Goal: Task Accomplishment & Management: Use online tool/utility

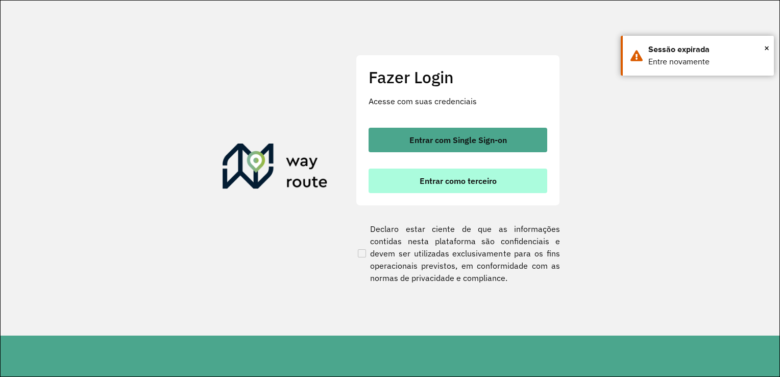
drag, startPoint x: 0, startPoint y: 0, endPoint x: 462, endPoint y: 179, distance: 495.6
click at [462, 178] on span "Entrar como terceiro" at bounding box center [457, 181] width 77 height 8
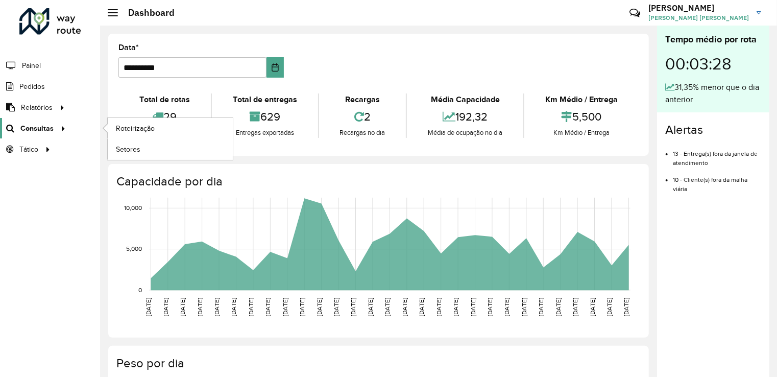
click at [61, 129] on icon at bounding box center [61, 127] width 9 height 15
click at [120, 125] on span "Roteirização" at bounding box center [136, 128] width 41 height 11
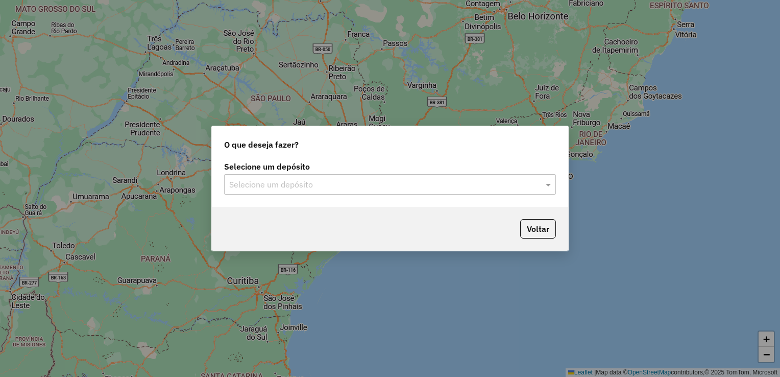
click at [325, 179] on input "text" at bounding box center [379, 185] width 301 height 12
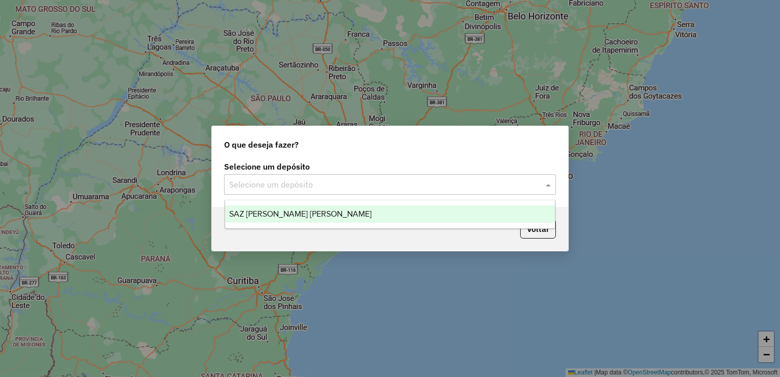
click at [319, 215] on div "SAZ PY Coronel Oviedo" at bounding box center [390, 213] width 330 height 17
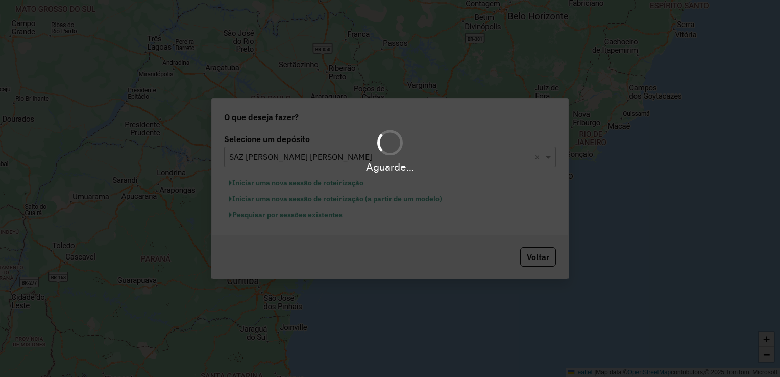
click at [316, 215] on div "Aguarde..." at bounding box center [390, 188] width 780 height 377
drag, startPoint x: 400, startPoint y: 140, endPoint x: 391, endPoint y: 150, distance: 13.4
click at [392, 148] on div at bounding box center [390, 143] width 34 height 34
click at [395, 145] on div at bounding box center [390, 143] width 36 height 36
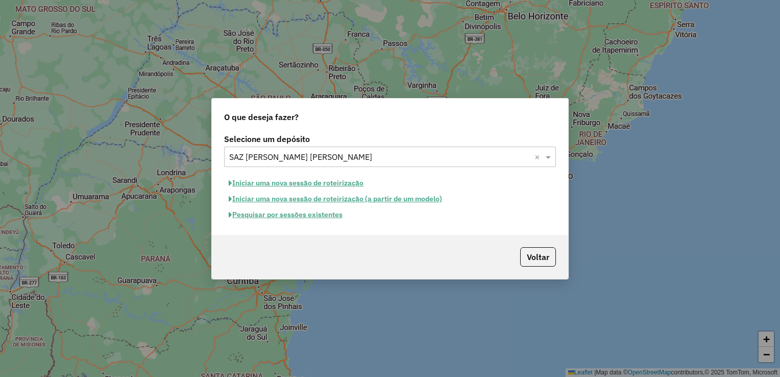
click at [304, 214] on button "Pesquisar por sessões existentes" at bounding box center [285, 215] width 123 height 16
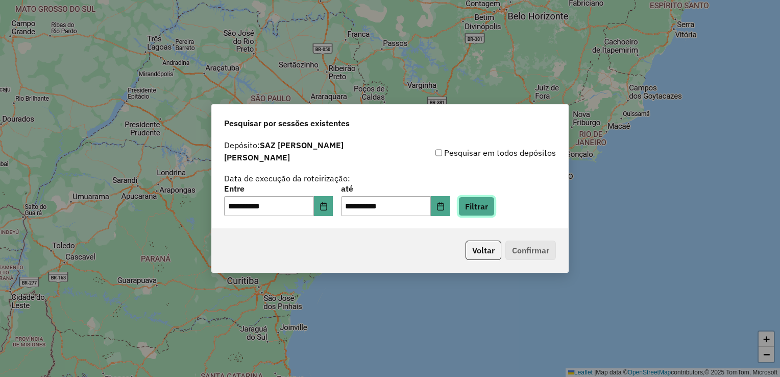
click at [492, 199] on button "Filtrar" at bounding box center [476, 205] width 36 height 19
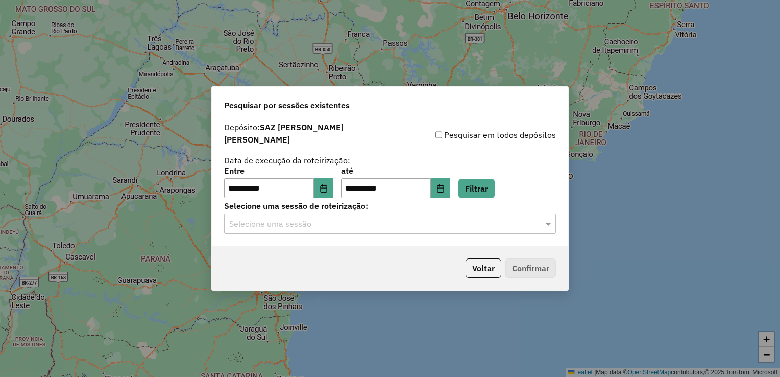
click at [290, 219] on input "text" at bounding box center [379, 224] width 301 height 12
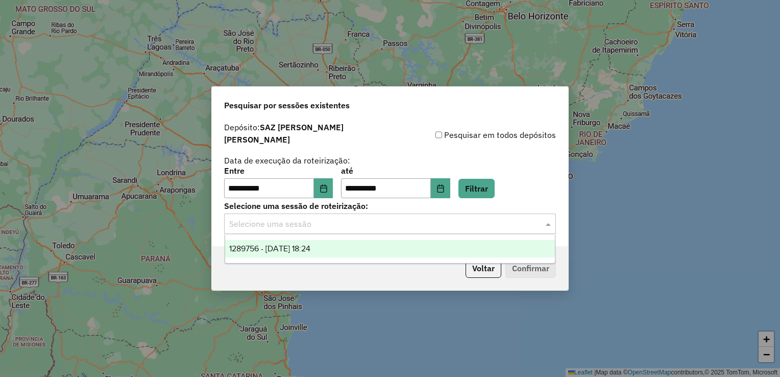
click at [331, 246] on div "1289756 - 07/10/2025 18:24" at bounding box center [390, 248] width 330 height 17
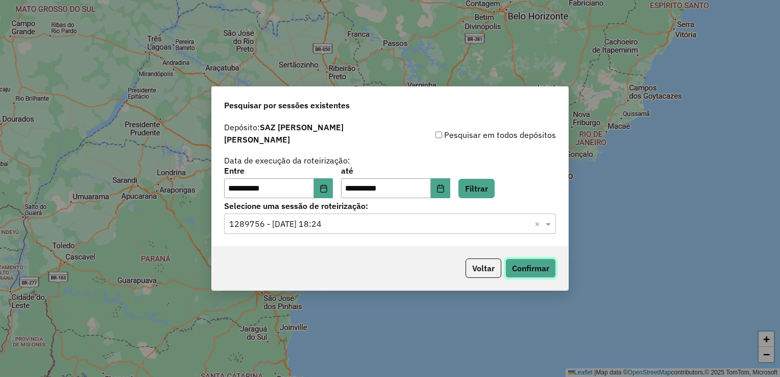
click at [541, 262] on button "Confirmar" at bounding box center [530, 267] width 51 height 19
click at [327, 179] on button "Choose Date" at bounding box center [323, 188] width 19 height 20
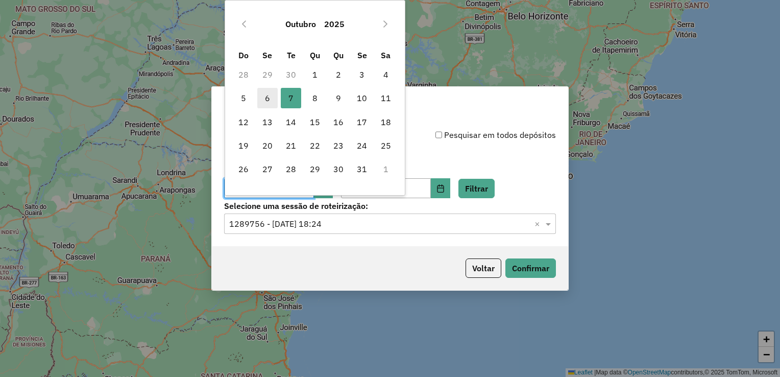
click at [261, 96] on span "6" at bounding box center [267, 98] width 20 height 20
type input "**********"
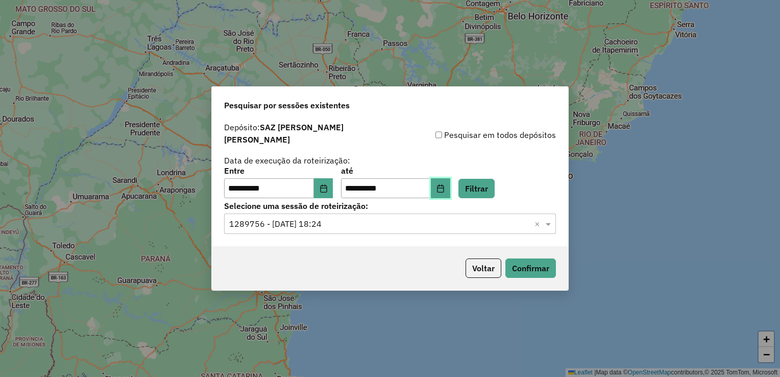
click at [443, 184] on icon "Choose Date" at bounding box center [440, 188] width 7 height 8
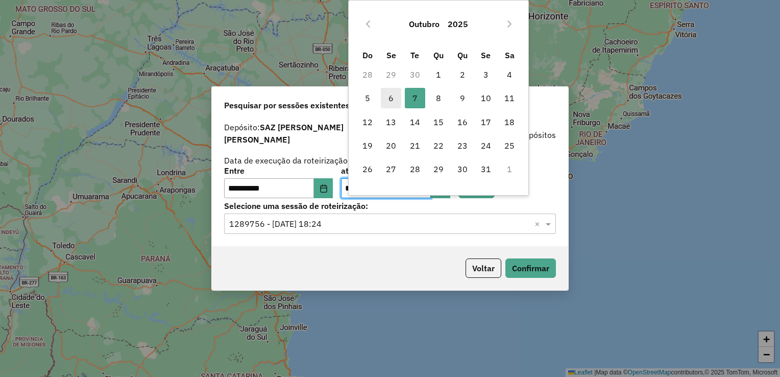
click at [394, 96] on span "6" at bounding box center [391, 98] width 20 height 20
type input "**********"
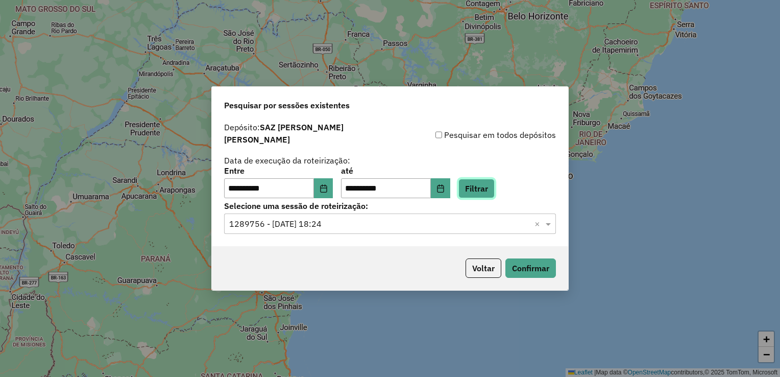
click at [483, 180] on button "Filtrar" at bounding box center [476, 188] width 36 height 19
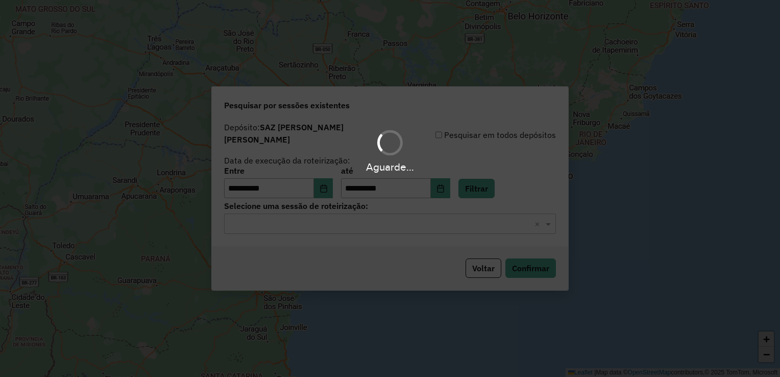
click at [337, 219] on div "Aguarde..." at bounding box center [390, 188] width 780 height 377
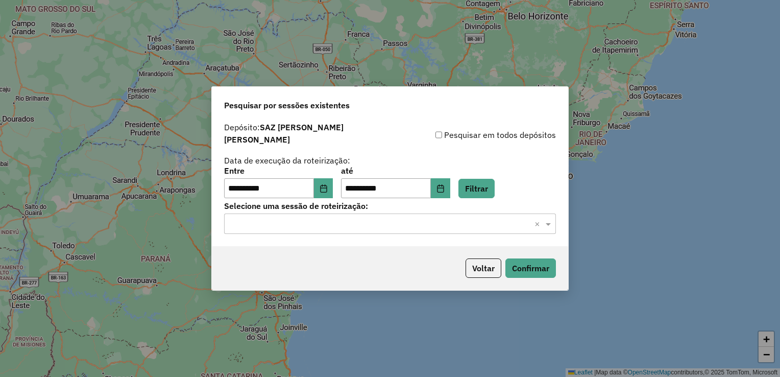
click at [337, 221] on input "text" at bounding box center [379, 224] width 301 height 12
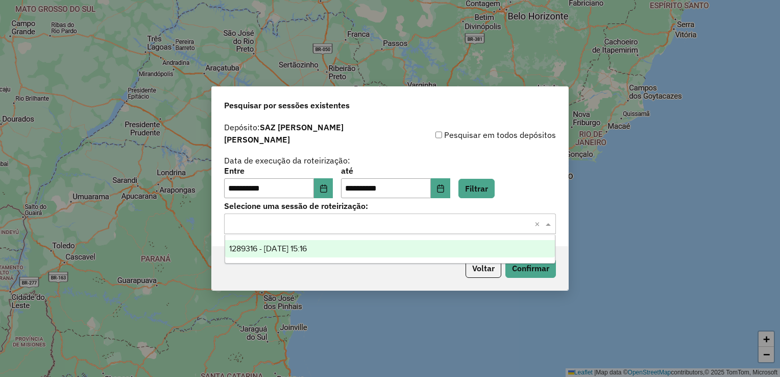
drag, startPoint x: 335, startPoint y: 249, endPoint x: 353, endPoint y: 252, distance: 17.6
click at [335, 249] on div "1289316 - 06/10/2025 15:16" at bounding box center [390, 248] width 330 height 17
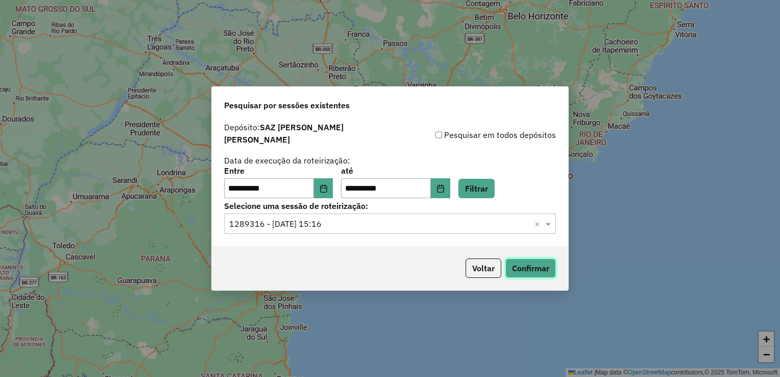
click at [531, 262] on button "Confirmar" at bounding box center [530, 267] width 51 height 19
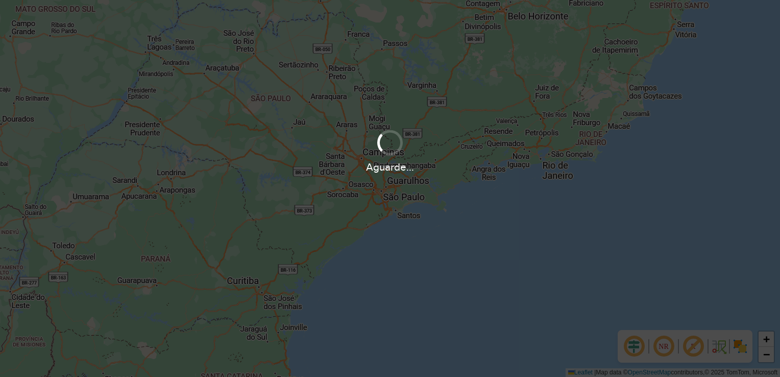
drag, startPoint x: 392, startPoint y: 138, endPoint x: 394, endPoint y: 152, distance: 13.9
click at [394, 152] on div at bounding box center [390, 143] width 34 height 34
click at [391, 140] on div at bounding box center [390, 143] width 33 height 33
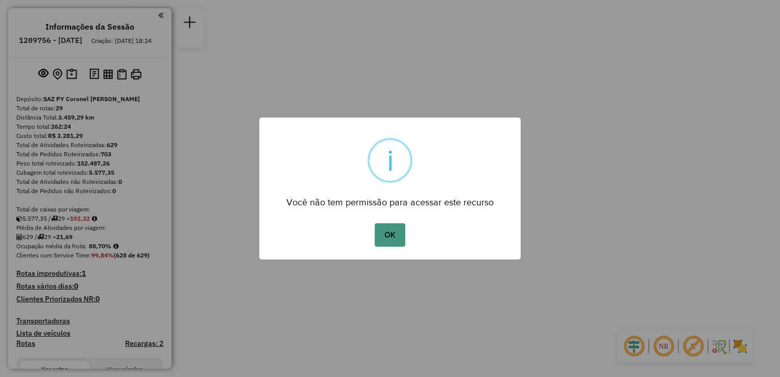
click at [382, 236] on button "OK" at bounding box center [390, 234] width 30 height 23
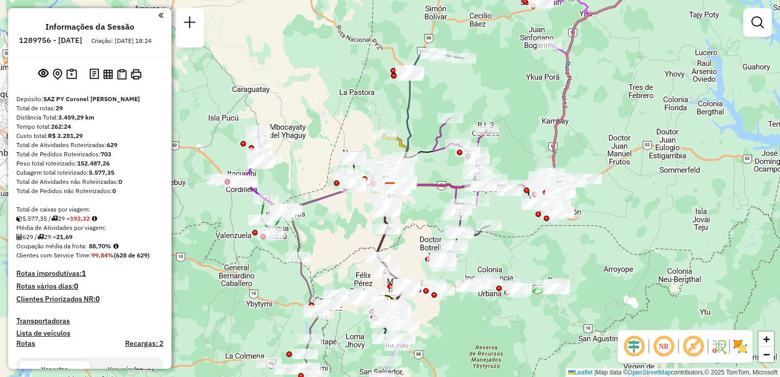
drag, startPoint x: 517, startPoint y: 84, endPoint x: 594, endPoint y: 76, distance: 77.5
click at [518, 85] on div "Janela de atendimento Grade de atendimento Capacidade Transportadoras Veículos …" at bounding box center [390, 188] width 780 height 377
click at [754, 20] on em at bounding box center [757, 22] width 12 height 12
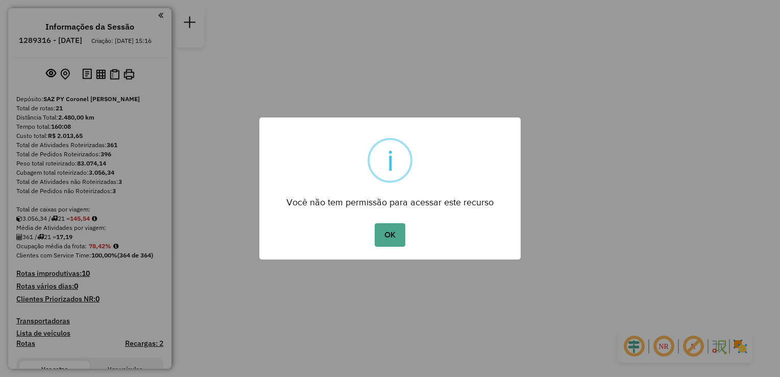
click at [384, 233] on button "OK" at bounding box center [390, 234] width 30 height 23
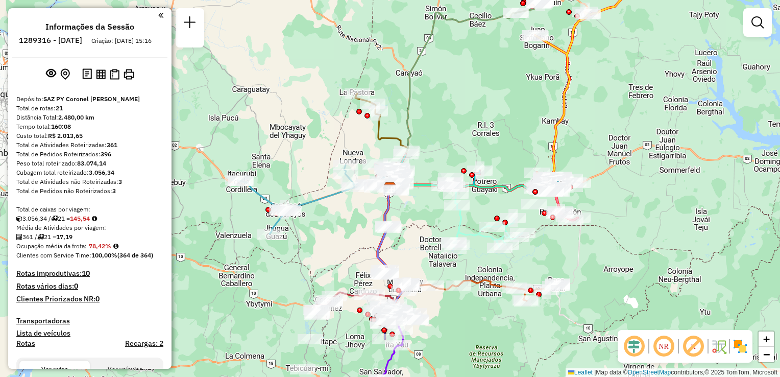
click at [749, 26] on link at bounding box center [757, 22] width 20 height 20
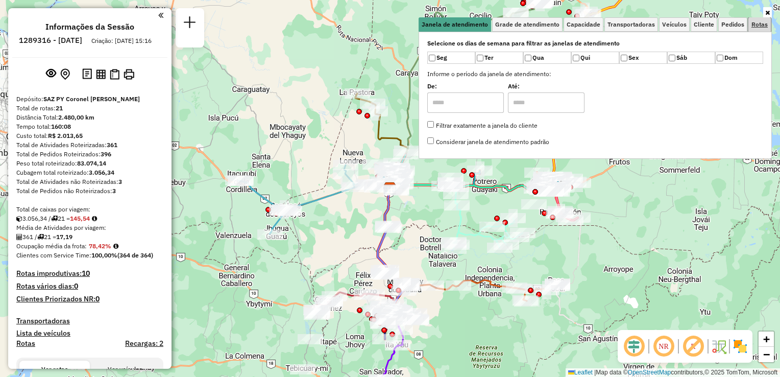
click at [753, 24] on span "Rotas" at bounding box center [759, 24] width 16 height 6
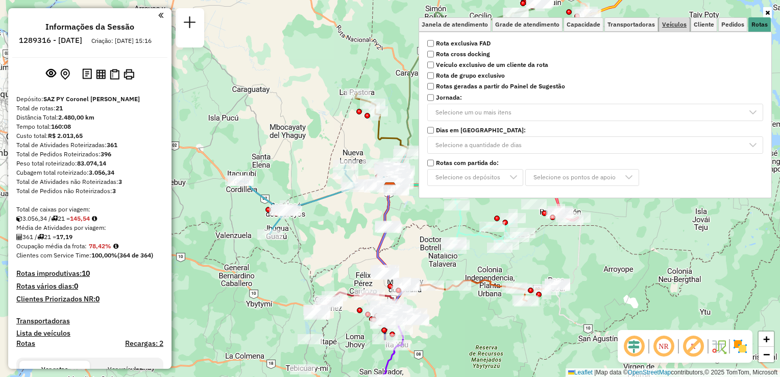
click at [685, 30] on link "Veículos" at bounding box center [674, 24] width 31 height 14
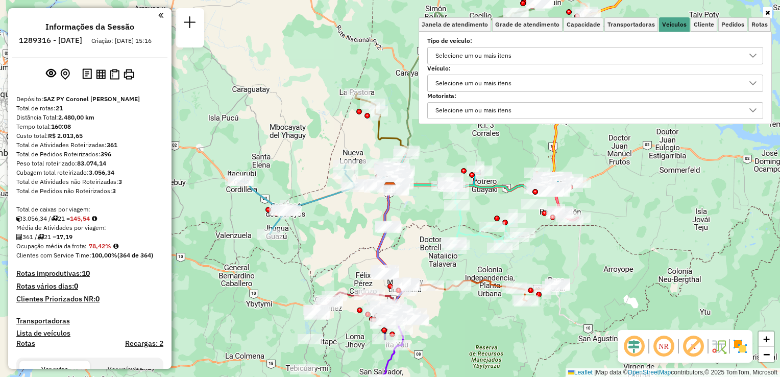
click at [585, 54] on div "Selecione um ou mais itens" at bounding box center [587, 55] width 311 height 16
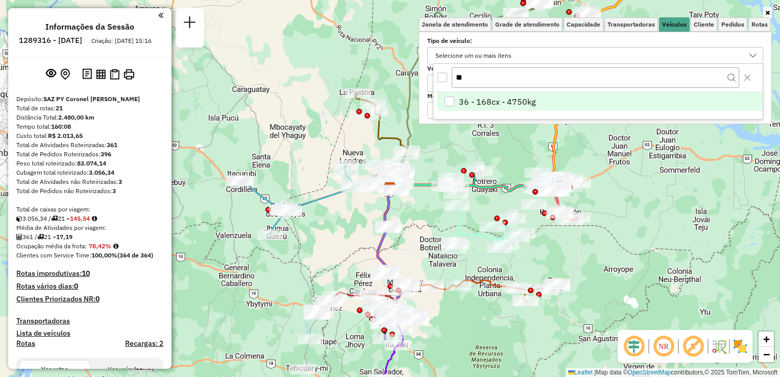
type input "**"
click at [455, 101] on li "36 - 168cx - 4750kg" at bounding box center [599, 101] width 325 height 19
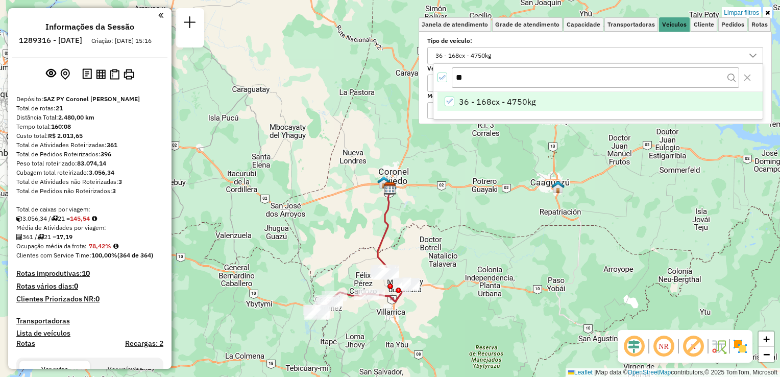
drag, startPoint x: 447, startPoint y: 323, endPoint x: 416, endPoint y: 298, distance: 39.9
click at [447, 324] on div "Limpar filtros Janela de atendimento Grade de atendimento Capacidade Transporta…" at bounding box center [390, 188] width 780 height 377
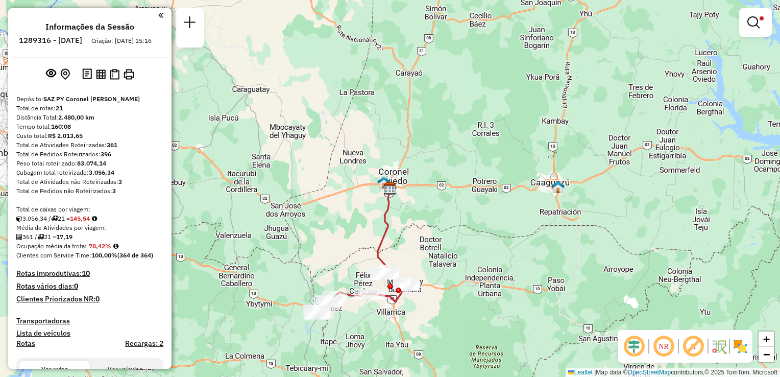
click at [388, 227] on icon at bounding box center [385, 244] width 39 height 113
select select "**********"
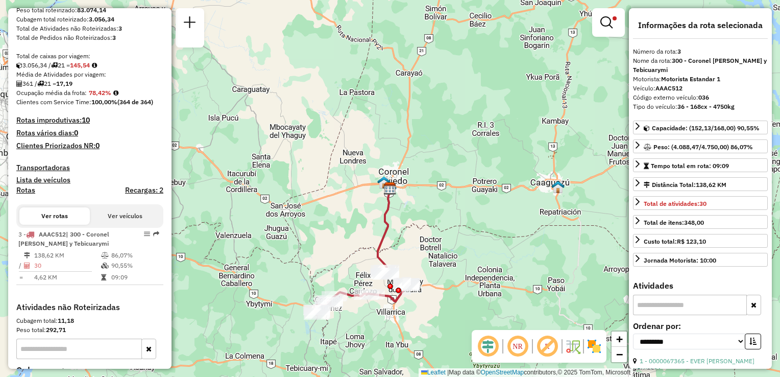
scroll to position [255, 0]
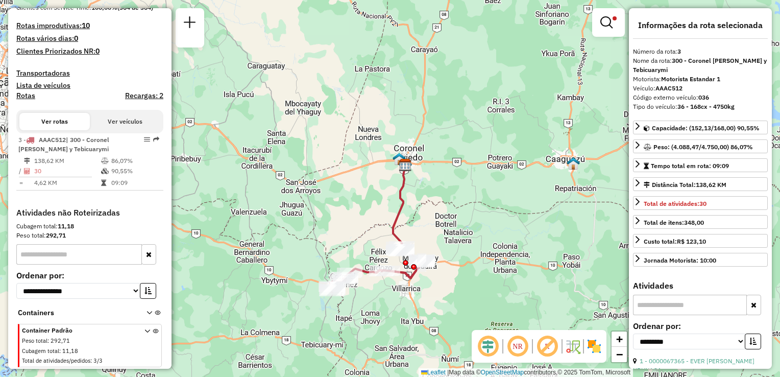
drag, startPoint x: 426, startPoint y: 242, endPoint x: 438, endPoint y: 223, distance: 22.9
click at [438, 223] on div "Limpar filtros Janela de atendimento Grade de atendimento Capacidade Transporta…" at bounding box center [390, 188] width 780 height 377
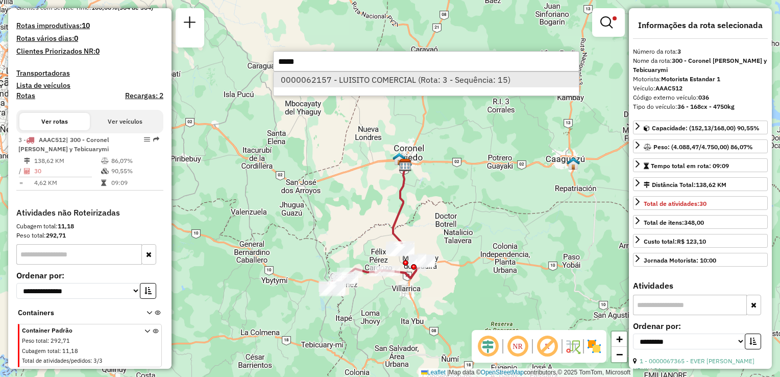
type input "*****"
click at [416, 77] on li "0000062157 - LUISITO COMERCIAL (Rota: 3 - Sequência: 15)" at bounding box center [426, 79] width 305 height 15
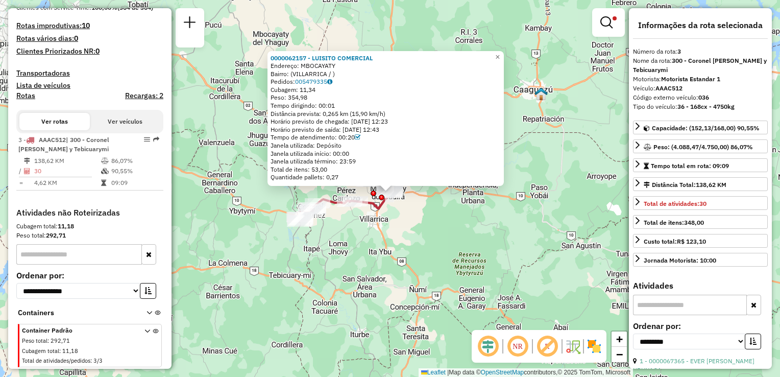
drag, startPoint x: 477, startPoint y: 250, endPoint x: 483, endPoint y: 274, distance: 24.3
click at [483, 274] on div "0000062157 - LUISITO COMERCIAL Endereço: MBOCAYATY Bairro: ([GEOGRAPHIC_DATA] /…" at bounding box center [390, 188] width 780 height 377
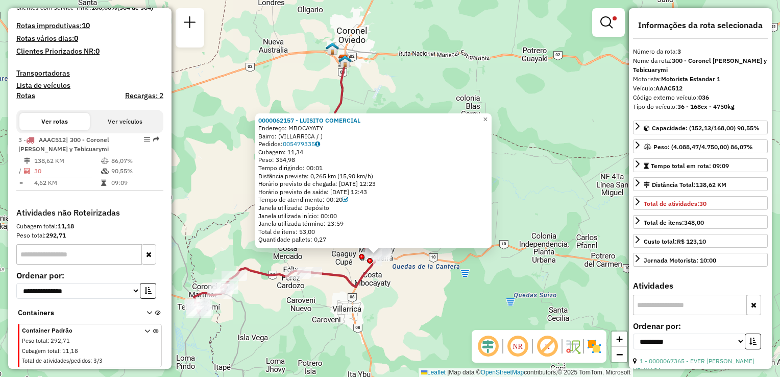
drag, startPoint x: 462, startPoint y: 238, endPoint x: 433, endPoint y: 291, distance: 60.3
click at [433, 291] on div "0000062157 - LUISITO COMERCIAL Endereço: MBOCAYATY Bairro: ([GEOGRAPHIC_DATA] /…" at bounding box center [390, 188] width 780 height 377
drag, startPoint x: 325, startPoint y: 167, endPoint x: 306, endPoint y: 166, distance: 18.9
click at [306, 166] on div "Tempo dirigindo: 00:01" at bounding box center [373, 168] width 230 height 8
drag, startPoint x: 306, startPoint y: 166, endPoint x: 343, endPoint y: 203, distance: 51.6
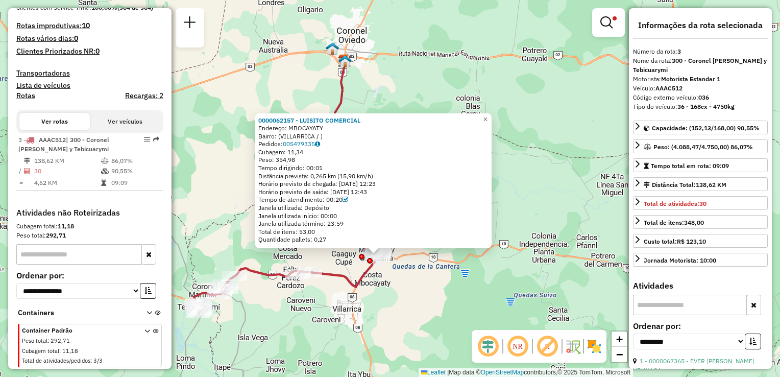
click at [343, 203] on div "Tempo de atendimento: 00:20" at bounding box center [373, 199] width 230 height 8
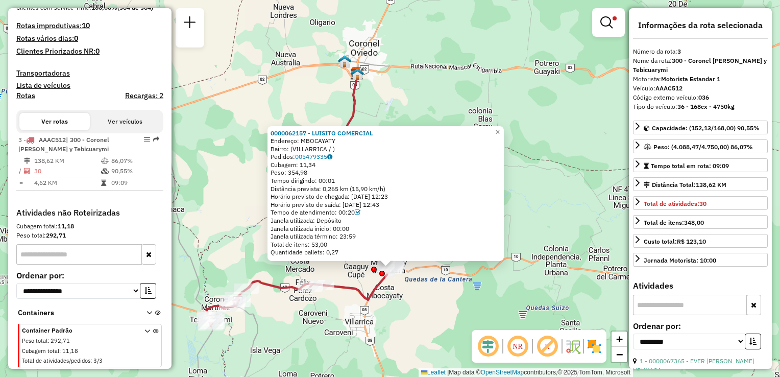
drag, startPoint x: 343, startPoint y: 203, endPoint x: 412, endPoint y: 290, distance: 111.2
click at [412, 290] on div "0000062157 - LUISITO COMERCIAL Endereço: MBOCAYATY Bairro: ([GEOGRAPHIC_DATA] /…" at bounding box center [390, 188] width 780 height 377
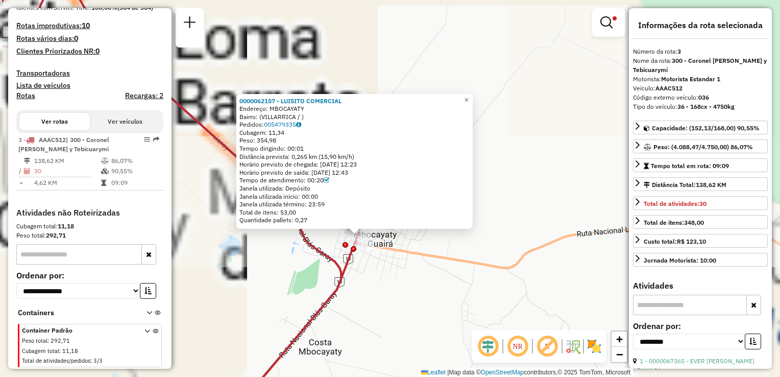
drag, startPoint x: 339, startPoint y: 241, endPoint x: 448, endPoint y: 287, distance: 118.0
click at [448, 287] on div "0000062157 - LUISITO COMERCIAL Endereço: MBOCAYATY Bairro: ([GEOGRAPHIC_DATA] /…" at bounding box center [390, 188] width 780 height 377
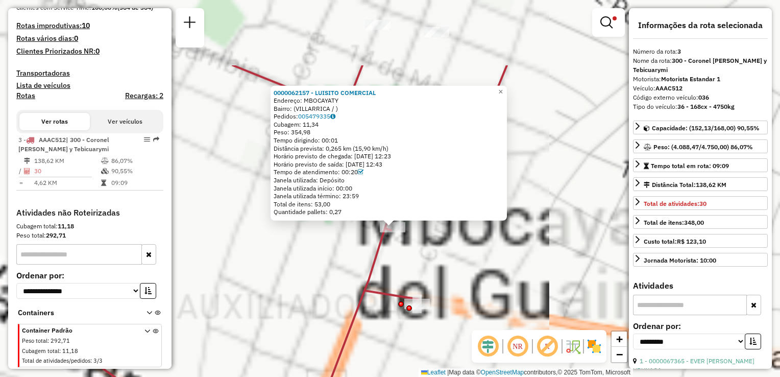
drag, startPoint x: 398, startPoint y: 215, endPoint x: 494, endPoint y: 309, distance: 134.6
click at [504, 314] on div "0000062157 - LUISITO COMERCIAL Endereço: MBOCAYATY Bairro: ([GEOGRAPHIC_DATA] /…" at bounding box center [390, 188] width 780 height 377
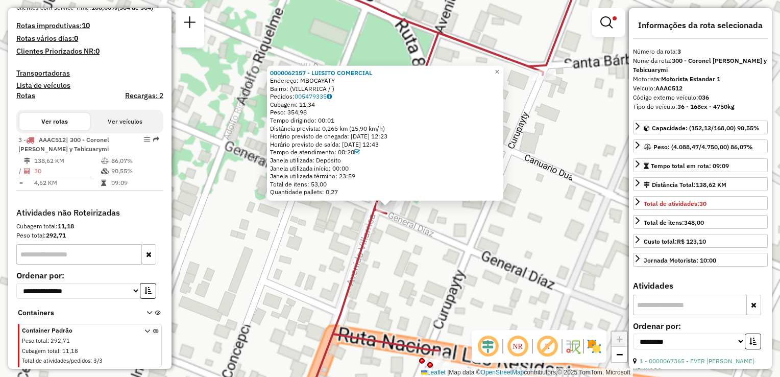
drag, startPoint x: 423, startPoint y: 228, endPoint x: 433, endPoint y: 281, distance: 53.4
click at [433, 281] on div "0000062157 - LUISITO COMERCIAL Endereço: MBOCAYATY Bairro: ([GEOGRAPHIC_DATA] /…" at bounding box center [390, 188] width 780 height 377
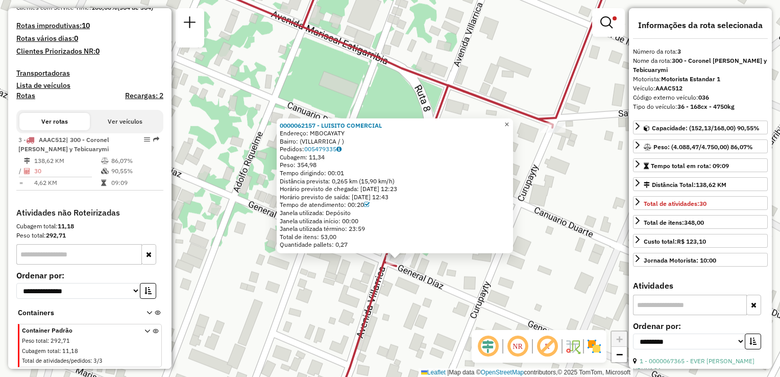
click at [509, 119] on span "×" at bounding box center [506, 123] width 5 height 9
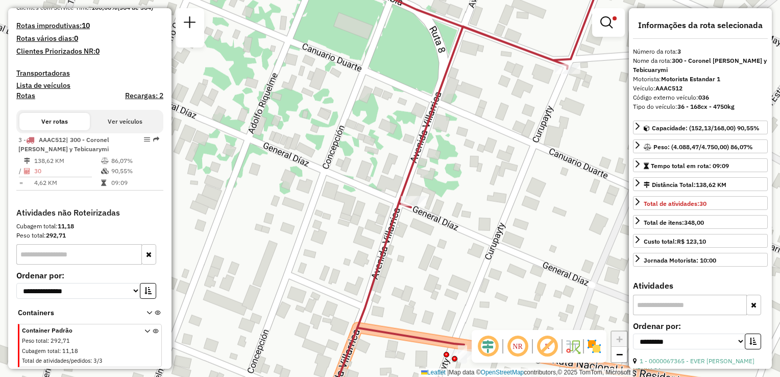
drag, startPoint x: 432, startPoint y: 212, endPoint x: 439, endPoint y: 221, distance: 11.6
click at [439, 221] on div "Limpar filtros Janela de atendimento Grade de atendimento Capacidade Transporta…" at bounding box center [390, 188] width 780 height 377
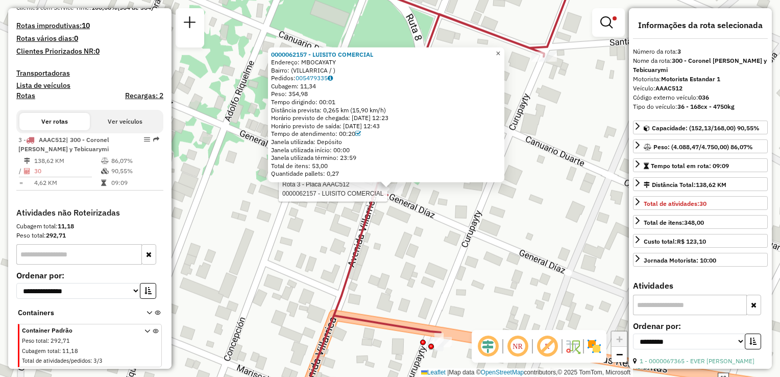
click at [500, 48] on span "×" at bounding box center [497, 52] width 5 height 9
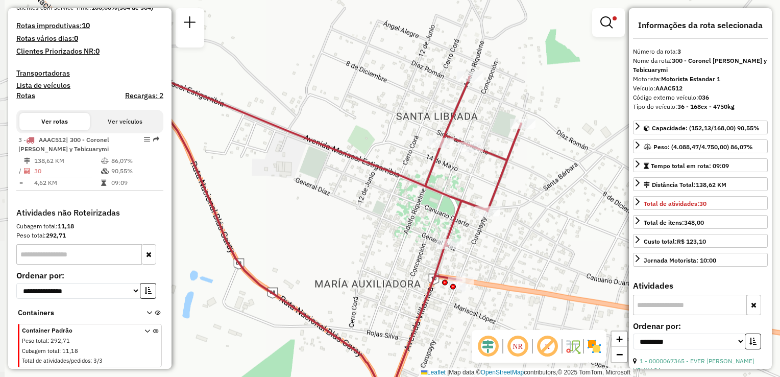
drag, startPoint x: 547, startPoint y: 103, endPoint x: 504, endPoint y: 178, distance: 86.8
click at [504, 178] on icon at bounding box center [308, 276] width 425 height 452
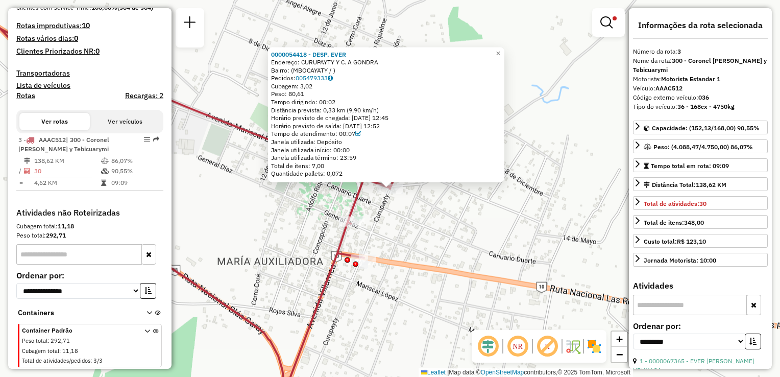
click at [469, 215] on div "0000054418 - DESP. EVER Endereço: CURUPAYTY Y C. A GONDRA Bairro: (MBOCAYATY / …" at bounding box center [390, 188] width 780 height 377
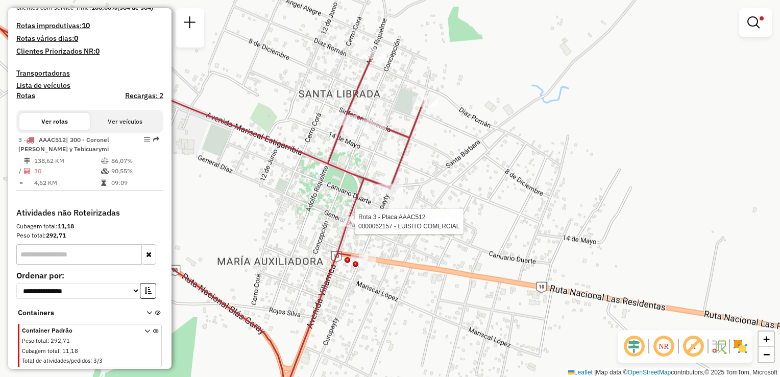
select select "**********"
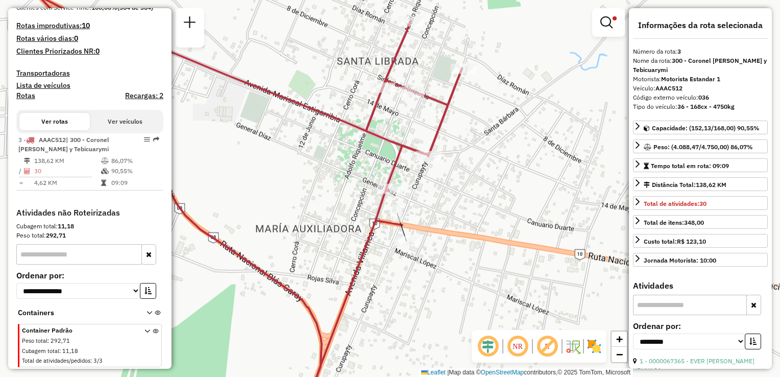
click at [407, 229] on div "Limpar filtros Janela de atendimento Grade de atendimento Capacidade Transporta…" at bounding box center [390, 188] width 780 height 377
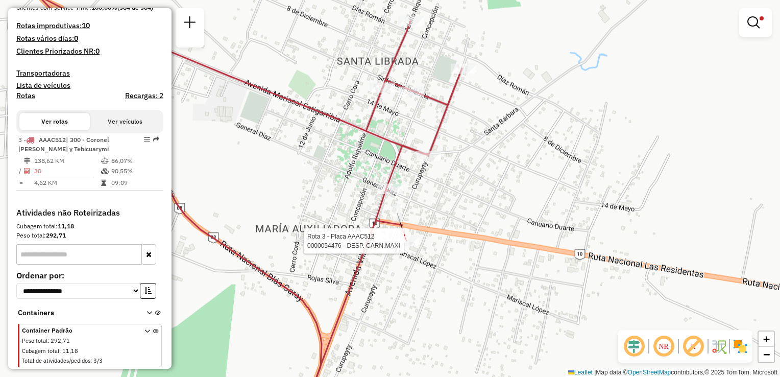
select select "**********"
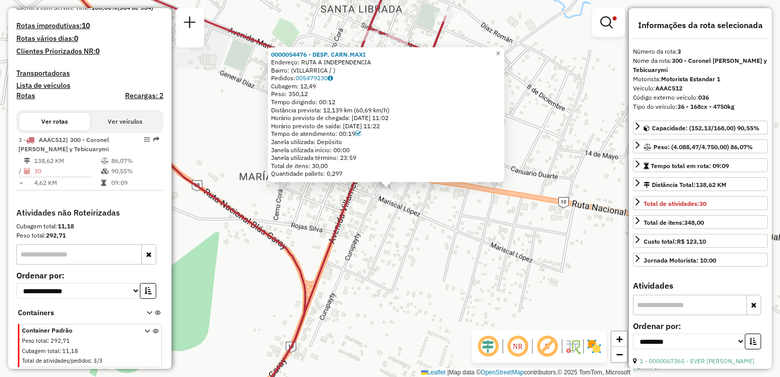
click at [476, 242] on div "0000054476 - DESP. CARN.MAXI Endereço: RUTA A INDEPENDENCIA Bairro: ([GEOGRAPHI…" at bounding box center [390, 188] width 780 height 377
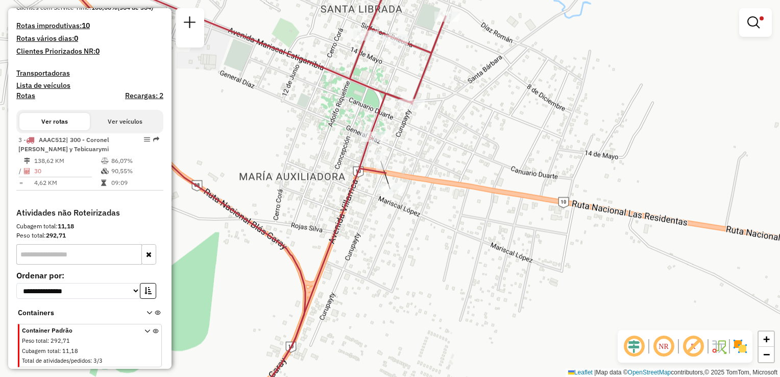
drag, startPoint x: 490, startPoint y: 141, endPoint x: 489, endPoint y: 233, distance: 91.9
click at [489, 233] on div "Limpar filtros Janela de atendimento Grade de atendimento Capacidade Transporta…" at bounding box center [390, 188] width 780 height 377
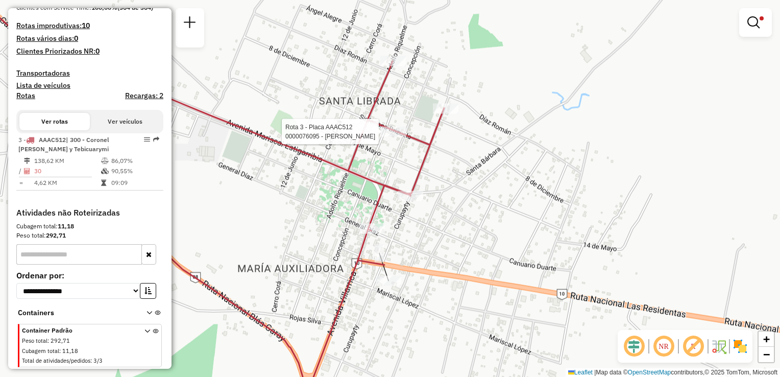
select select "**********"
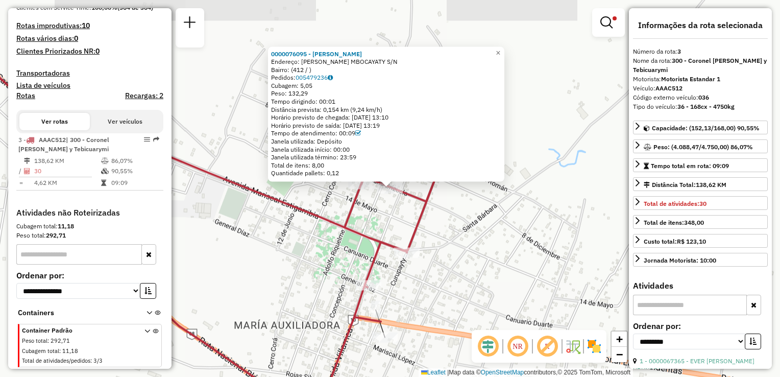
click at [482, 228] on div "0000076095 - [PERSON_NAME]: [PERSON_NAME] MBOCAYATY S/N Bairro: (412 / ) Pedido…" at bounding box center [390, 188] width 780 height 377
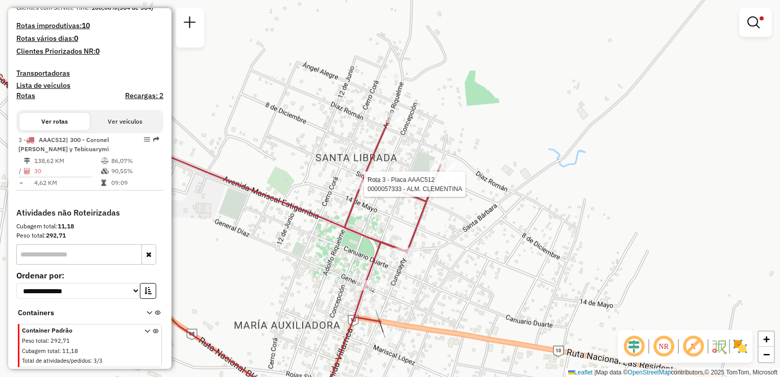
select select "**********"
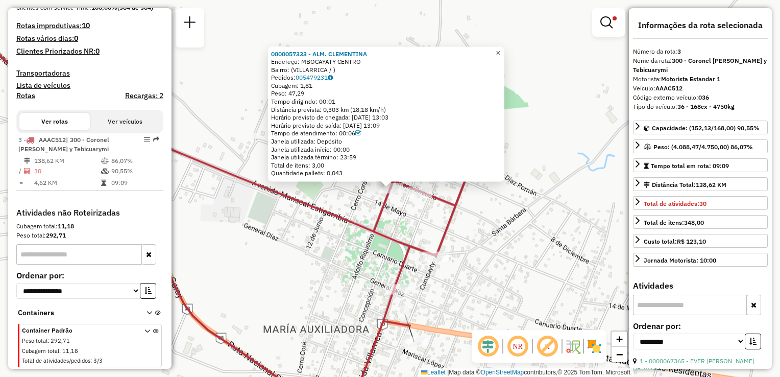
click at [500, 48] on span "×" at bounding box center [497, 52] width 5 height 9
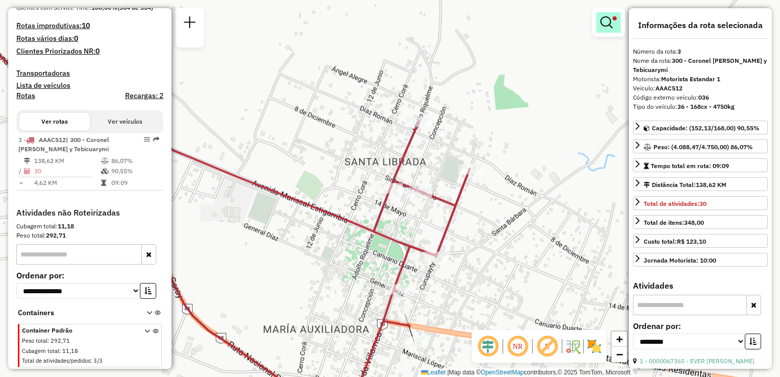
click at [600, 21] on em at bounding box center [606, 22] width 12 height 12
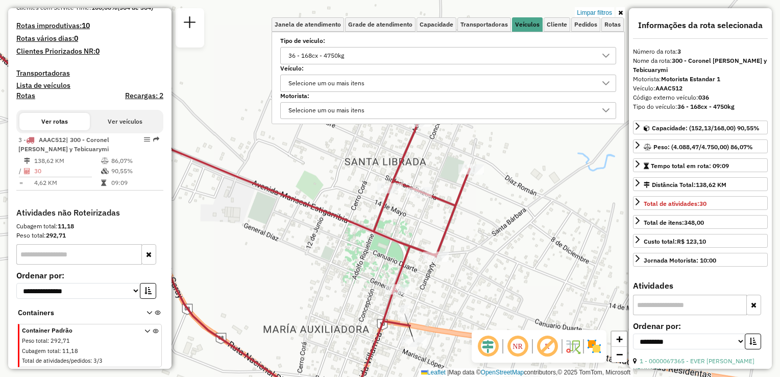
drag, startPoint x: 376, startPoint y: 45, endPoint x: 370, endPoint y: 51, distance: 7.6
click at [375, 45] on div "Tipo de veículo: 36 - 168cx - 4750kg" at bounding box center [448, 52] width 336 height 26
click at [368, 54] on div "36 - 168cx - 4750kg" at bounding box center [440, 55] width 311 height 16
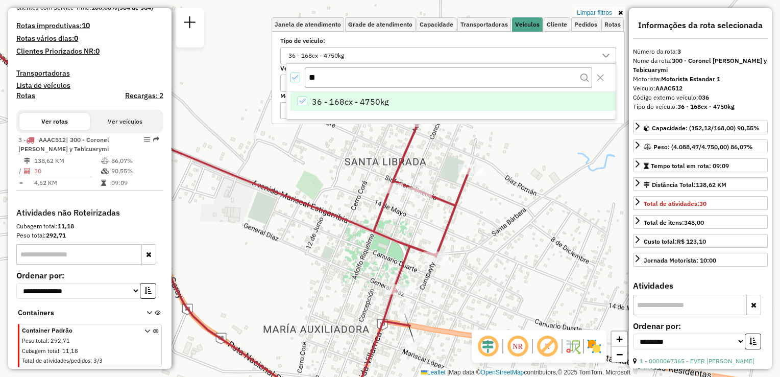
click at [300, 100] on icon "36 - 168cx - 4750kg" at bounding box center [302, 100] width 7 height 7
click at [326, 77] on input "**" at bounding box center [448, 76] width 287 height 19
type input "*"
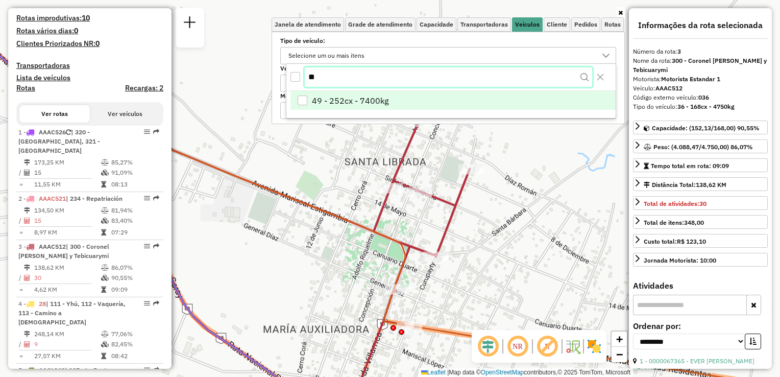
type input "**"
click at [301, 103] on div "49 - 252cx - 7400kg" at bounding box center [303, 101] width 10 height 10
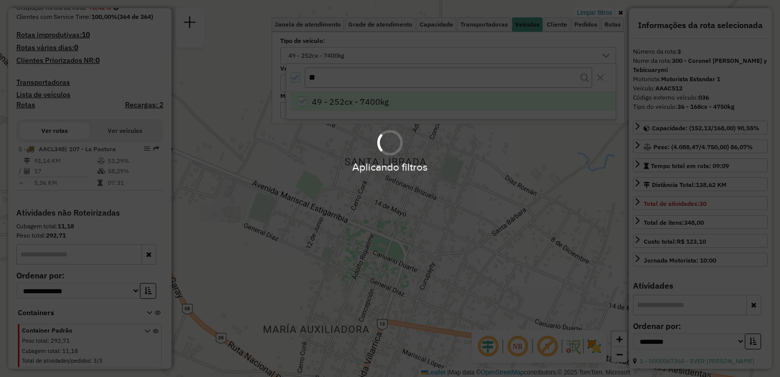
scroll to position [246, 0]
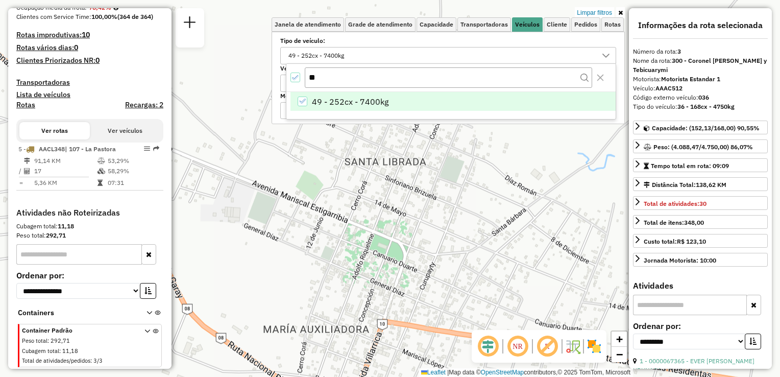
click at [463, 179] on div "Limpar filtros Janela de atendimento Grade de atendimento Capacidade Transporta…" at bounding box center [390, 188] width 780 height 377
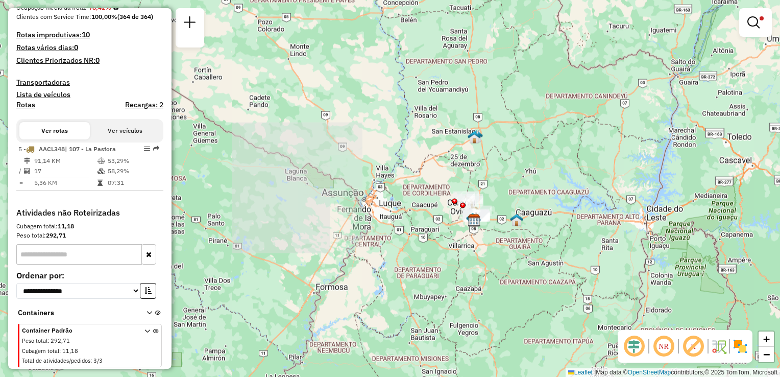
drag, startPoint x: 484, startPoint y: 172, endPoint x: 493, endPoint y: 184, distance: 15.0
click at [493, 184] on div "Limpar filtros Janela de atendimento Grade de atendimento Capacidade Transporta…" at bounding box center [390, 188] width 780 height 377
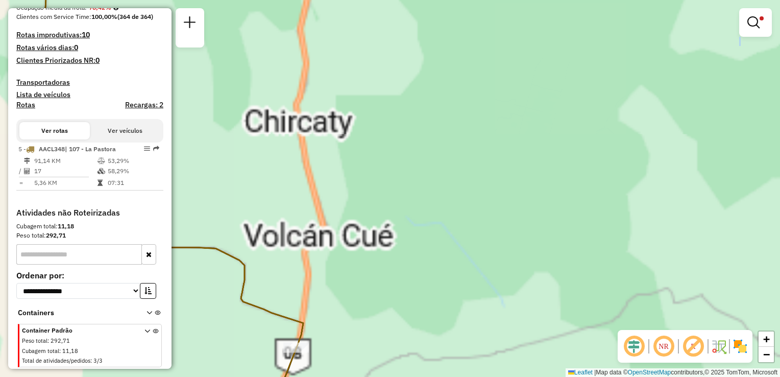
drag, startPoint x: 453, startPoint y: 195, endPoint x: 584, endPoint y: 132, distance: 145.6
click at [583, 132] on div "Limpar filtros Janela de atendimento Grade de atendimento Capacidade Transporta…" at bounding box center [390, 188] width 780 height 377
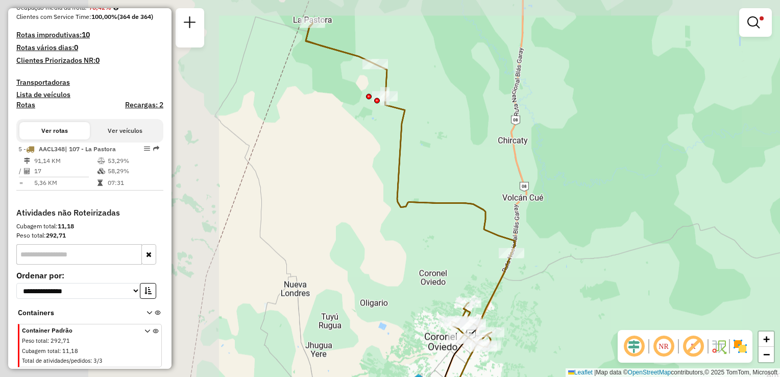
drag, startPoint x: 388, startPoint y: 179, endPoint x: 511, endPoint y: 179, distance: 123.0
click at [511, 179] on div "Limpar filtros Janela de atendimento Grade de atendimento Capacidade Transporta…" at bounding box center [390, 188] width 780 height 377
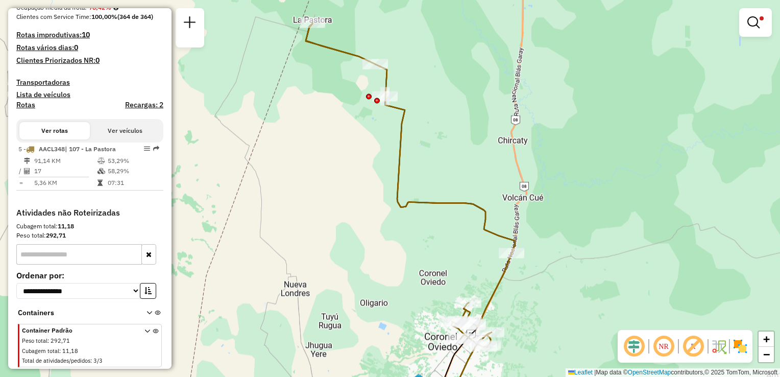
click at [442, 205] on icon at bounding box center [410, 185] width 209 height 324
select select "**********"
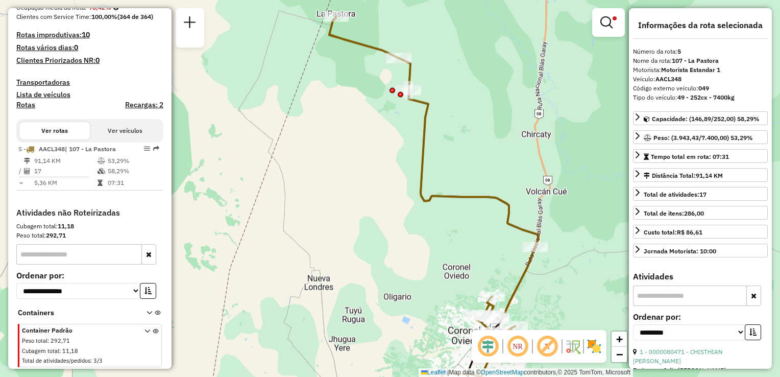
click at [481, 123] on div "Limpar filtros Janela de atendimento Grade de atendimento Capacidade Transporta…" at bounding box center [390, 188] width 780 height 377
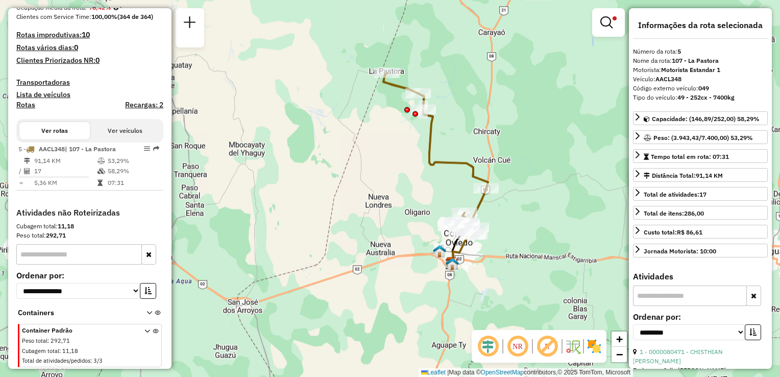
drag, startPoint x: 504, startPoint y: 110, endPoint x: 482, endPoint y: 113, distance: 22.6
click at [482, 113] on div "Limpar filtros Janela de atendimento Grade de atendimento Capacidade Transporta…" at bounding box center [390, 188] width 780 height 377
click at [653, 249] on div "Jornada Motorista: 10:00" at bounding box center [679, 250] width 72 height 9
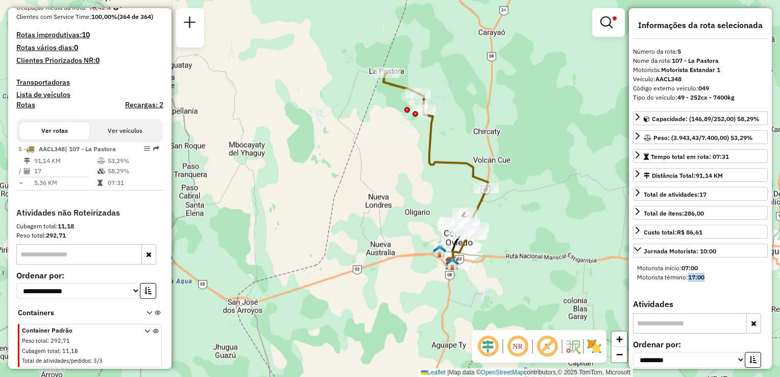
drag, startPoint x: 684, startPoint y: 274, endPoint x: 707, endPoint y: 276, distance: 22.5
click at [706, 276] on div "Motorista término: 17:00" at bounding box center [700, 276] width 127 height 9
drag, startPoint x: 707, startPoint y: 276, endPoint x: 723, endPoint y: 282, distance: 16.8
click at [723, 282] on div "Motorista início: 07:00 Motorista término: 17:00" at bounding box center [700, 272] width 135 height 27
drag, startPoint x: 687, startPoint y: 265, endPoint x: 708, endPoint y: 277, distance: 24.0
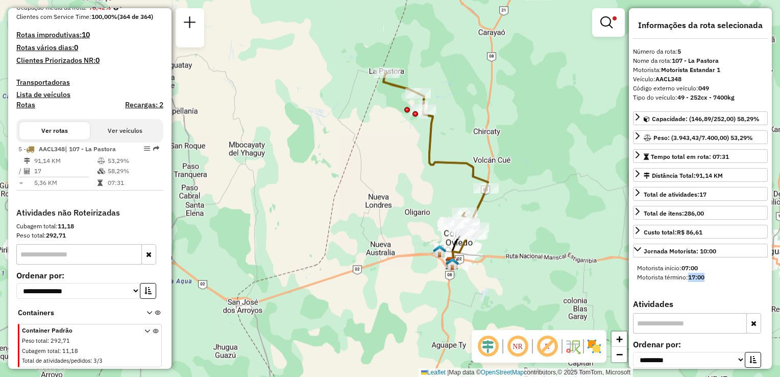
click at [708, 277] on div "Motorista início: 07:00 Motorista término: 17:00" at bounding box center [700, 272] width 135 height 27
drag, startPoint x: 708, startPoint y: 277, endPoint x: 651, endPoint y: 275, distance: 57.7
click at [652, 279] on div "Motorista término: 17:00" at bounding box center [700, 276] width 127 height 9
click at [649, 249] on div "Jornada Motorista: 10:00" at bounding box center [679, 250] width 72 height 9
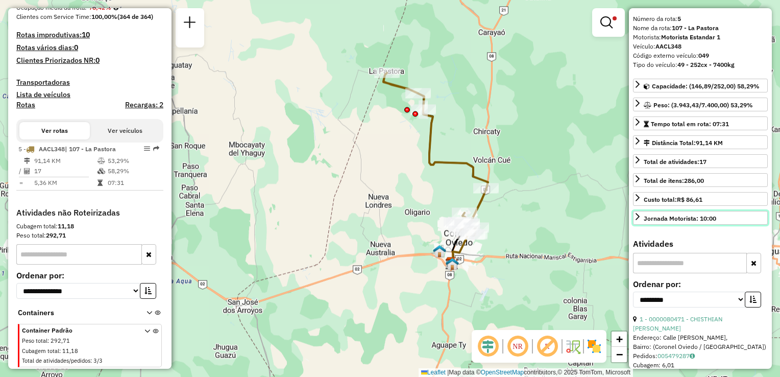
scroll to position [51, 0]
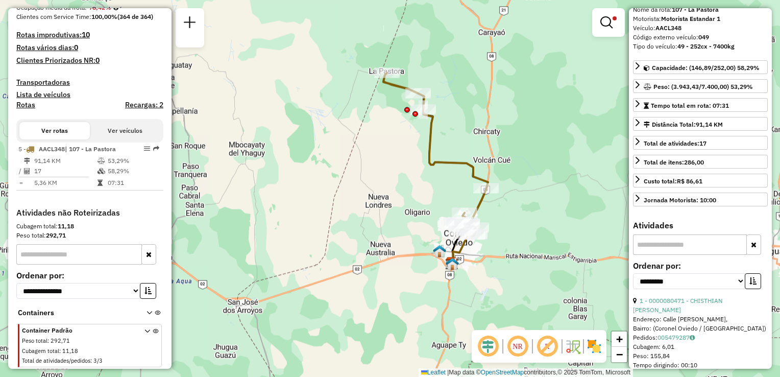
click at [461, 163] on icon at bounding box center [435, 154] width 105 height 162
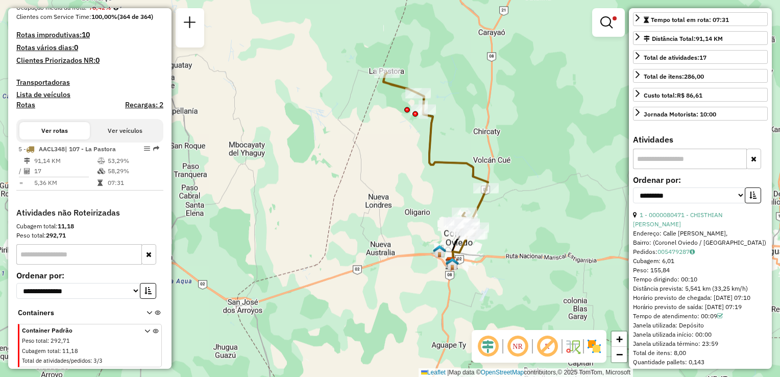
scroll to position [153, 0]
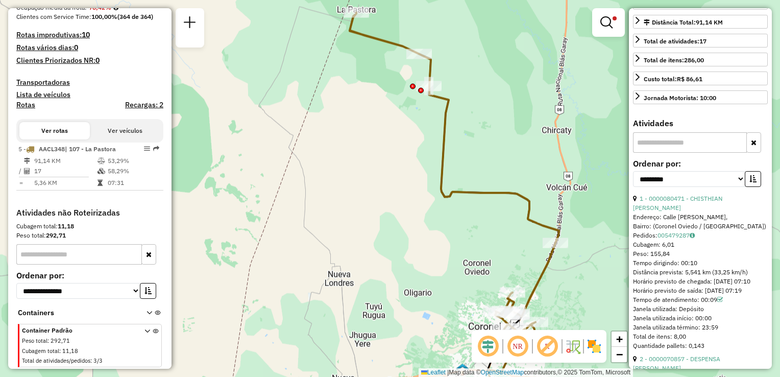
click at [413, 152] on div "Rota 5 - Placa AACL348 0000071267 - [PERSON_NAME] Limpar filtros Janela de aten…" at bounding box center [390, 188] width 780 height 377
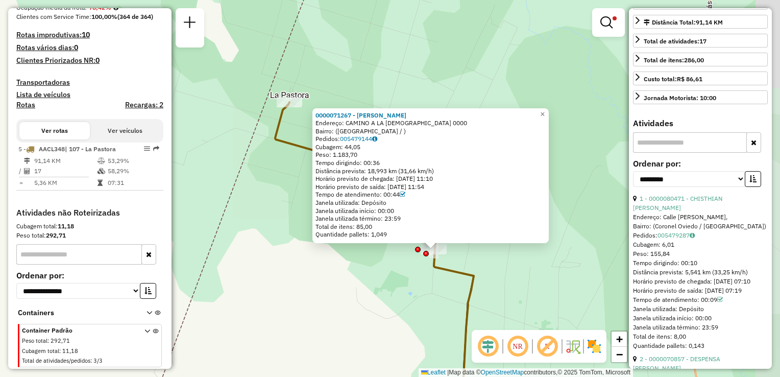
drag, startPoint x: 411, startPoint y: 221, endPoint x: 357, endPoint y: 270, distance: 73.0
click at [357, 270] on div "0000071267 - [PERSON_NAME] Endereço: CAMINO A LA PASTORA 0000 Bairro: ([GEOGRAP…" at bounding box center [390, 188] width 780 height 377
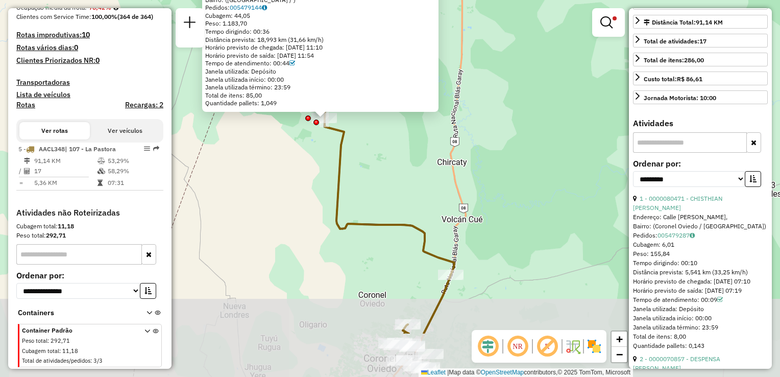
drag, startPoint x: 425, startPoint y: 157, endPoint x: 441, endPoint y: 7, distance: 150.4
click at [441, 11] on div "0000071267 - [PERSON_NAME] Endereço: CAMINO A LA PASTORA 0000 Bairro: ([GEOGRAP…" at bounding box center [390, 188] width 780 height 377
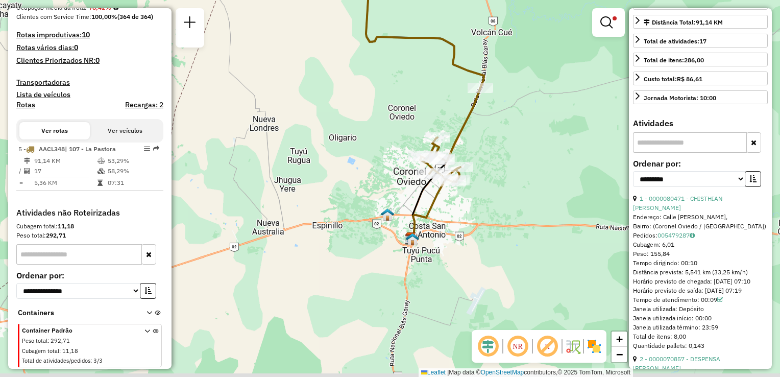
drag, startPoint x: 457, startPoint y: 145, endPoint x: 470, endPoint y: 108, distance: 39.5
click at [470, 108] on icon at bounding box center [419, 53] width 130 height 257
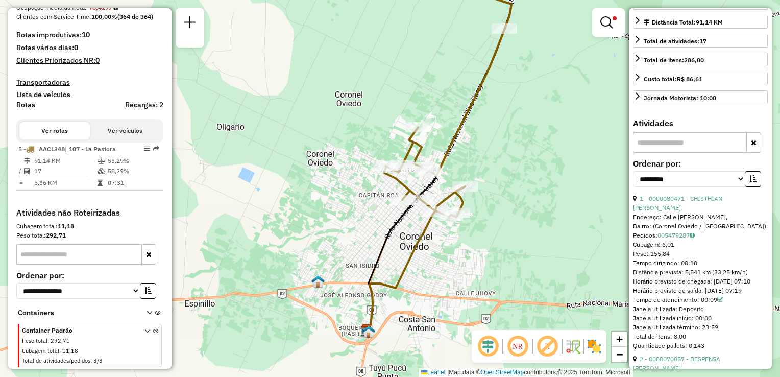
click at [502, 179] on div "0000071267 - [PERSON_NAME] Endereço: CAMINO A LA PASTORA 0000 Bairro: ([GEOGRAP…" at bounding box center [390, 188] width 780 height 377
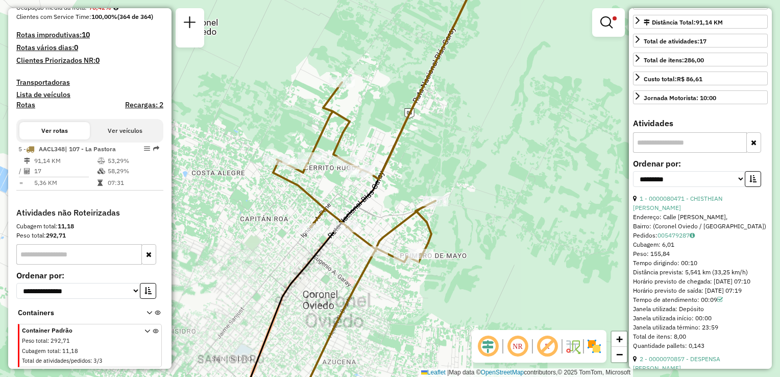
drag, startPoint x: 471, startPoint y: 140, endPoint x: 486, endPoint y: 147, distance: 16.4
click at [485, 147] on div "0000071267 - [PERSON_NAME] Endereço: CAMINO A LA PASTORA 0000 Bairro: ([GEOGRAP…" at bounding box center [390, 188] width 780 height 377
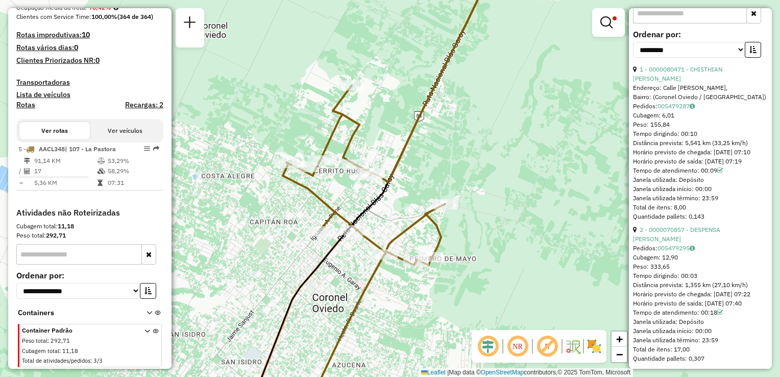
scroll to position [306, 0]
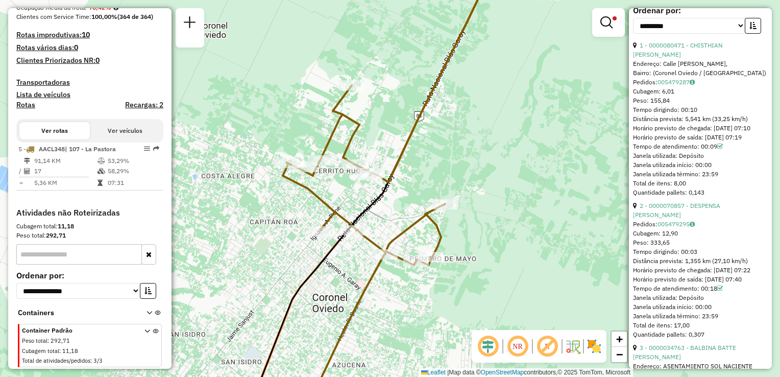
drag, startPoint x: 706, startPoint y: 297, endPoint x: 715, endPoint y: 300, distance: 9.5
click at [715, 293] on div "Tempo de atendimento: 00:18" at bounding box center [700, 288] width 135 height 9
drag, startPoint x: 715, startPoint y: 300, endPoint x: 747, endPoint y: 317, distance: 36.1
click at [747, 311] on div "Janela utilizada início: 00:00" at bounding box center [700, 306] width 135 height 9
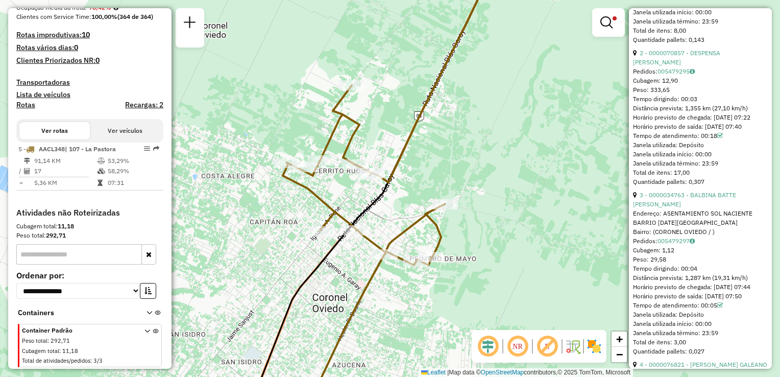
scroll to position [459, 0]
drag, startPoint x: 692, startPoint y: 142, endPoint x: 701, endPoint y: 144, distance: 8.4
click at [700, 140] on div "Tempo de atendimento: 00:18" at bounding box center [700, 135] width 135 height 9
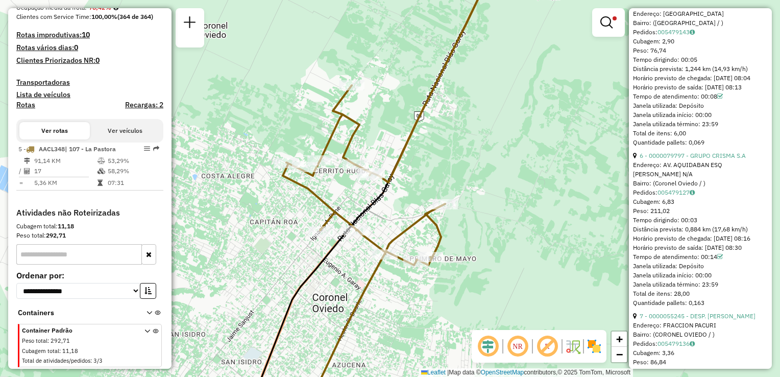
scroll to position [1021, 0]
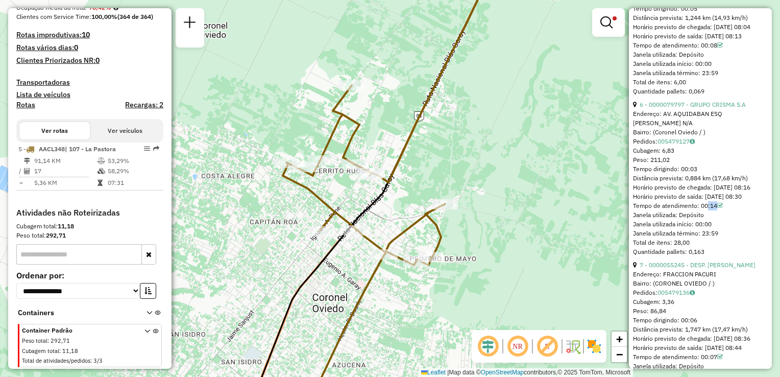
drag, startPoint x: 703, startPoint y: 253, endPoint x: 724, endPoint y: 252, distance: 20.9
click at [724, 210] on div "Tempo de atendimento: 00:14" at bounding box center [700, 205] width 135 height 9
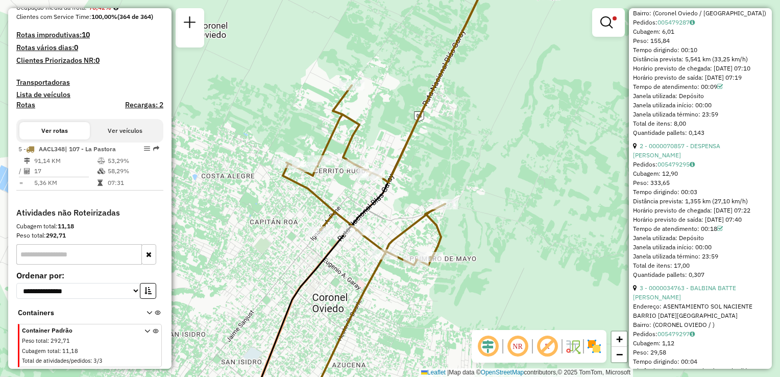
scroll to position [0, 0]
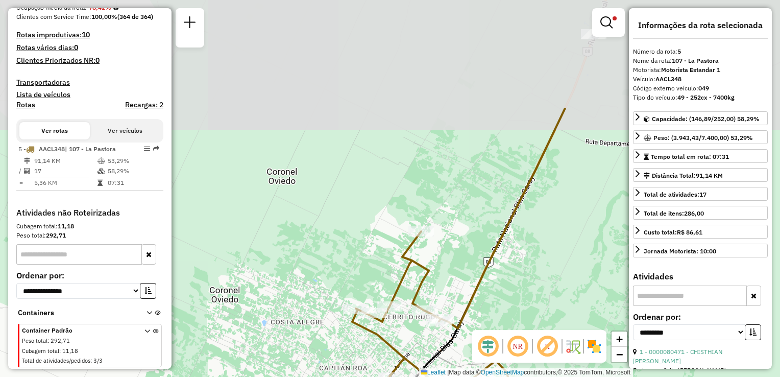
drag, startPoint x: 418, startPoint y: 135, endPoint x: 478, endPoint y: 243, distance: 123.6
click at [481, 259] on div "0000071267 - [PERSON_NAME] Endereço: CAMINO A LA PASTORA 0000 Bairro: ([GEOGRAP…" at bounding box center [390, 188] width 780 height 377
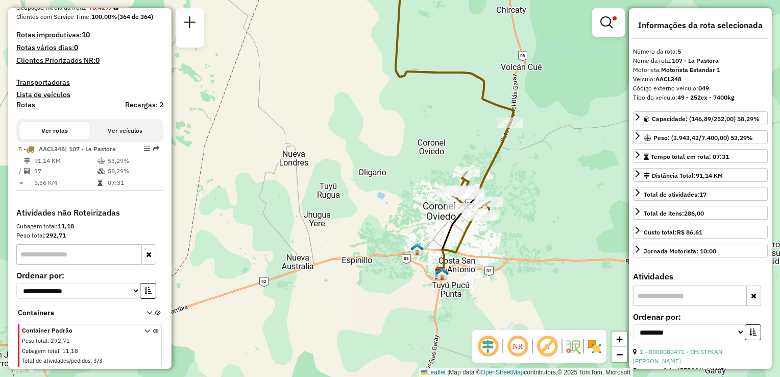
click at [482, 88] on icon at bounding box center [449, 89] width 130 height 254
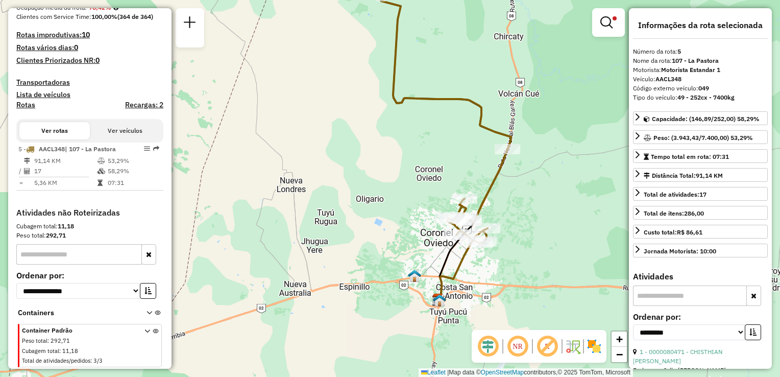
drag, startPoint x: 411, startPoint y: 120, endPoint x: 408, endPoint y: 146, distance: 26.3
click at [408, 146] on div "Limpar filtros Janela de atendimento Grade de atendimento Capacidade Transporta…" at bounding box center [390, 188] width 780 height 377
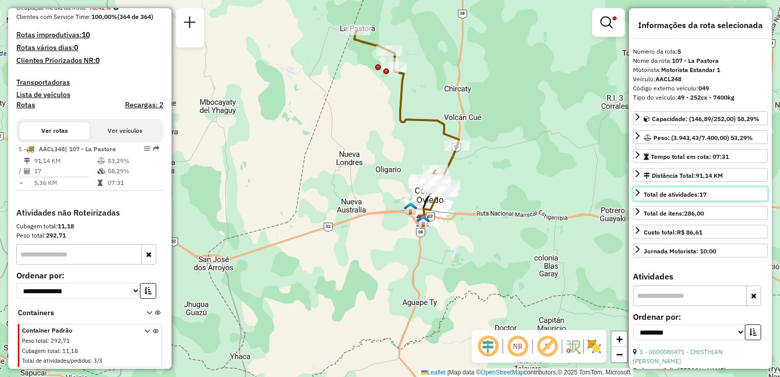
click at [653, 200] on link "Total de atividades: 17" at bounding box center [700, 194] width 135 height 14
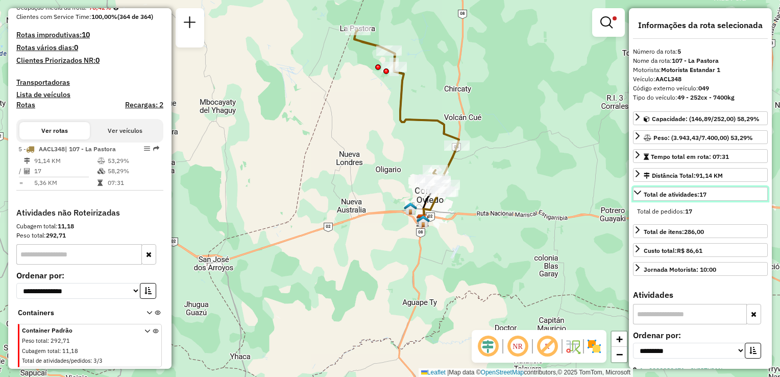
click at [656, 194] on span "Total de atividades: 17" at bounding box center [674, 194] width 63 height 8
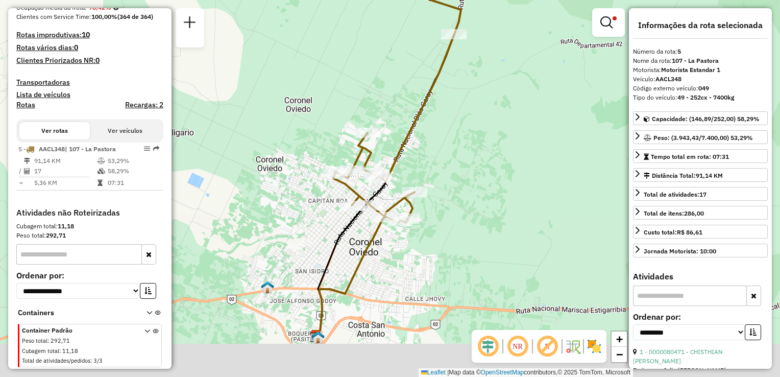
drag, startPoint x: 449, startPoint y: 142, endPoint x: 486, endPoint y: 104, distance: 54.1
click at [486, 104] on div "Limpar filtros Janela de atendimento Grade de atendimento Capacidade Transporta…" at bounding box center [390, 188] width 780 height 377
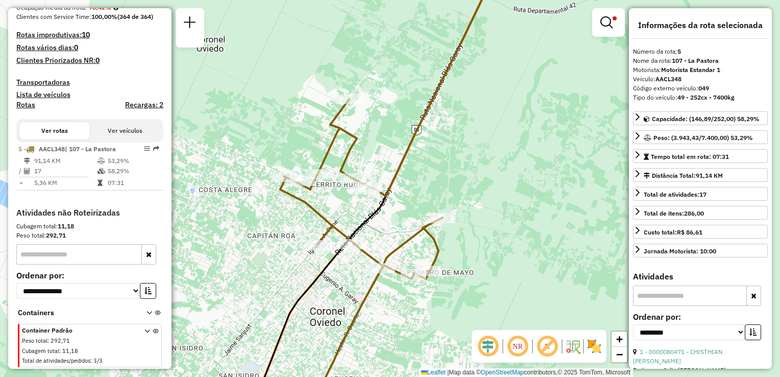
drag, startPoint x: 440, startPoint y: 134, endPoint x: 453, endPoint y: 134, distance: 13.3
click at [453, 134] on div "Limpar filtros Janela de atendimento Grade de atendimento Capacidade Transporta…" at bounding box center [390, 188] width 780 height 377
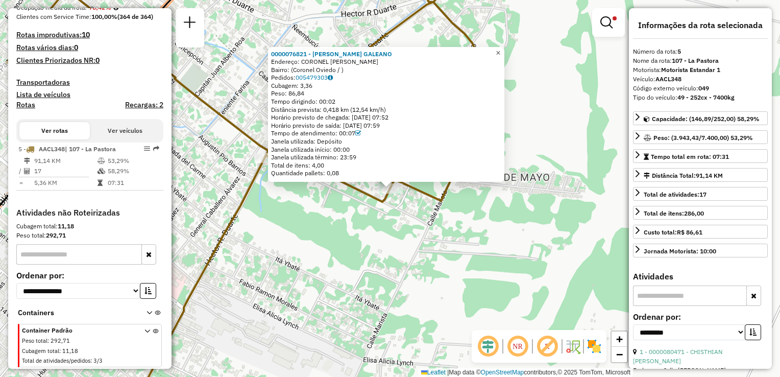
drag, startPoint x: 506, startPoint y: 48, endPoint x: 493, endPoint y: 79, distance: 32.9
click at [500, 48] on span "×" at bounding box center [497, 52] width 5 height 9
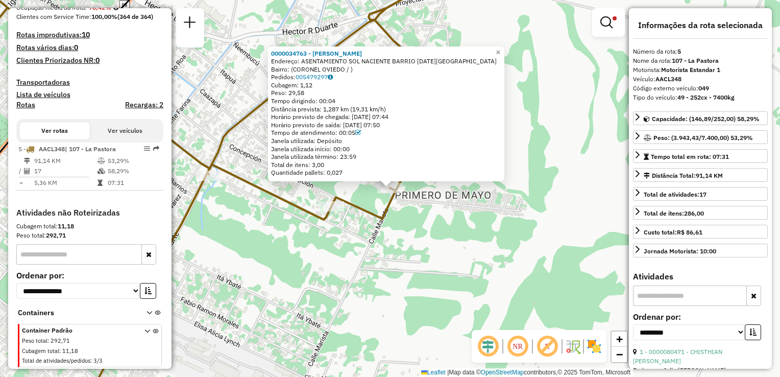
click at [354, 254] on div "0000034763 - BALBINA BATTE [PERSON_NAME]: ASENTAMIENTO SOL NACIENTE BARRIO [DAT…" at bounding box center [390, 188] width 780 height 377
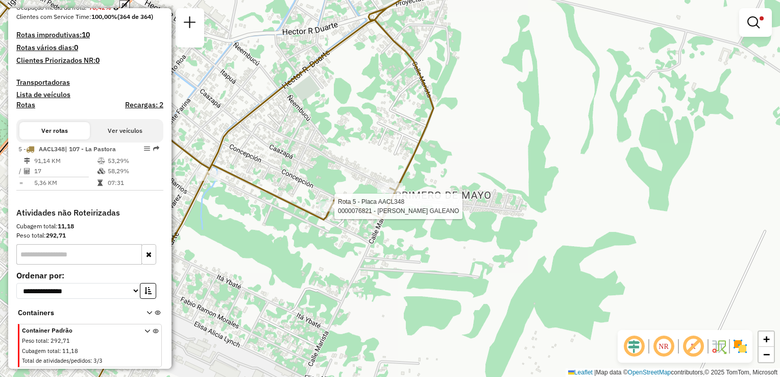
select select "**********"
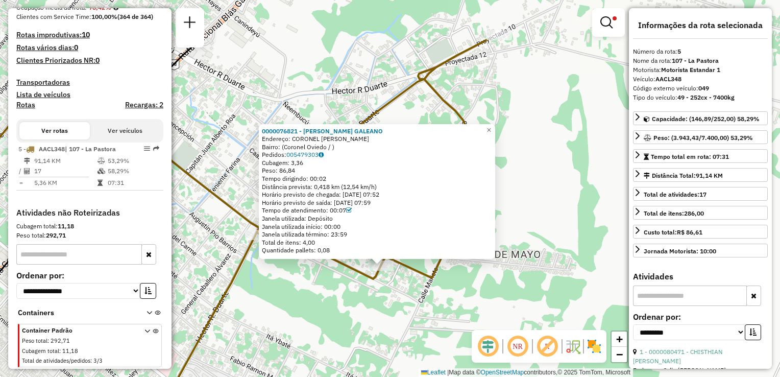
drag, startPoint x: 485, startPoint y: 243, endPoint x: 476, endPoint y: 291, distance: 48.3
click at [476, 291] on div "0000076821 - [PERSON_NAME]: CORONEL [PERSON_NAME]: ([GEOGRAPHIC_DATA] / ) Pedid…" at bounding box center [390, 188] width 780 height 377
click at [491, 126] on span "×" at bounding box center [488, 129] width 5 height 9
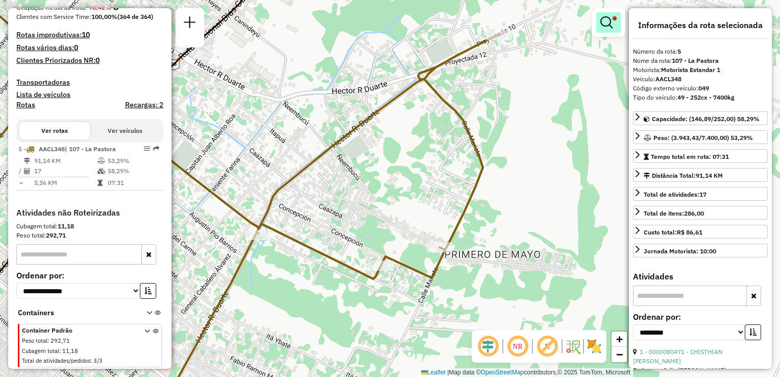
click at [604, 23] on em at bounding box center [606, 22] width 12 height 12
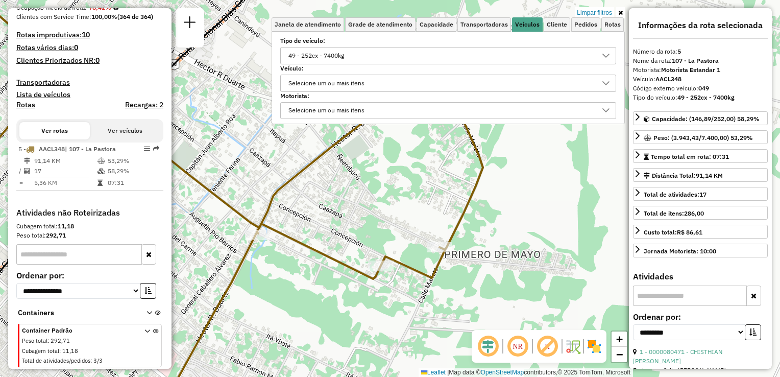
click at [342, 47] on div "49 - 252cx - 7400kg" at bounding box center [316, 55] width 63 height 16
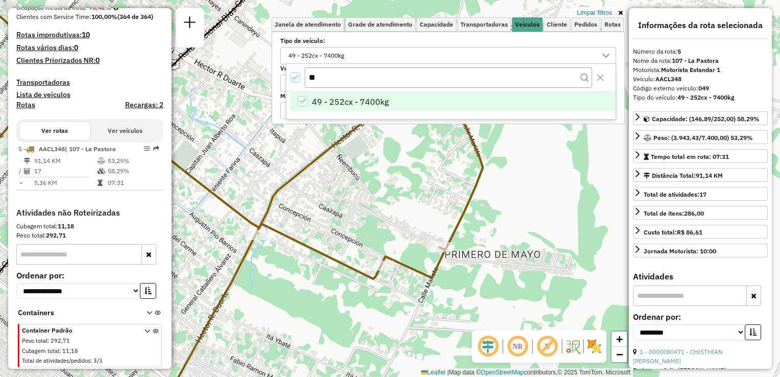
click at [304, 100] on icon "49 - 252cx - 7400kg" at bounding box center [302, 100] width 7 height 7
click at [329, 79] on input "**" at bounding box center [448, 76] width 287 height 19
type input "*"
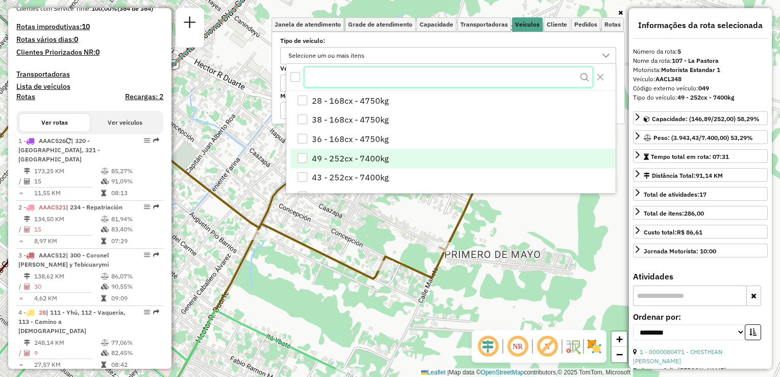
scroll to position [255, 0]
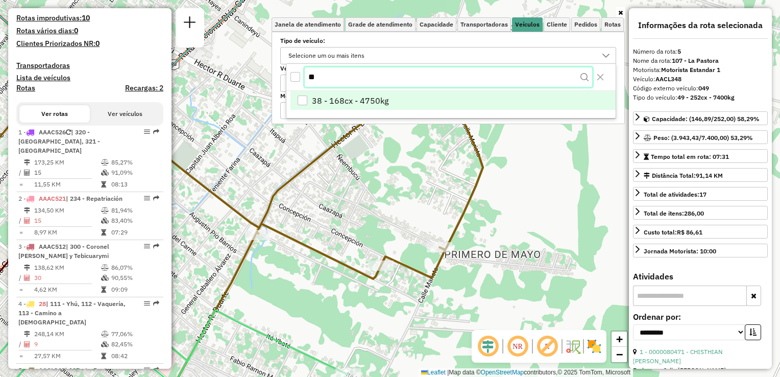
type input "**"
click at [312, 100] on span "38 - 168cx - 4750kg" at bounding box center [350, 101] width 77 height 12
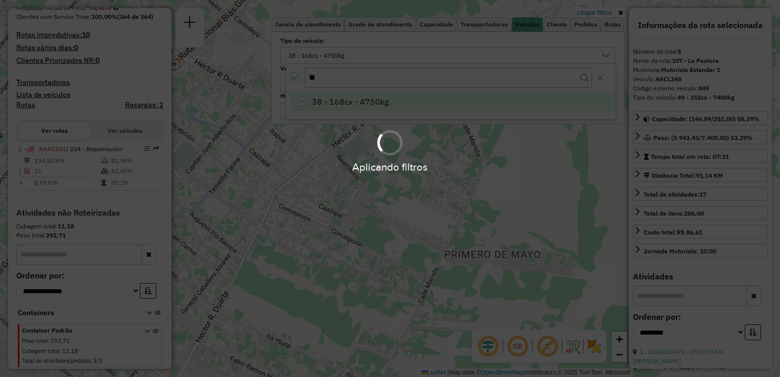
click at [525, 166] on div "Limpar filtros Janela de atendimento Grade de atendimento Capacidade Transporta…" at bounding box center [390, 188] width 780 height 377
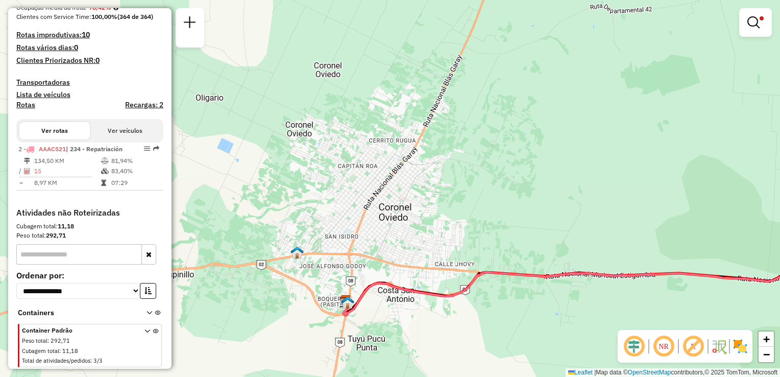
drag, startPoint x: 565, startPoint y: 200, endPoint x: 343, endPoint y: 181, distance: 223.3
click at [343, 181] on div "Limpar filtros Janela de atendimento Grade de atendimento Capacidade Transporta…" at bounding box center [390, 188] width 780 height 377
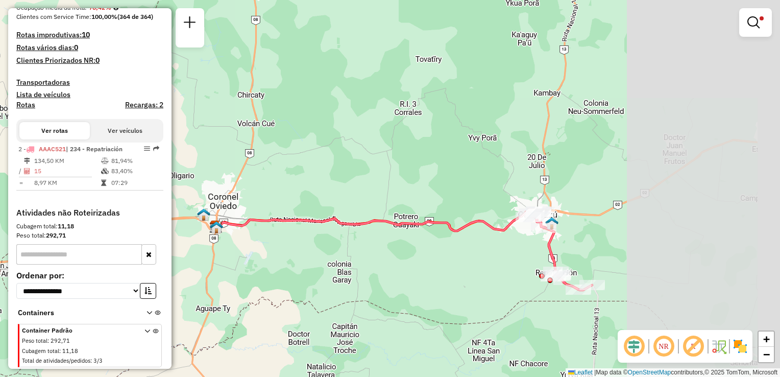
drag, startPoint x: 655, startPoint y: 192, endPoint x: 478, endPoint y: 192, distance: 176.6
click at [478, 192] on div "Limpar filtros Janela de atendimento Grade de atendimento Capacidade Transporta…" at bounding box center [390, 188] width 780 height 377
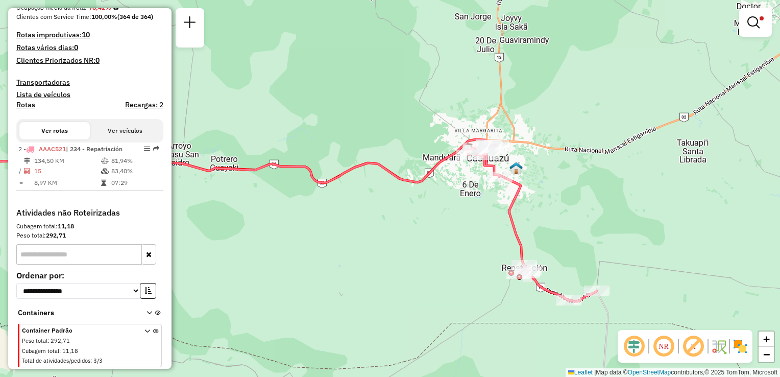
drag, startPoint x: 582, startPoint y: 187, endPoint x: 556, endPoint y: 158, distance: 38.7
click at [556, 158] on div "Limpar filtros Janela de atendimento Grade de atendimento Capacidade Transporta…" at bounding box center [390, 188] width 780 height 377
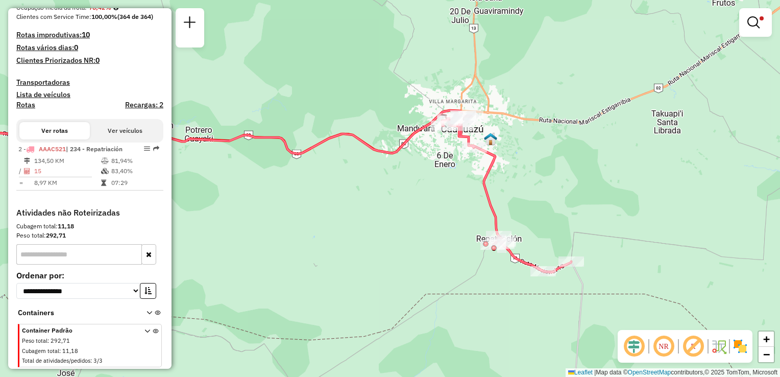
click at [487, 177] on icon at bounding box center [506, 193] width 130 height 158
select select "**********"
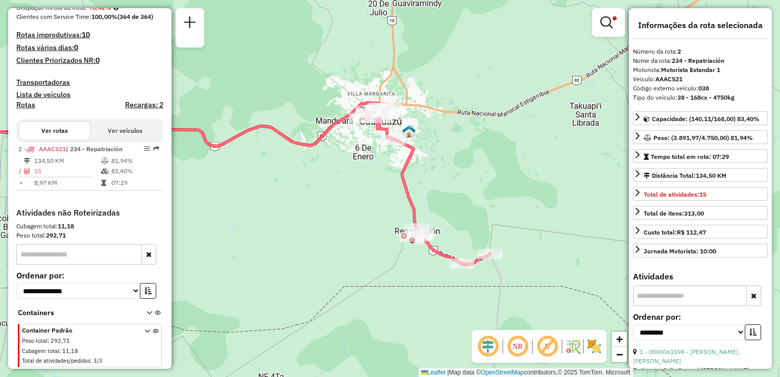
drag, startPoint x: 541, startPoint y: 181, endPoint x: 465, endPoint y: 172, distance: 76.0
click at [465, 172] on div "Limpar filtros Janela de atendimento Grade de atendimento Capacidade Transporta…" at bounding box center [390, 188] width 780 height 377
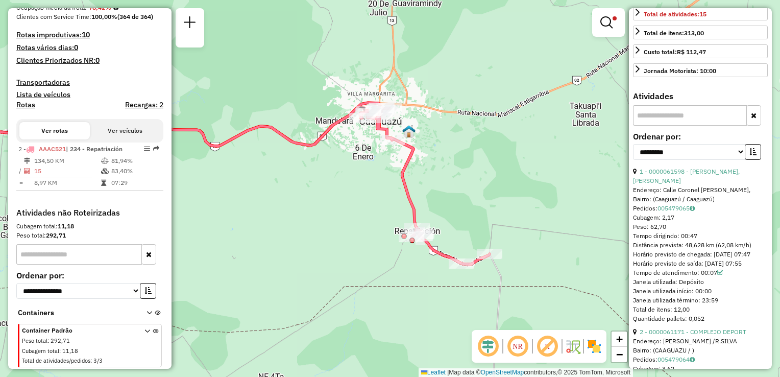
scroll to position [204, 0]
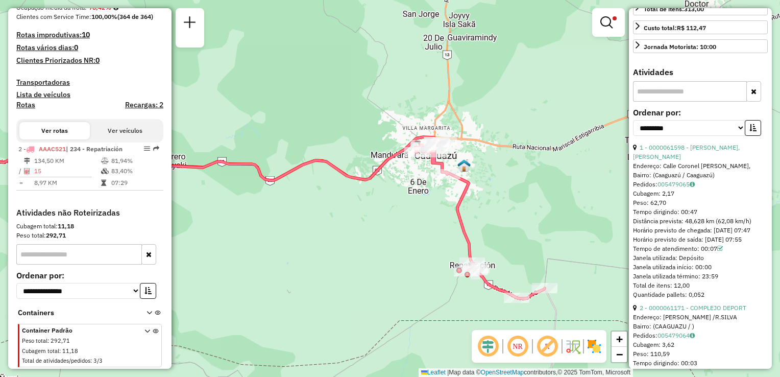
drag, startPoint x: 461, startPoint y: 193, endPoint x: 504, endPoint y: 217, distance: 48.9
click at [504, 216] on div "Limpar filtros Janela de atendimento Grade de atendimento Capacidade Transporta…" at bounding box center [390, 188] width 780 height 377
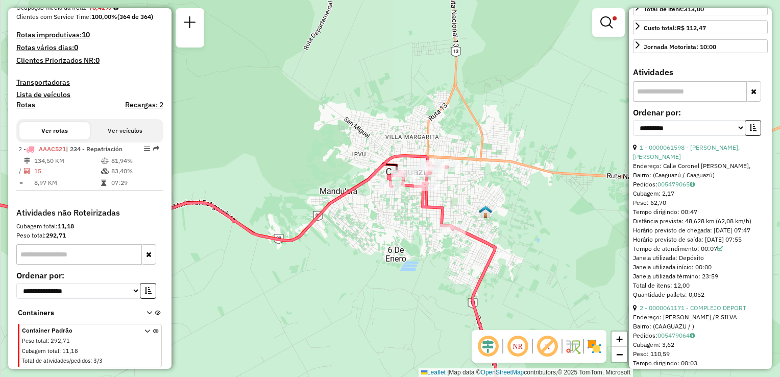
drag, startPoint x: 405, startPoint y: 227, endPoint x: 415, endPoint y: 262, distance: 37.0
click at [415, 262] on div "Limpar filtros Janela de atendimento Grade de atendimento Capacidade Transporta…" at bounding box center [390, 188] width 780 height 377
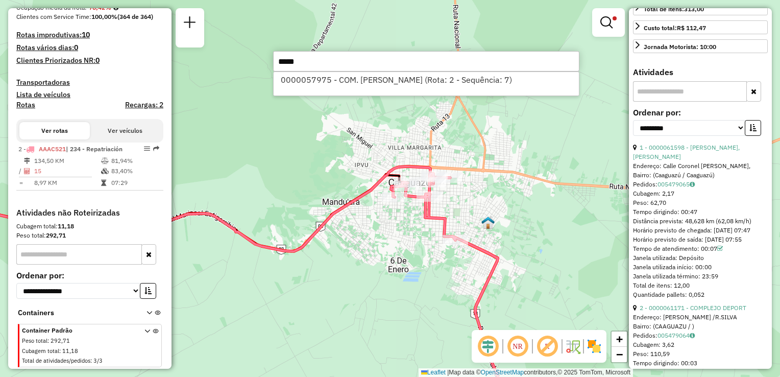
type input "*****"
click at [428, 71] on div "0000057975 - COM. [PERSON_NAME] (Rota: 2 - Sequência: 7)" at bounding box center [426, 83] width 306 height 24
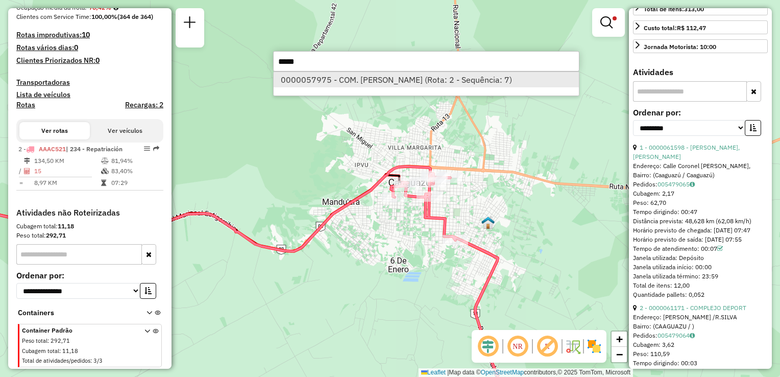
click at [429, 79] on li "0000057975 - COM. [PERSON_NAME] (Rota: 2 - Sequência: 7)" at bounding box center [426, 79] width 305 height 15
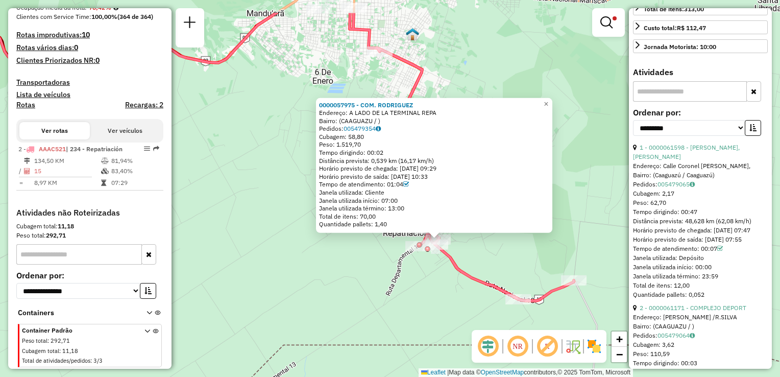
drag, startPoint x: 382, startPoint y: 270, endPoint x: 425, endPoint y: 313, distance: 60.3
click at [425, 313] on div "0000057975 - COM. [PERSON_NAME]: A LADO DE LA TERMINAL REPA Bairro: (CAAGUAZU /…" at bounding box center [390, 188] width 780 height 377
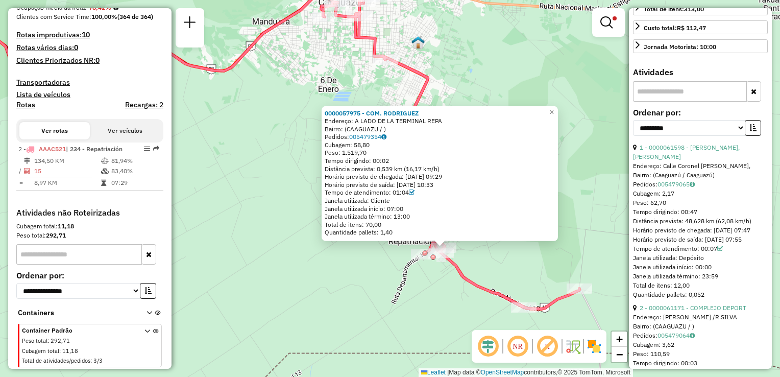
drag, startPoint x: 511, startPoint y: 250, endPoint x: 517, endPoint y: 259, distance: 11.0
click at [517, 259] on div "0000057975 - COM. [PERSON_NAME]: A LADO DE LA TERMINAL REPA Bairro: (CAAGUAZU /…" at bounding box center [390, 188] width 780 height 377
click at [554, 110] on span "×" at bounding box center [552, 112] width 5 height 9
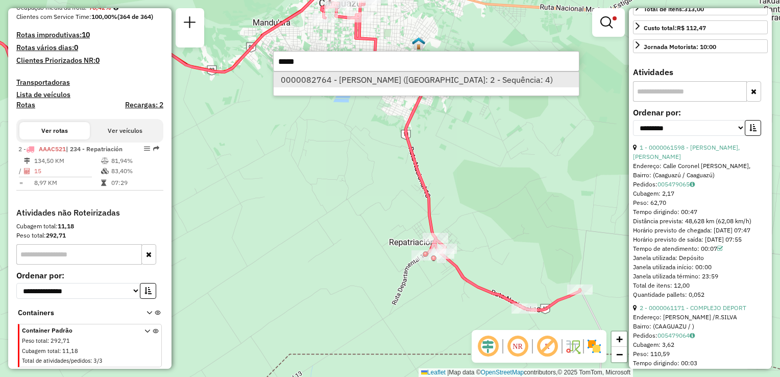
type input "*****"
click at [405, 76] on li "0000082764 - [PERSON_NAME] ([GEOGRAPHIC_DATA]: 2 - Sequência: 4)" at bounding box center [426, 79] width 305 height 15
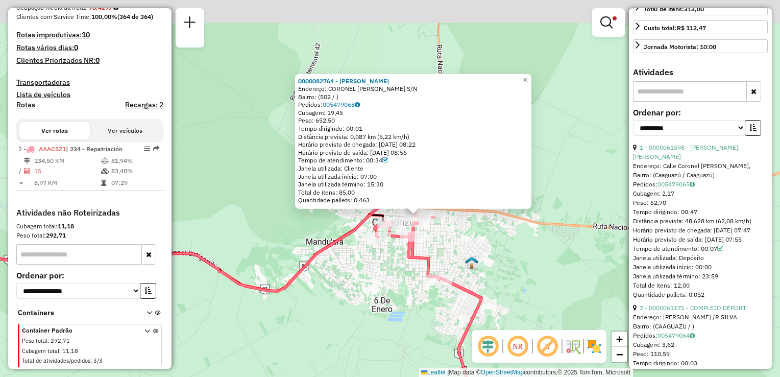
drag, startPoint x: 574, startPoint y: 126, endPoint x: 600, endPoint y: 147, distance: 33.7
click at [600, 147] on div "0000082764 - [PERSON_NAME]: CORONEL [PERSON_NAME] S/N Bairro: (502 / ) Pedidos:…" at bounding box center [390, 188] width 780 height 377
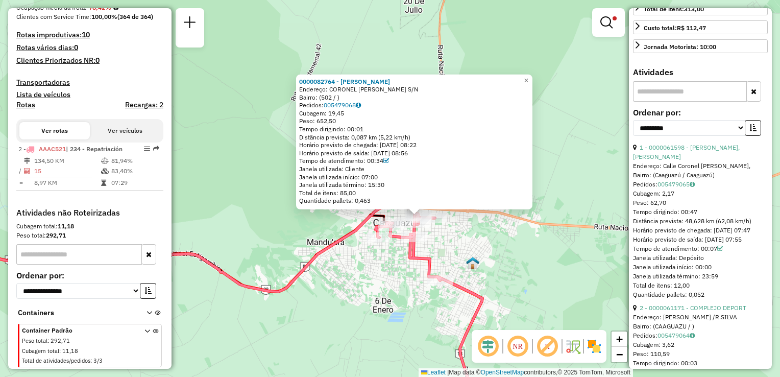
drag, startPoint x: 373, startPoint y: 160, endPoint x: 387, endPoint y: 161, distance: 14.4
click at [387, 161] on div "Tempo de atendimento: 00:34" at bounding box center [414, 161] width 230 height 8
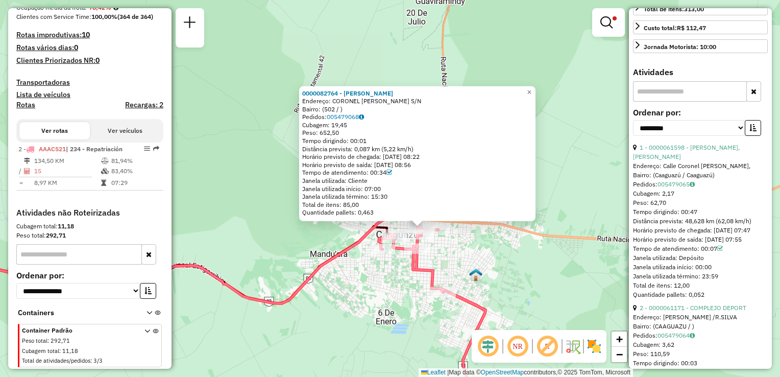
drag, startPoint x: 581, startPoint y: 162, endPoint x: 584, endPoint y: 174, distance: 12.1
click at [584, 174] on div "0000082764 - [PERSON_NAME]: CORONEL [PERSON_NAME] S/N Bairro: (502 / ) Pedidos:…" at bounding box center [390, 188] width 780 height 377
click at [584, 175] on div "0000082764 - [PERSON_NAME]: CORONEL [PERSON_NAME] S/N Bairro: (502 / ) Pedidos:…" at bounding box center [390, 188] width 780 height 377
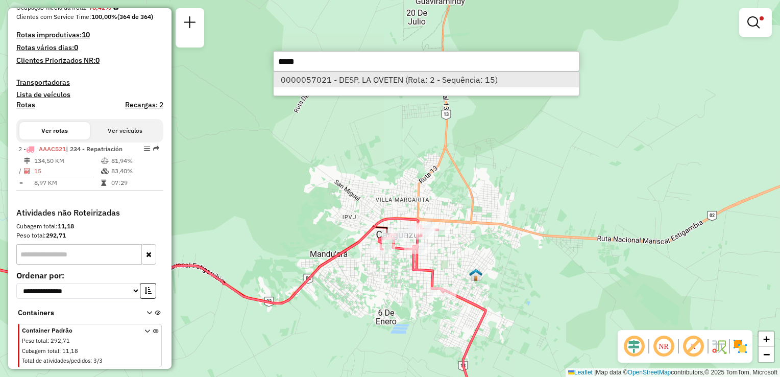
type input "*****"
click at [398, 85] on li "0000057021 - DESP. LA OVETEN (Rota: 2 - Sequência: 15)" at bounding box center [426, 79] width 305 height 15
select select "**********"
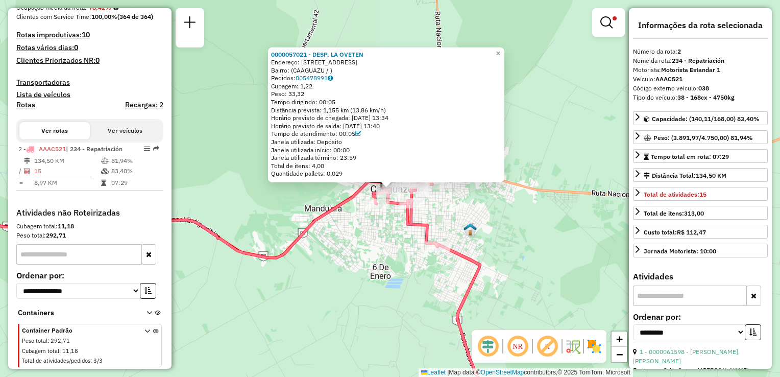
drag, startPoint x: 343, startPoint y: 132, endPoint x: 356, endPoint y: 132, distance: 12.8
click at [356, 132] on div "Tempo de atendimento: 00:05" at bounding box center [386, 134] width 230 height 8
click at [500, 49] on span "×" at bounding box center [497, 52] width 5 height 9
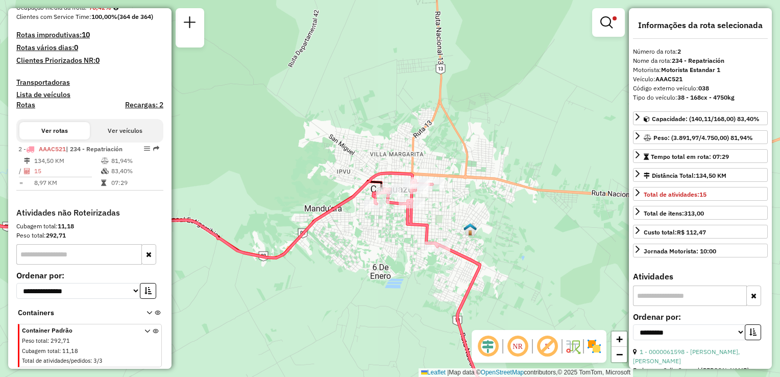
click at [488, 105] on div "Limpar filtros Janela de atendimento Grade de atendimento Capacidade Transporta…" at bounding box center [390, 188] width 780 height 377
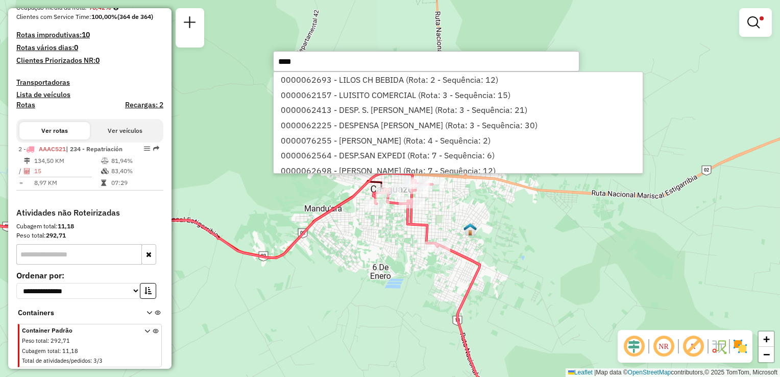
type input "*****"
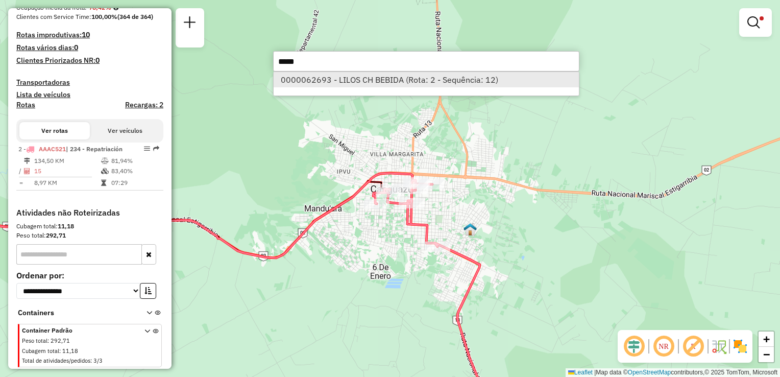
click at [391, 81] on li "0000062693 - LILOS CH BEBIDA (Rota: 2 - Sequência: 12)" at bounding box center [426, 79] width 305 height 15
select select "**********"
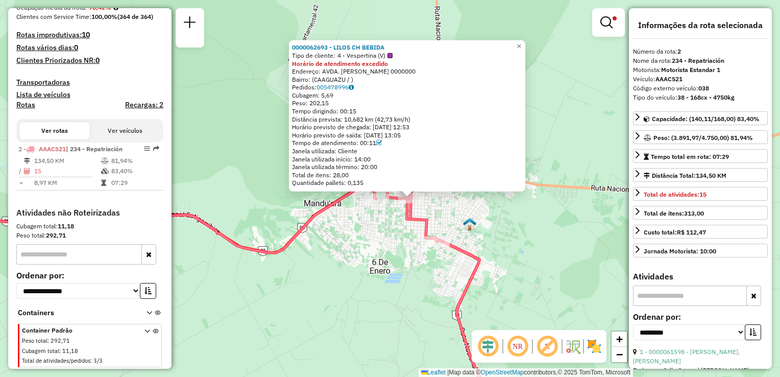
drag, startPoint x: 517, startPoint y: 237, endPoint x: 529, endPoint y: 242, distance: 12.6
click at [529, 242] on div "0000062693 - LILOS CH BEBIDA Tipo de cliente: 4 - Vespertina (V) Horário de ate…" at bounding box center [390, 188] width 780 height 377
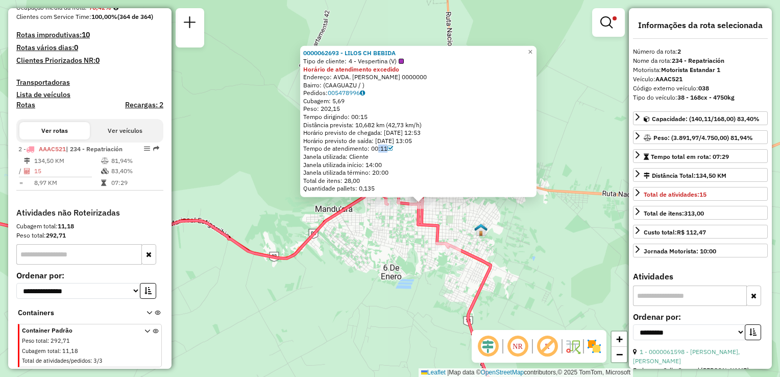
drag, startPoint x: 377, startPoint y: 150, endPoint x: 396, endPoint y: 147, distance: 19.5
click at [396, 147] on div "Tempo de atendimento: 00:11" at bounding box center [418, 148] width 230 height 8
drag, startPoint x: 396, startPoint y: 147, endPoint x: 428, endPoint y: 154, distance: 32.8
click at [428, 154] on div "Janela utilizada: Cliente" at bounding box center [418, 157] width 230 height 8
drag, startPoint x: 371, startPoint y: 149, endPoint x: 387, endPoint y: 152, distance: 16.0
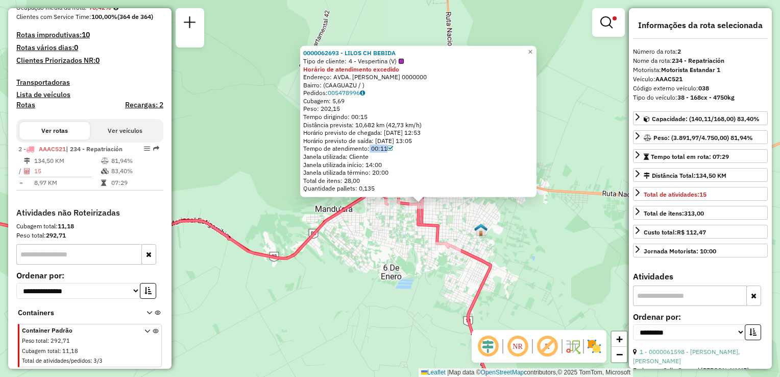
click at [387, 152] on div "Tempo de atendimento: 00:11" at bounding box center [418, 148] width 230 height 8
drag, startPoint x: 387, startPoint y: 152, endPoint x: 474, endPoint y: 64, distance: 123.8
click at [474, 64] on div "Tipo de cliente: 4 - Vespertina (V)" at bounding box center [418, 61] width 230 height 8
drag, startPoint x: 406, startPoint y: 72, endPoint x: 302, endPoint y: 72, distance: 104.1
click at [302, 72] on div "0000062693 - LILOS CH BEBIDA Tipo de cliente: 4 - Vespertina (V) Horário de ate…" at bounding box center [418, 121] width 236 height 151
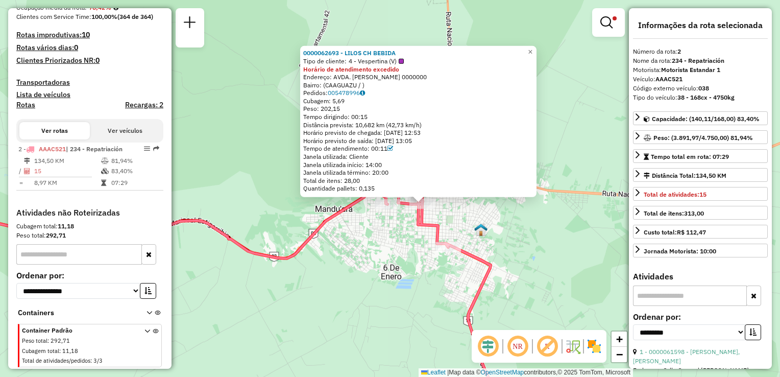
click at [463, 138] on div "Horário previsto de saída: [DATE] 13:05" at bounding box center [418, 141] width 230 height 8
drag, startPoint x: 348, startPoint y: 164, endPoint x: 390, endPoint y: 163, distance: 41.9
click at [389, 163] on div "Janela utilizada início: 14:00" at bounding box center [418, 164] width 230 height 8
drag, startPoint x: 390, startPoint y: 163, endPoint x: 339, endPoint y: 71, distance: 105.3
click at [339, 71] on strong "Horário de atendimento excedido" at bounding box center [351, 69] width 96 height 8
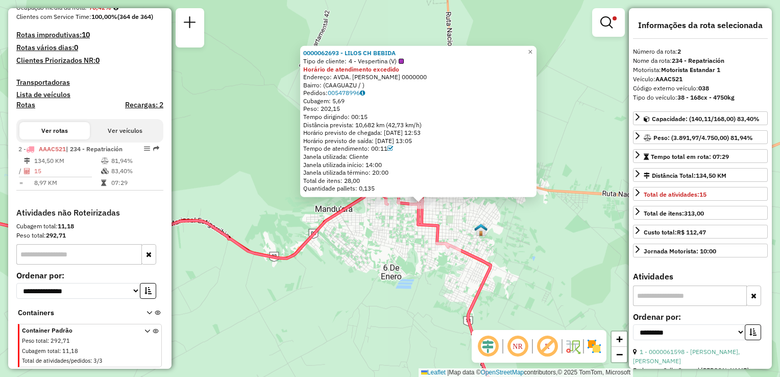
drag, startPoint x: 339, startPoint y: 71, endPoint x: 394, endPoint y: 70, distance: 54.6
click at [394, 70] on strong "Horário de atendimento excedido" at bounding box center [351, 69] width 96 height 8
drag, startPoint x: 375, startPoint y: 63, endPoint x: 404, endPoint y: 70, distance: 30.1
click at [404, 70] on div "0000062693 - LILOS CH BEBIDA Tipo de cliente: 4 - Vespertina (V) Horário de ate…" at bounding box center [418, 120] width 230 height 143
click at [345, 69] on strong "Horário de atendimento excedido" at bounding box center [351, 69] width 96 height 8
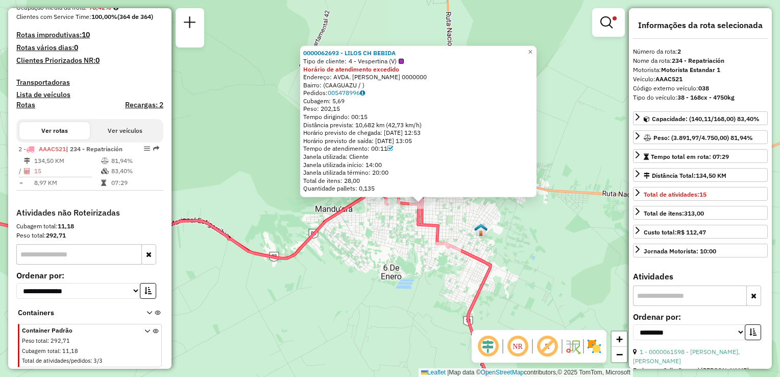
drag, startPoint x: 333, startPoint y: 166, endPoint x: 388, endPoint y: 166, distance: 55.6
click at [388, 166] on div "Janela utilizada início: 14:00" at bounding box center [418, 164] width 230 height 8
drag, startPoint x: 388, startPoint y: 166, endPoint x: 356, endPoint y: 176, distance: 33.9
click at [356, 176] on div "Janela utilizada término: 20:00" at bounding box center [418, 172] width 230 height 8
drag, startPoint x: 391, startPoint y: 70, endPoint x: 364, endPoint y: 47, distance: 35.1
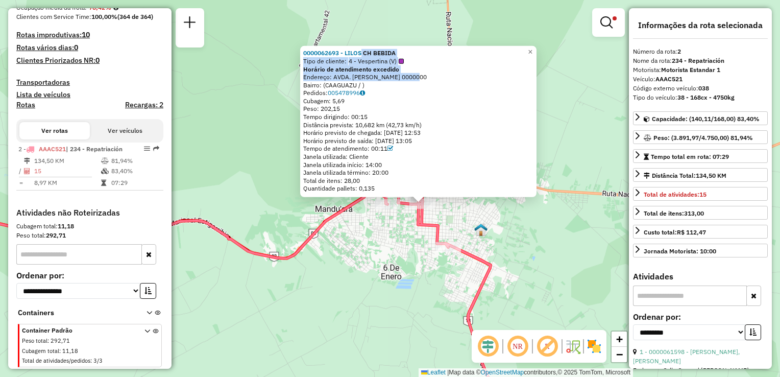
click at [364, 48] on div "0000062693 - LILOS CH BEBIDA Tipo de cliente: 4 - Vespertina (V) Horário de ate…" at bounding box center [418, 121] width 236 height 151
drag, startPoint x: 364, startPoint y: 47, endPoint x: 445, endPoint y: 94, distance: 93.7
click at [447, 93] on div "Pedidos: 005478996" at bounding box center [418, 93] width 230 height 8
drag, startPoint x: 388, startPoint y: 166, endPoint x: 328, endPoint y: 140, distance: 65.3
click at [327, 141] on div "0000062693 - LILOS CH BEBIDA Tipo de cliente: 4 - Vespertina (V) Horário de ate…" at bounding box center [418, 120] width 230 height 143
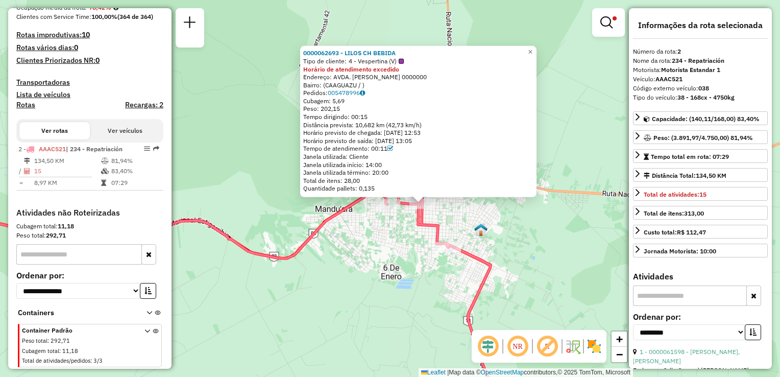
drag, startPoint x: 328, startPoint y: 140, endPoint x: 431, endPoint y: 177, distance: 109.1
click at [431, 179] on div "Total de itens: 28,00" at bounding box center [418, 181] width 230 height 8
drag, startPoint x: 367, startPoint y: 123, endPoint x: 390, endPoint y: 195, distance: 75.4
click at [390, 195] on div "0000062693 - LILOS CH BEBIDA Tipo de cliente: 4 - Vespertina (V) Horário de ate…" at bounding box center [418, 121] width 236 height 151
drag, startPoint x: 390, startPoint y: 195, endPoint x: 479, endPoint y: 162, distance: 95.3
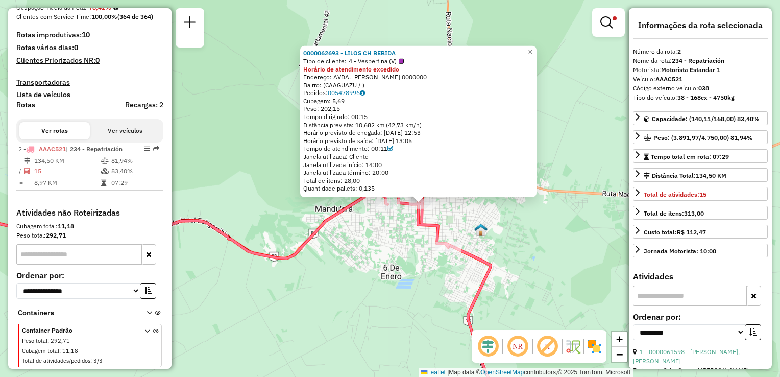
click at [479, 162] on div "Janela utilizada início: 14:00" at bounding box center [418, 164] width 230 height 8
click at [373, 157] on div "Janela utilizada: Cliente" at bounding box center [418, 157] width 230 height 8
click at [532, 47] on span "×" at bounding box center [530, 51] width 5 height 9
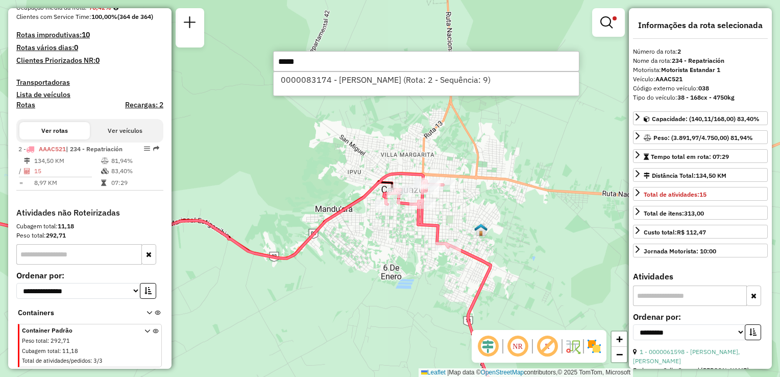
type input "*****"
click at [460, 90] on div "0000083174 - [PERSON_NAME] (Rota: 2 - Sequência: 9)" at bounding box center [426, 83] width 306 height 24
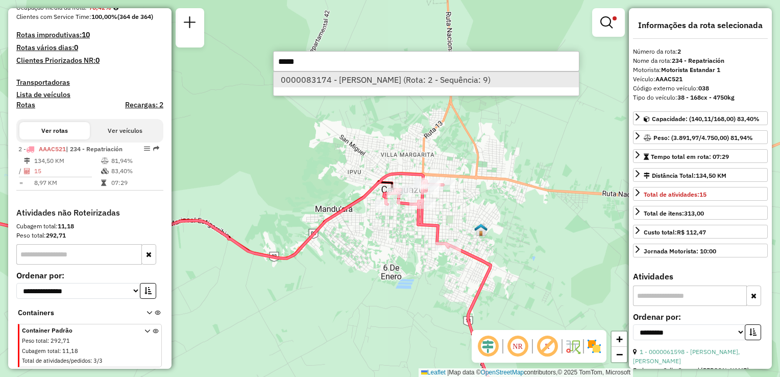
click at [463, 80] on li "0000083174 - [PERSON_NAME] (Rota: 2 - Sequência: 9)" at bounding box center [426, 79] width 305 height 15
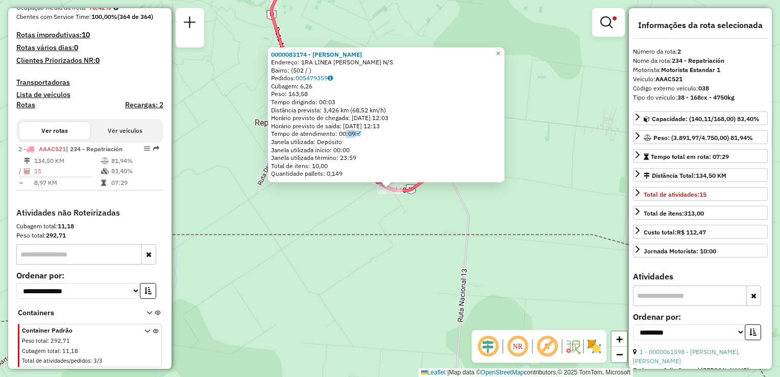
drag, startPoint x: 347, startPoint y: 134, endPoint x: 357, endPoint y: 133, distance: 9.7
click at [356, 133] on div "Tempo de atendimento: 00:09" at bounding box center [386, 134] width 230 height 8
click at [500, 48] on span "×" at bounding box center [497, 52] width 5 height 9
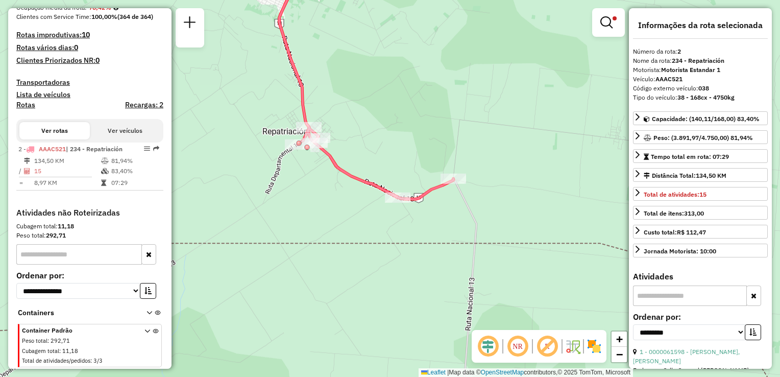
drag, startPoint x: 498, startPoint y: 100, endPoint x: 510, endPoint y: 117, distance: 21.5
click at [510, 117] on div "Limpar filtros Janela de atendimento Grade de atendimento Capacidade Transporta…" at bounding box center [390, 188] width 780 height 377
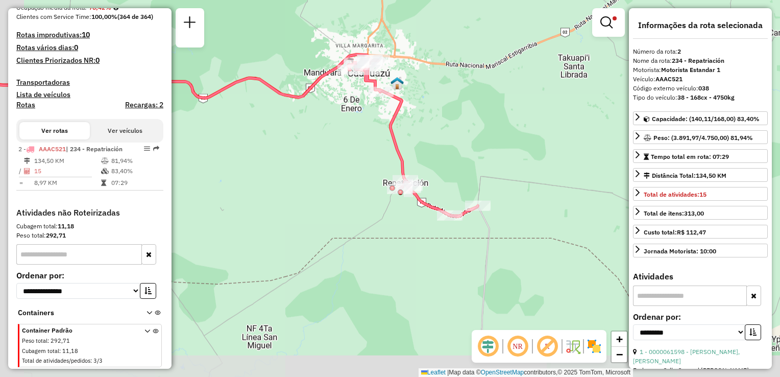
drag, startPoint x: 472, startPoint y: 160, endPoint x: 492, endPoint y: 195, distance: 40.3
click at [492, 195] on div "Limpar filtros Janela de atendimento Grade de atendimento Capacidade Transporta…" at bounding box center [390, 188] width 780 height 377
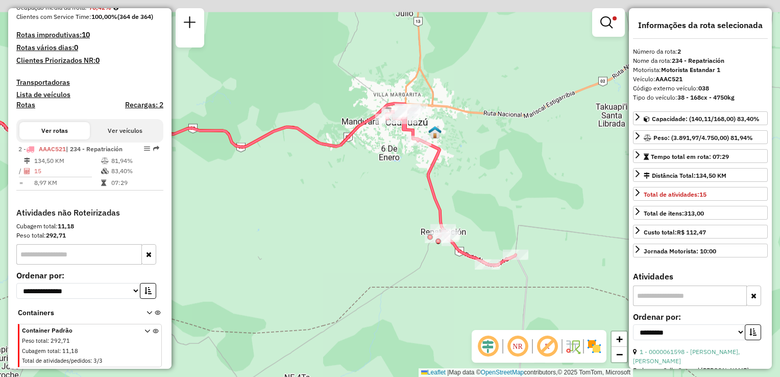
drag, startPoint x: 473, startPoint y: 167, endPoint x: 492, endPoint y: 175, distance: 20.2
click at [492, 175] on div "Limpar filtros Janela de atendimento Grade de atendimento Capacidade Transporta…" at bounding box center [390, 188] width 780 height 377
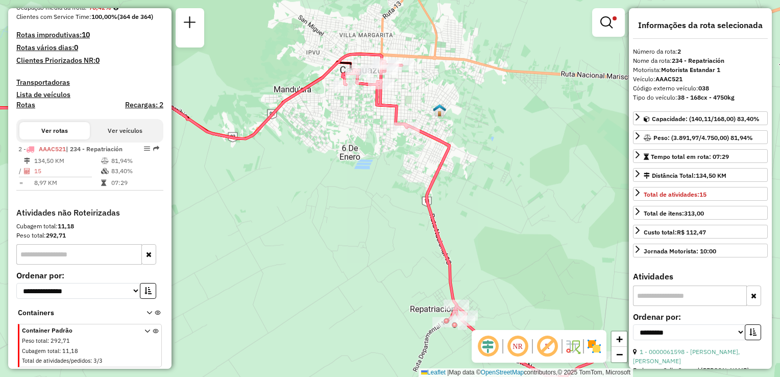
drag, startPoint x: 479, startPoint y: 130, endPoint x: 493, endPoint y: 132, distance: 13.9
click at [493, 132] on div "Limpar filtros Janela de atendimento Grade de atendimento Capacidade Transporta…" at bounding box center [390, 188] width 780 height 377
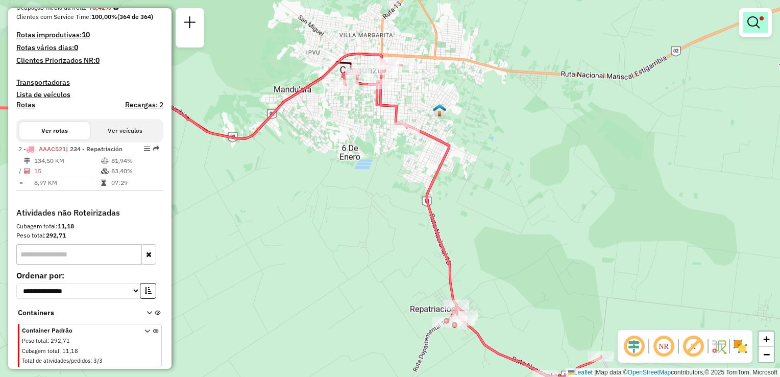
click at [753, 21] on em at bounding box center [753, 22] width 12 height 12
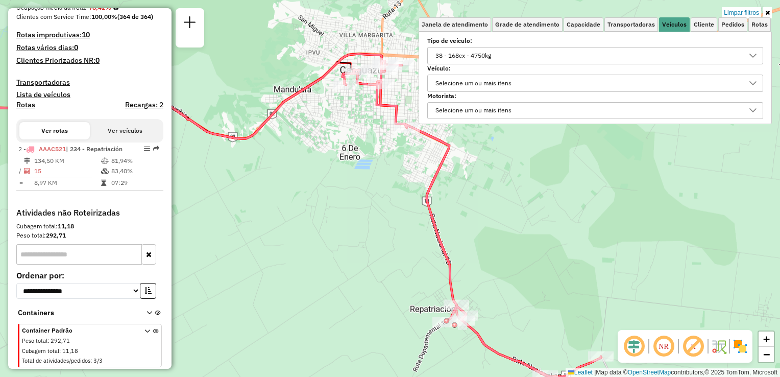
click at [480, 52] on div "38 - 168cx - 4750kg" at bounding box center [463, 55] width 63 height 16
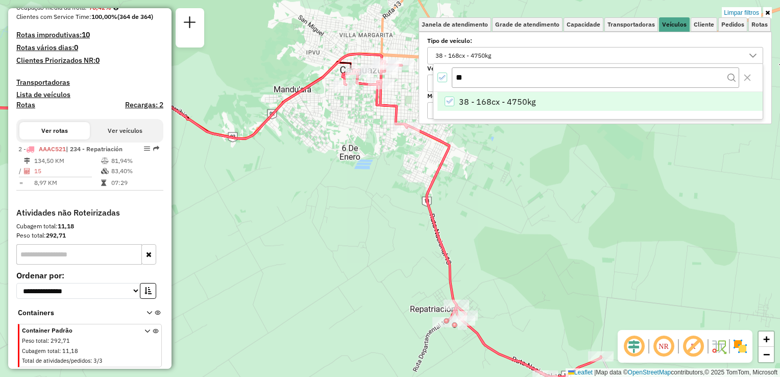
click at [447, 95] on li "38 - 168cx - 4750kg" at bounding box center [599, 101] width 325 height 19
click at [463, 77] on input "**" at bounding box center [595, 76] width 287 height 19
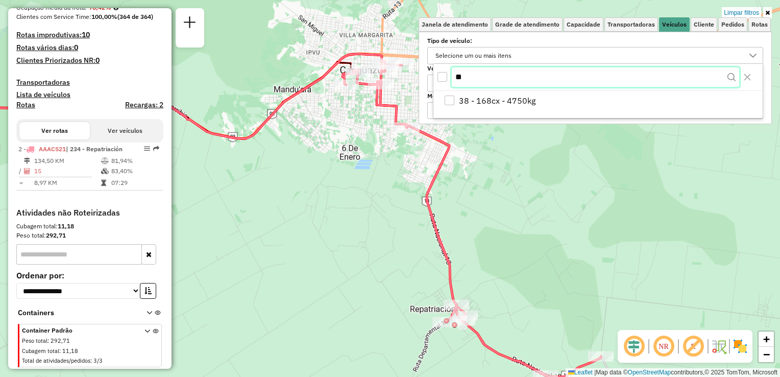
type input "*"
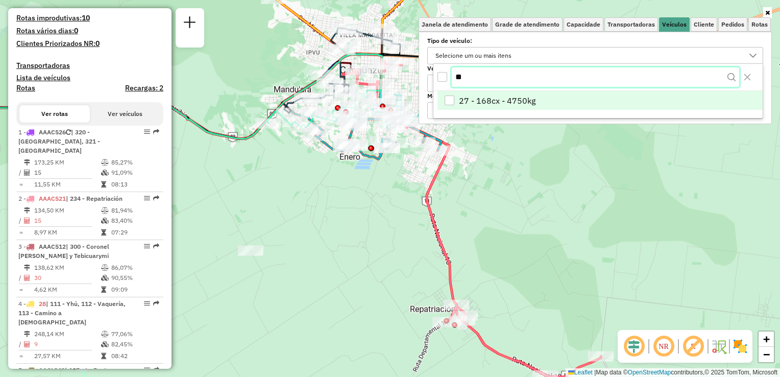
type input "**"
click at [453, 97] on div "27 - 168cx - 4750kg" at bounding box center [449, 101] width 10 height 10
drag, startPoint x: 591, startPoint y: 236, endPoint x: 575, endPoint y: 217, distance: 25.0
click at [590, 234] on div "Janela de atendimento Grade de atendimento Capacidade Transportadoras Veículos …" at bounding box center [390, 188] width 780 height 377
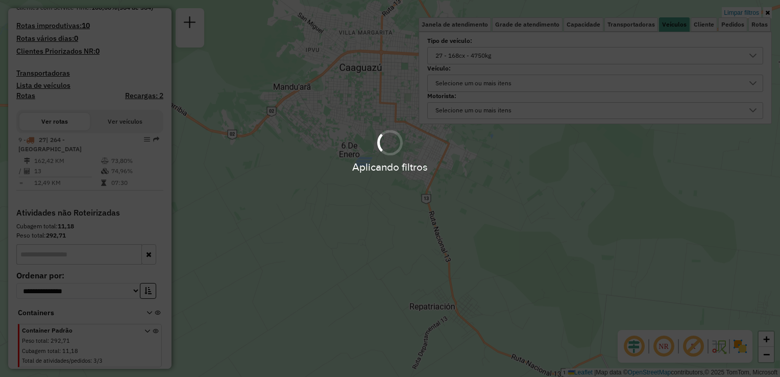
scroll to position [246, 0]
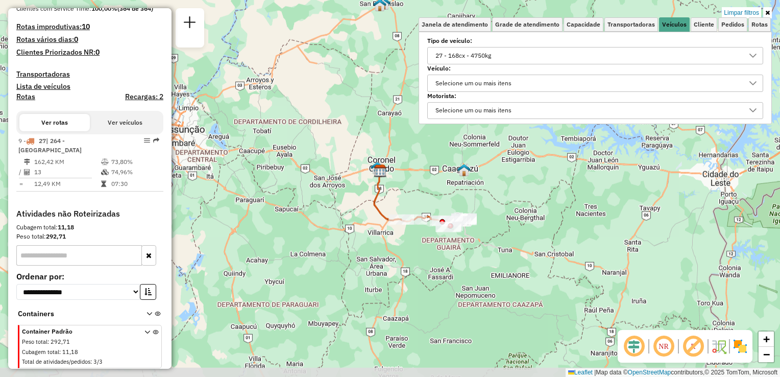
drag, startPoint x: 391, startPoint y: 295, endPoint x: 410, endPoint y: 228, distance: 70.1
click at [411, 225] on div at bounding box center [415, 219] width 26 height 10
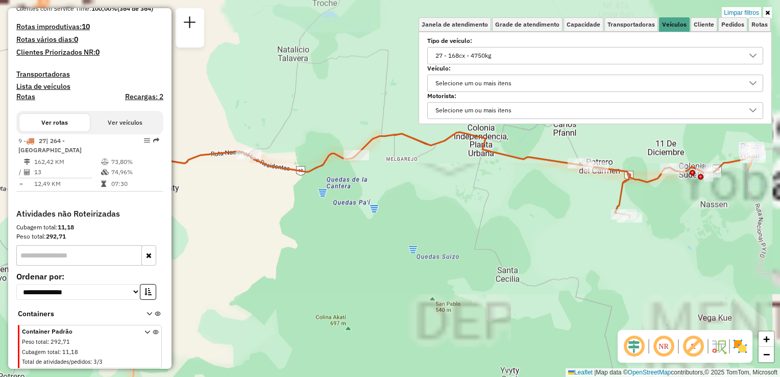
drag, startPoint x: 455, startPoint y: 190, endPoint x: 367, endPoint y: 272, distance: 119.9
click at [371, 279] on div "Limpar filtros Janela de atendimento Grade de atendimento Capacidade Transporta…" at bounding box center [390, 188] width 780 height 377
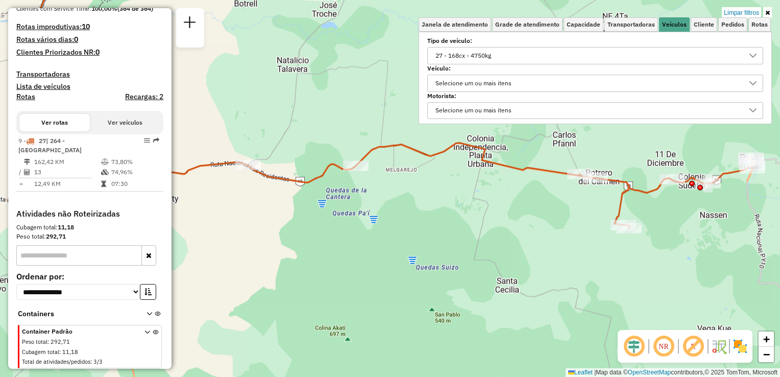
click at [507, 170] on icon at bounding box center [500, 185] width 504 height 85
select select "**********"
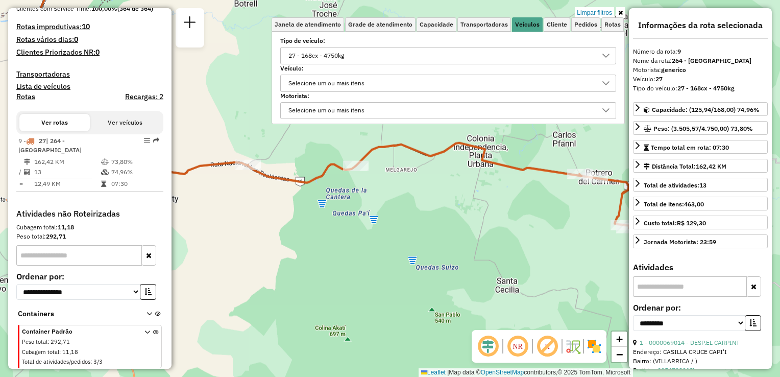
click at [509, 168] on icon at bounding box center [500, 185] width 504 height 85
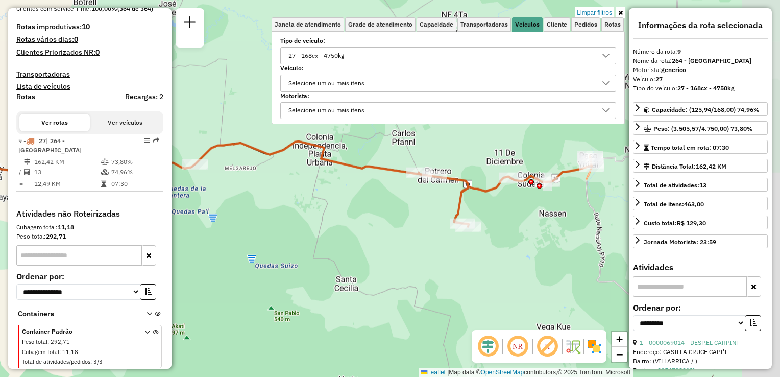
drag, startPoint x: 482, startPoint y: 219, endPoint x: 425, endPoint y: 215, distance: 57.3
click at [392, 217] on div "Limpar filtros Janela de atendimento Grade de atendimento Capacidade Transporta…" at bounding box center [390, 188] width 780 height 377
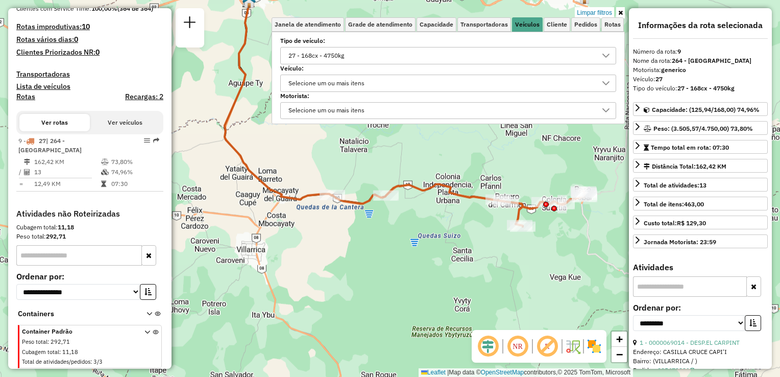
click at [618, 11] on icon at bounding box center [620, 13] width 5 height 6
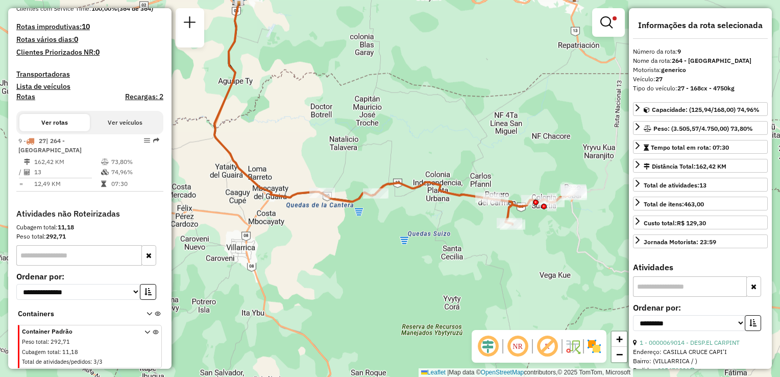
drag, startPoint x: 560, startPoint y: 246, endPoint x: 549, endPoint y: 244, distance: 12.0
click at [549, 244] on div "Limpar filtros Janela de atendimento Grade de atendimento Capacidade Transporta…" at bounding box center [390, 188] width 780 height 377
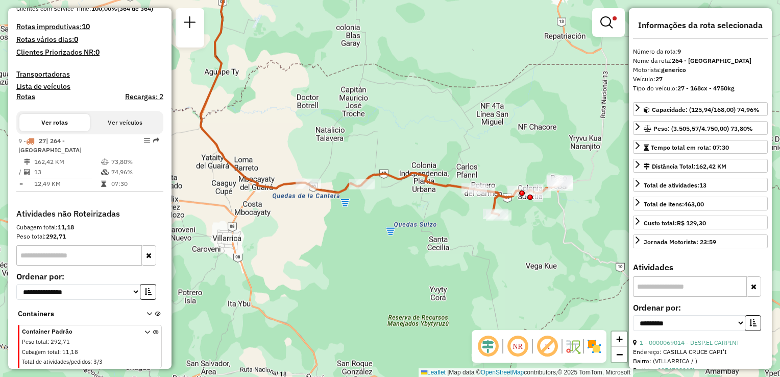
drag, startPoint x: 465, startPoint y: 243, endPoint x: 453, endPoint y: 235, distance: 15.0
click at [453, 235] on div "Limpar filtros Janela de atendimento Grade de atendimento Capacidade Transporta…" at bounding box center [390, 188] width 780 height 377
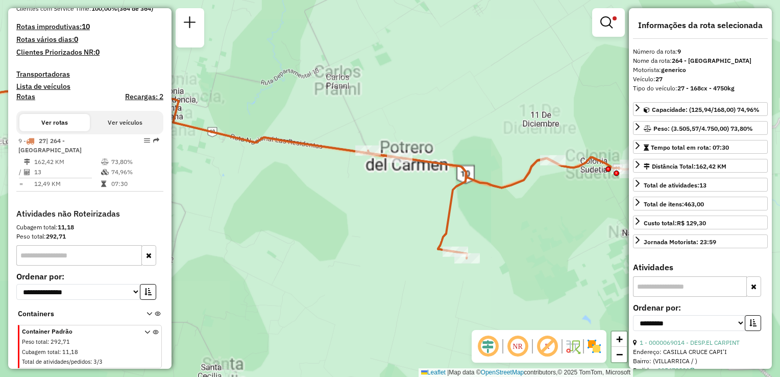
drag, startPoint x: 565, startPoint y: 203, endPoint x: 482, endPoint y: 229, distance: 87.5
click at [368, 231] on div "Limpar filtros Janela de atendimento Grade de atendimento Capacidade Transporta…" at bounding box center [390, 188] width 780 height 377
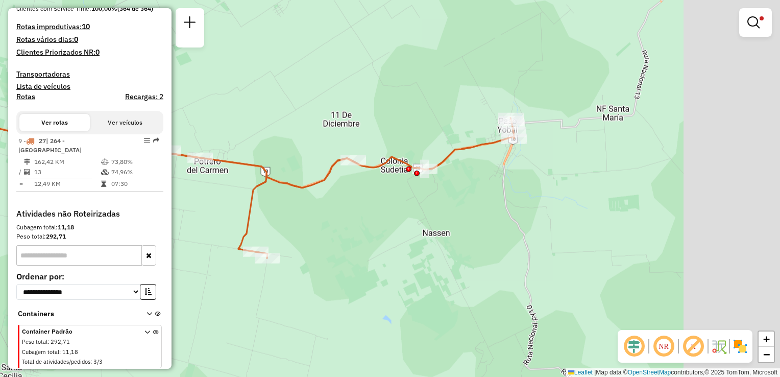
drag, startPoint x: 598, startPoint y: 226, endPoint x: 398, endPoint y: 226, distance: 200.0
click at [398, 226] on div "Limpar filtros Janela de atendimento Grade de atendimento Capacidade Transporta…" at bounding box center [390, 188] width 780 height 377
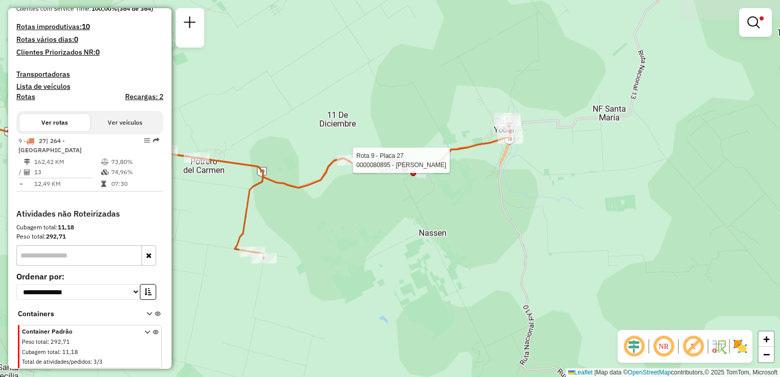
select select "**********"
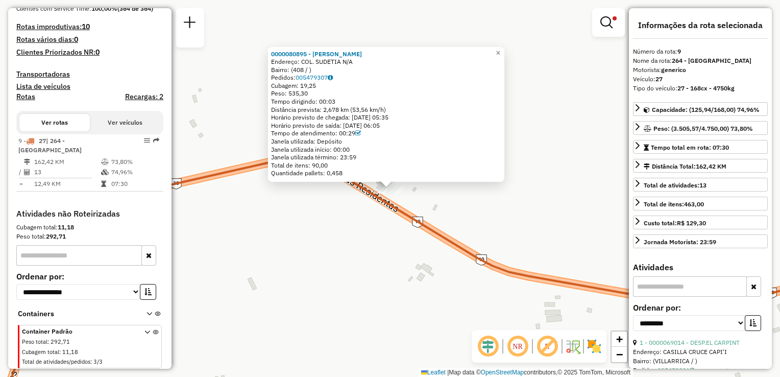
drag, startPoint x: 346, startPoint y: 133, endPoint x: 360, endPoint y: 136, distance: 14.7
click at [359, 136] on div "Tempo de atendimento: 00:29" at bounding box center [386, 133] width 230 height 8
drag, startPoint x: 360, startPoint y: 136, endPoint x: 410, endPoint y: 146, distance: 50.4
click at [410, 146] on div "Janela utilizada início: 00:00" at bounding box center [386, 149] width 230 height 8
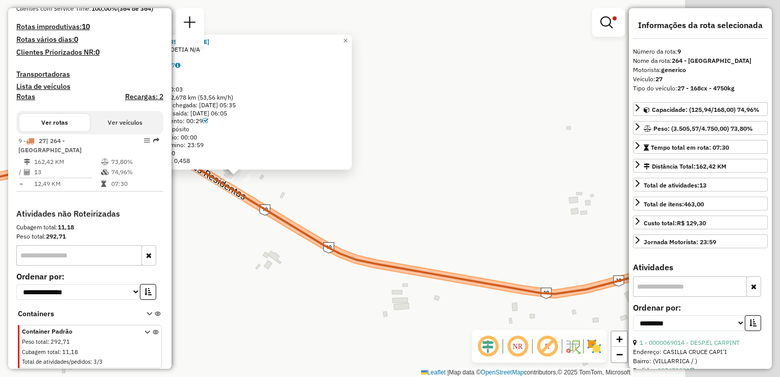
drag, startPoint x: 560, startPoint y: 230, endPoint x: 452, endPoint y: 223, distance: 108.9
click at [449, 226] on div "0000080895 - [PERSON_NAME]: COL. SUDETIA N/A Bairro: (408 / ) Pedidos: 00547930…" at bounding box center [390, 188] width 780 height 377
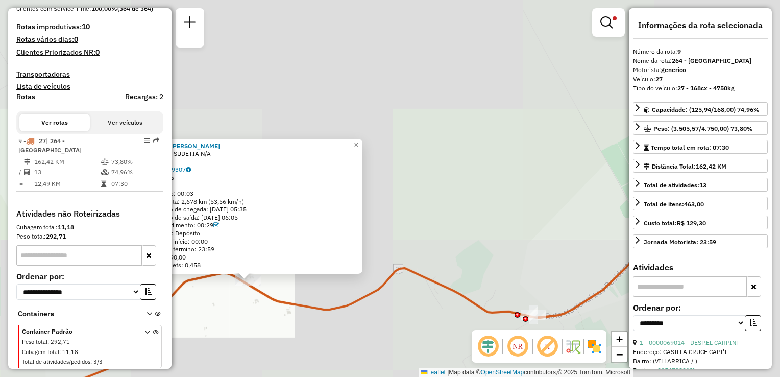
drag, startPoint x: 503, startPoint y: 225, endPoint x: 339, endPoint y: 284, distance: 174.3
click at [339, 284] on div "0000080895 - [PERSON_NAME]: COL. SUDETIA N/A Bairro: (408 / ) Pedidos: 00547930…" at bounding box center [390, 188] width 780 height 377
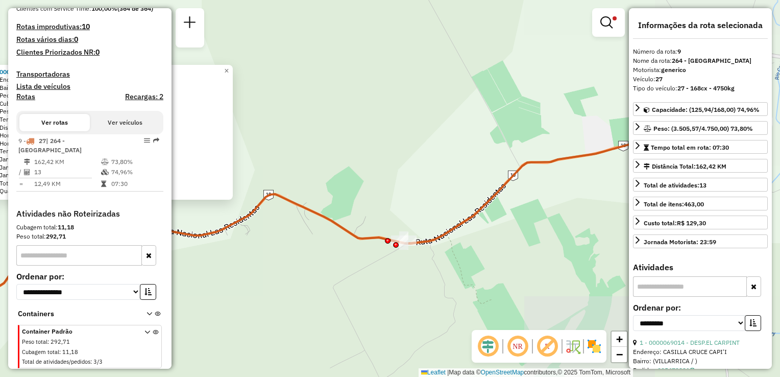
drag, startPoint x: 400, startPoint y: 207, endPoint x: 384, endPoint y: 182, distance: 29.3
click at [386, 183] on div "0000080895 - [PERSON_NAME]: COL. SUDETIA N/A Bairro: (408 / ) Pedidos: 00547930…" at bounding box center [390, 188] width 780 height 377
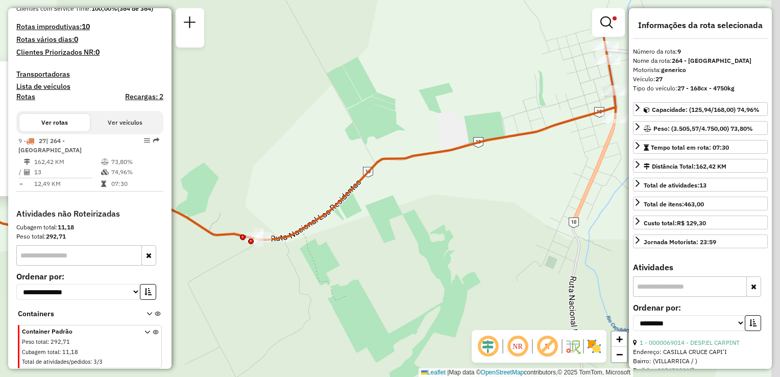
drag, startPoint x: 455, startPoint y: 147, endPoint x: 333, endPoint y: 165, distance: 123.3
click at [333, 165] on div "0000080895 - [PERSON_NAME]: COL. SUDETIA N/A Bairro: (408 / ) Pedidos: 00547930…" at bounding box center [390, 188] width 780 height 377
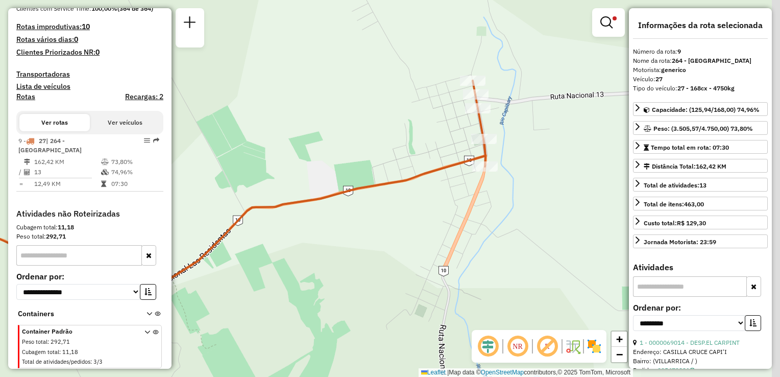
drag, startPoint x: 496, startPoint y: 212, endPoint x: 412, endPoint y: 230, distance: 85.6
click at [412, 230] on div "0000080895 - [PERSON_NAME]: COL. SUDETIA N/A Bairro: (408 / ) Pedidos: 00547930…" at bounding box center [390, 188] width 780 height 377
drag, startPoint x: 535, startPoint y: 201, endPoint x: 535, endPoint y: 208, distance: 6.6
click at [535, 208] on div "0000080895 - [PERSON_NAME]: COL. SUDETIA N/A Bairro: (408 / ) Pedidos: 00547930…" at bounding box center [390, 188] width 780 height 377
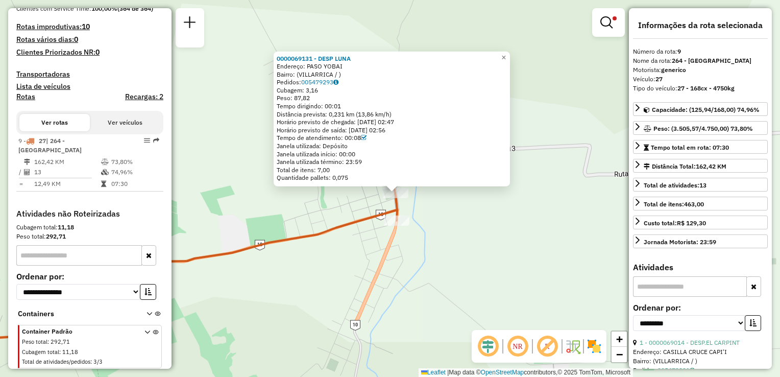
drag, startPoint x: 500, startPoint y: 219, endPoint x: 547, endPoint y: 269, distance: 68.9
click at [547, 268] on div "0000069131 - DESP LUNA Endereço: PASO YOBAI Bairro: ([GEOGRAPHIC_DATA] / ) Pedi…" at bounding box center [390, 188] width 780 height 377
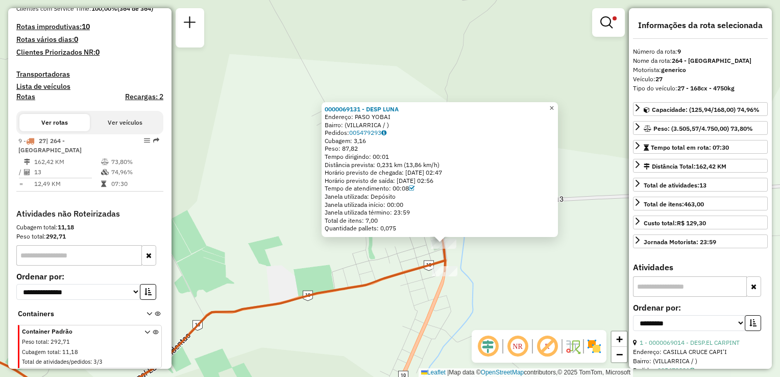
click at [554, 104] on span "×" at bounding box center [551, 108] width 5 height 9
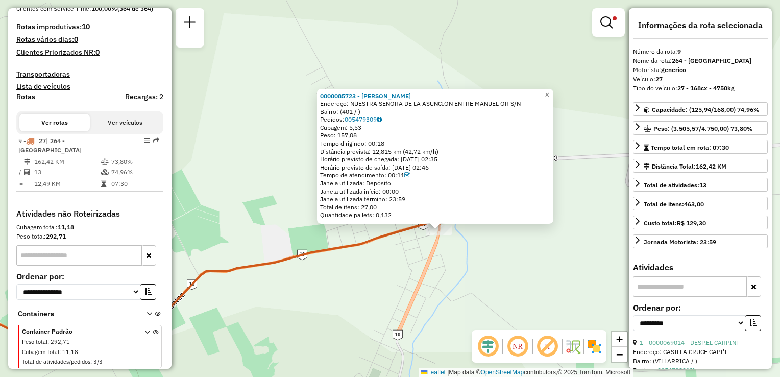
drag, startPoint x: 484, startPoint y: 236, endPoint x: 525, endPoint y: 263, distance: 48.5
click at [525, 263] on div "0000085723 - [PERSON_NAME]: NUESTRA SENORA DE LA ASUNCION ENTRE MANUEL OR S/N B…" at bounding box center [390, 188] width 780 height 377
click at [448, 282] on div "0000085723 - [PERSON_NAME]: NUESTRA SENORA DE LA ASUNCION ENTRE MANUEL OR S/N B…" at bounding box center [390, 188] width 780 height 377
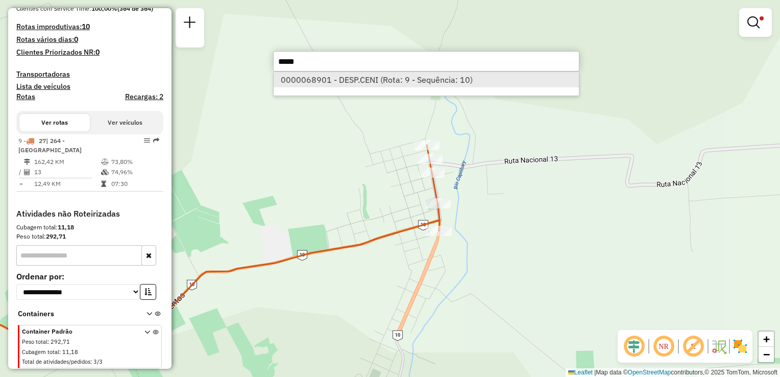
type input "*****"
click at [388, 81] on li "0000068901 - DESP.CENI (Rota: 9 - Sequência: 10)" at bounding box center [426, 79] width 305 height 15
select select "**********"
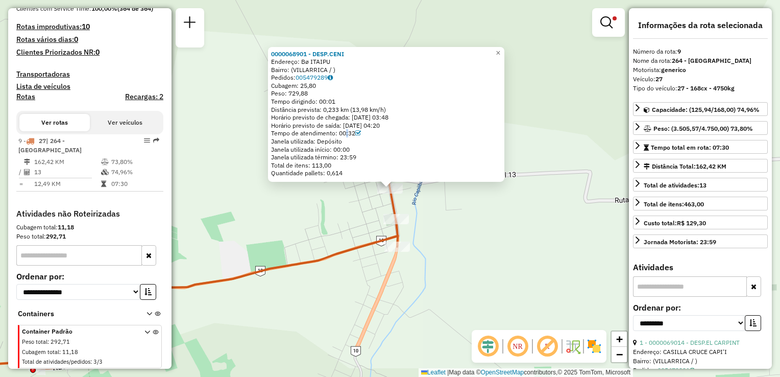
click at [348, 132] on div "Tempo de atendimento: 00:32" at bounding box center [386, 133] width 230 height 8
drag, startPoint x: 348, startPoint y: 132, endPoint x: 468, endPoint y: 219, distance: 148.3
click at [468, 219] on div "0000068901 - DESP.CENI Endereço: Bø ITAIPU Bairro: ([GEOGRAPHIC_DATA] / ) Pedid…" at bounding box center [390, 188] width 780 height 377
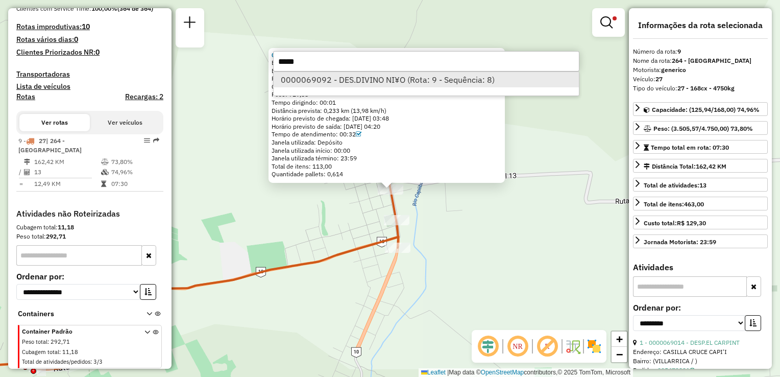
type input "*****"
click at [313, 79] on li "0000069092 - DES.DIVINO NI¥O (Rota: 9 - Sequência: 8)" at bounding box center [426, 79] width 305 height 15
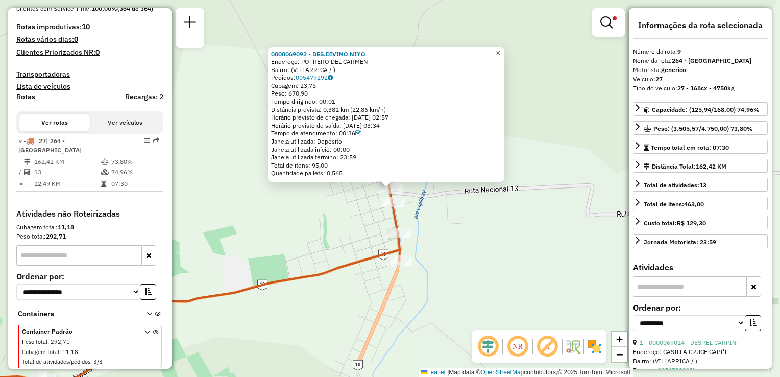
click at [500, 49] on span "×" at bounding box center [497, 52] width 5 height 9
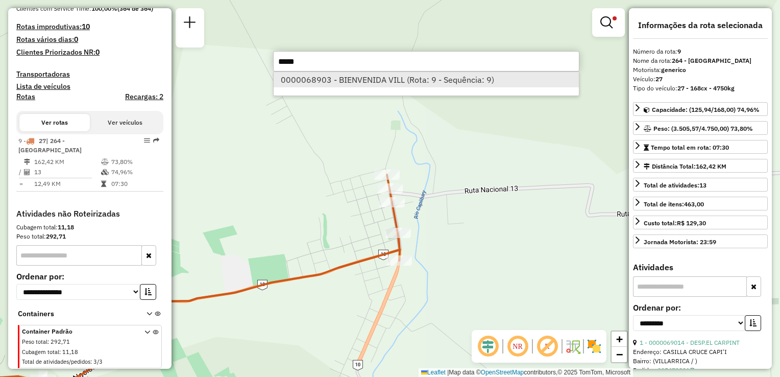
type input "*****"
click at [361, 80] on li "0000068903 - BIENVENIDA VILL (Rota: 9 - Sequência: 9)" at bounding box center [426, 79] width 305 height 15
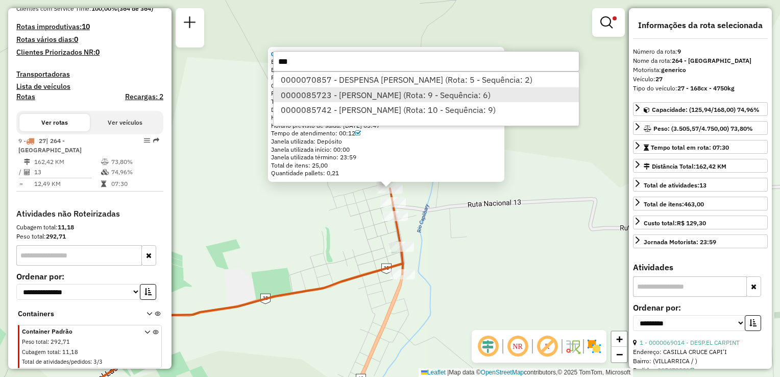
type input "***"
click at [339, 98] on li "0000085723 - [PERSON_NAME] (Rota: 9 - Sequência: 6)" at bounding box center [426, 94] width 305 height 15
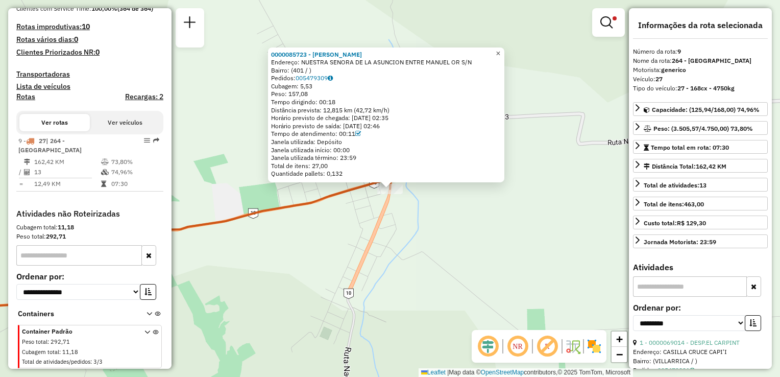
click at [500, 48] on span "×" at bounding box center [497, 52] width 5 height 9
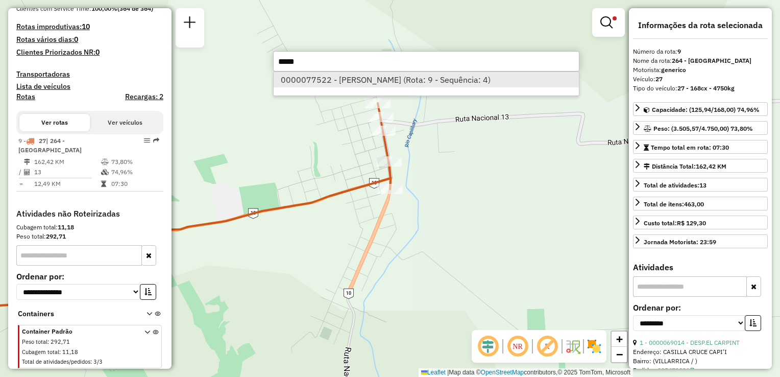
type input "*****"
click at [327, 79] on li "0000077522 - [PERSON_NAME] (Rota: 9 - Sequência: 4)" at bounding box center [426, 79] width 305 height 15
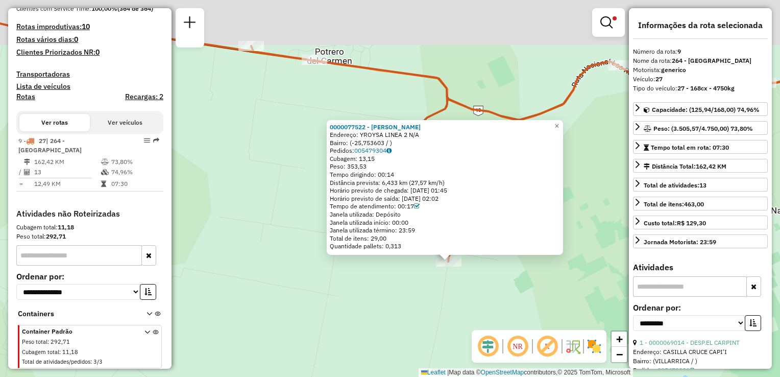
drag, startPoint x: 310, startPoint y: 236, endPoint x: 381, endPoint y: 273, distance: 80.1
click at [381, 276] on div "0000077522 - [PERSON_NAME]: YROYSA LINEA 2 N/A Bairro: (-25,753603 / ) Pedidos:…" at bounding box center [390, 188] width 780 height 377
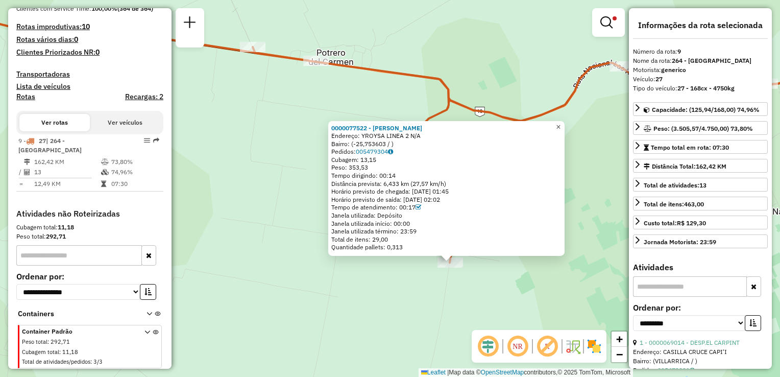
click at [560, 122] on span "×" at bounding box center [558, 126] width 5 height 9
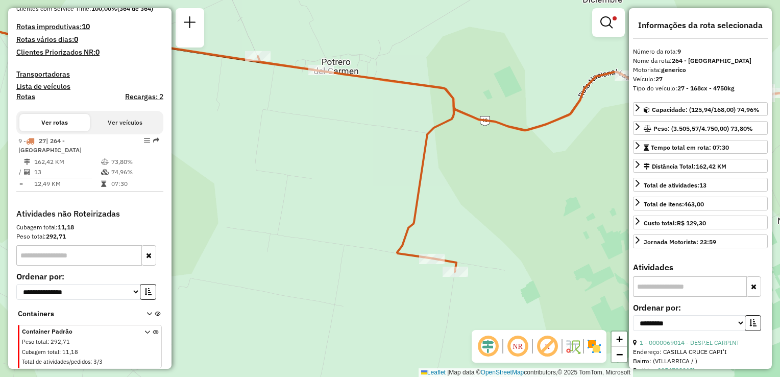
click at [534, 192] on div "Limpar filtros Janela de atendimento Grade de atendimento Capacidade Transporta…" at bounding box center [390, 188] width 780 height 377
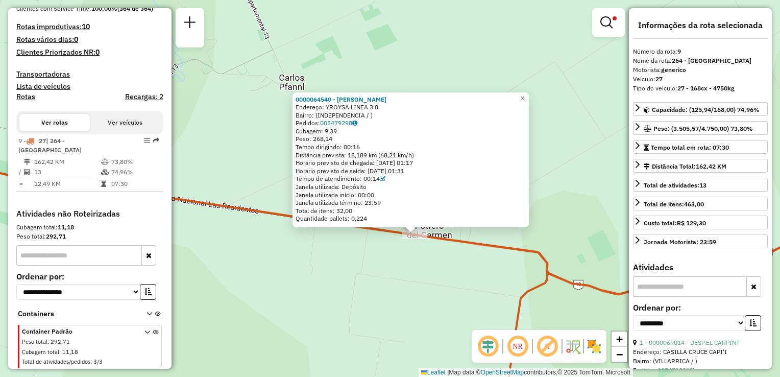
drag, startPoint x: 318, startPoint y: 233, endPoint x: 343, endPoint y: 279, distance: 52.0
click at [343, 279] on div "0000064540 - [PERSON_NAME]: YROYSA LINEA 3 0 Bairro: (INDEPENDENCIA / ) Pedidos…" at bounding box center [390, 188] width 780 height 377
click at [345, 258] on div "0000064540 - [PERSON_NAME]: YROYSA LINEA 3 0 Bairro: (INDEPENDENCIA / ) Pedidos…" at bounding box center [390, 188] width 780 height 377
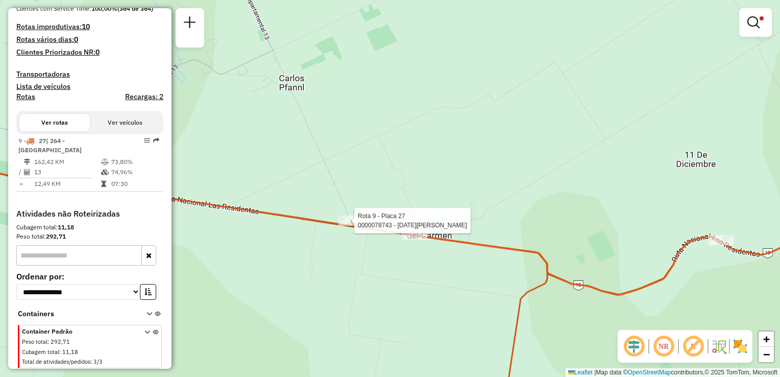
select select "**********"
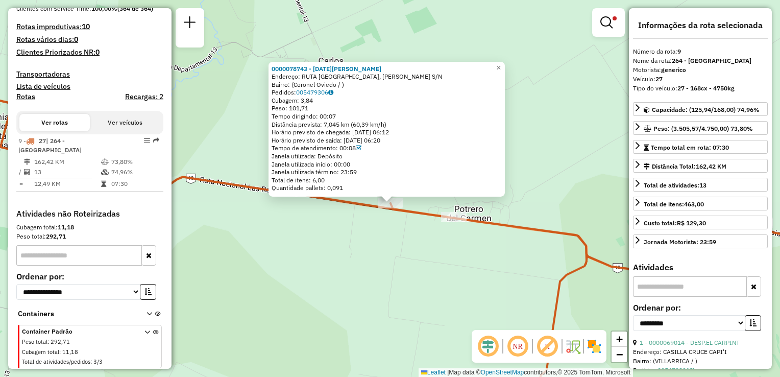
drag, startPoint x: 363, startPoint y: 227, endPoint x: 363, endPoint y: 234, distance: 7.2
click at [363, 234] on div "0000078743 - [DATE][PERSON_NAME] PORTILLO Endereço: RUTA [GEOGRAPHIC_DATA], [PE…" at bounding box center [390, 188] width 780 height 377
drag, startPoint x: 342, startPoint y: 146, endPoint x: 371, endPoint y: 153, distance: 30.0
click at [371, 153] on div "0000078743 - [DATE][PERSON_NAME] PORTILLO Endereço: RUTA [GEOGRAPHIC_DATA], [PE…" at bounding box center [386, 128] width 230 height 128
drag, startPoint x: 371, startPoint y: 153, endPoint x: 398, endPoint y: 177, distance: 35.4
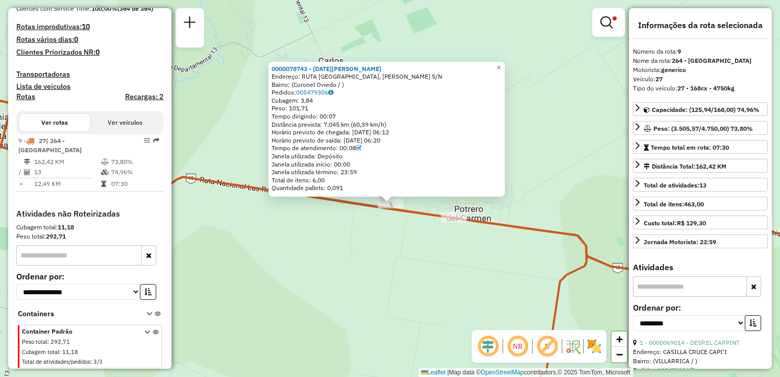
click at [398, 177] on div "0000078743 - [DATE][PERSON_NAME] PORTILLO Endereço: RUTA [GEOGRAPHIC_DATA], [PE…" at bounding box center [386, 128] width 230 height 128
drag, startPoint x: 398, startPoint y: 177, endPoint x: 333, endPoint y: 175, distance: 64.9
click at [333, 175] on div "Janela utilizada término: 23:59" at bounding box center [386, 172] width 230 height 8
drag, startPoint x: 330, startPoint y: 180, endPoint x: 315, endPoint y: 148, distance: 34.7
click at [315, 148] on div "0000078743 - [DATE][PERSON_NAME] PORTILLO Endereço: RUTA [GEOGRAPHIC_DATA], [PE…" at bounding box center [386, 128] width 230 height 128
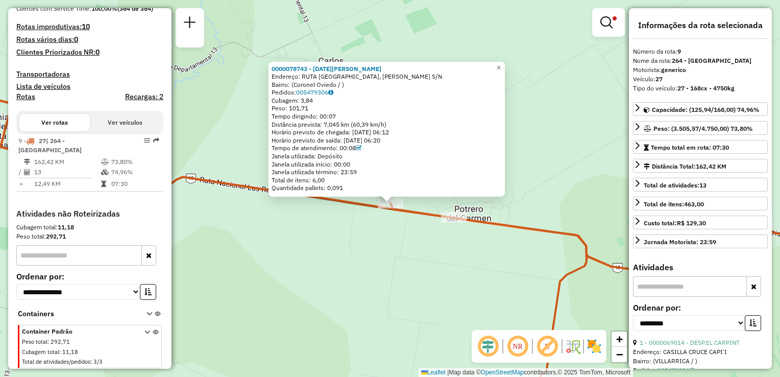
drag, startPoint x: 315, startPoint y: 148, endPoint x: 335, endPoint y: 189, distance: 45.2
click at [335, 188] on div "Quantidade pallets: 0,091" at bounding box center [386, 188] width 230 height 8
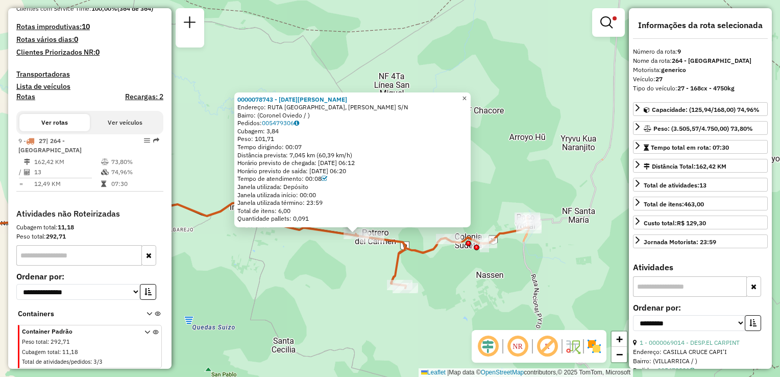
click at [466, 95] on span "×" at bounding box center [464, 97] width 5 height 9
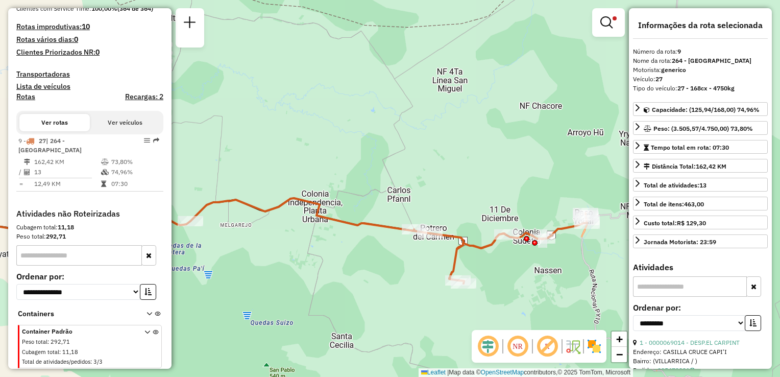
drag, startPoint x: 467, startPoint y: 165, endPoint x: 489, endPoint y: 167, distance: 21.6
click at [508, 164] on div "Limpar filtros Janela de atendimento Grade de atendimento Capacidade Transporta…" at bounding box center [390, 188] width 780 height 377
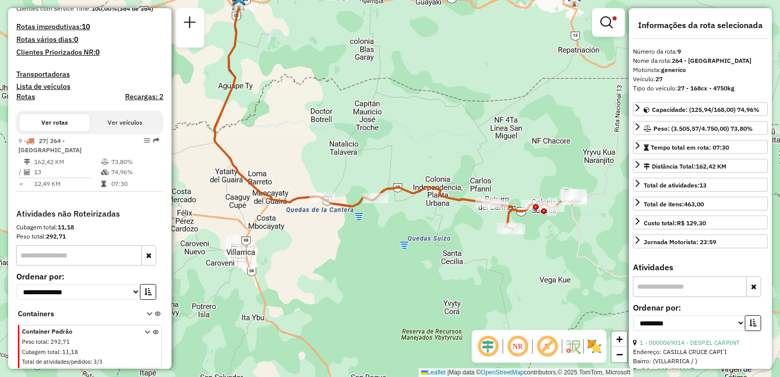
drag, startPoint x: 374, startPoint y: 148, endPoint x: 414, endPoint y: 152, distance: 39.9
click at [414, 152] on div "Limpar filtros Janela de atendimento Grade de atendimento Capacidade Transporta…" at bounding box center [390, 188] width 780 height 377
click at [641, 146] on link "Tempo total em rota: 07:30" at bounding box center [700, 147] width 135 height 14
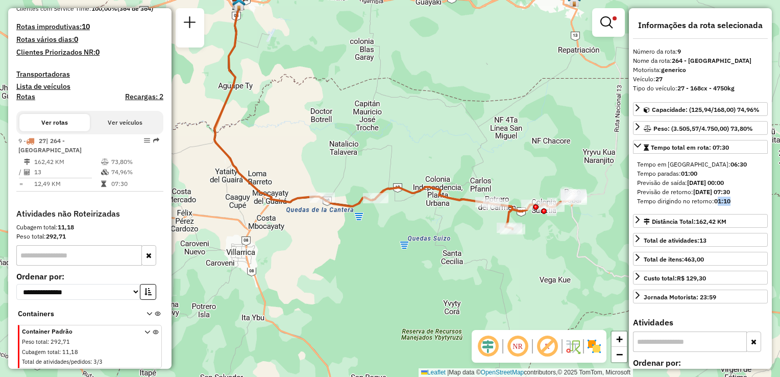
drag, startPoint x: 732, startPoint y: 203, endPoint x: 717, endPoint y: 203, distance: 15.3
click at [717, 203] on div "Tempo dirigindo no retorno: 01:10" at bounding box center [700, 200] width 127 height 9
drag, startPoint x: 717, startPoint y: 203, endPoint x: 710, endPoint y: 203, distance: 6.7
click at [710, 203] on div "Tempo dirigindo no retorno: 01:10" at bounding box center [700, 200] width 127 height 9
click at [612, 16] on em at bounding box center [606, 22] width 12 height 12
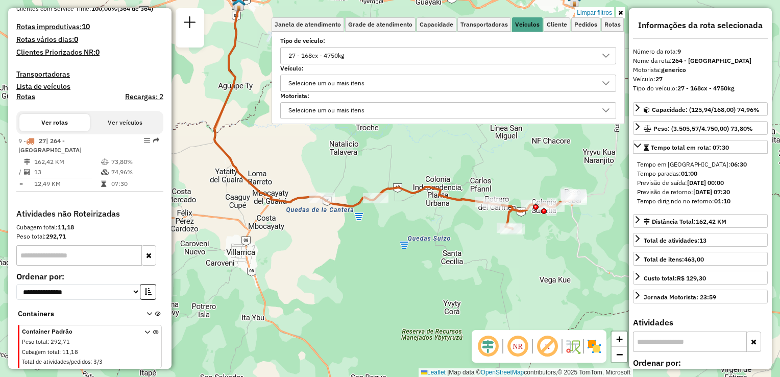
click at [334, 58] on div "27 - 168cx - 4750kg" at bounding box center [316, 55] width 63 height 16
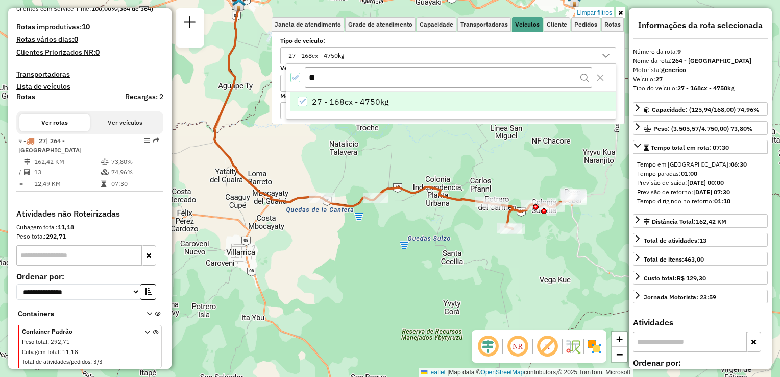
click at [306, 102] on div "27 - 168cx - 4750kg" at bounding box center [303, 101] width 10 height 10
click at [323, 81] on input "**" at bounding box center [448, 76] width 287 height 19
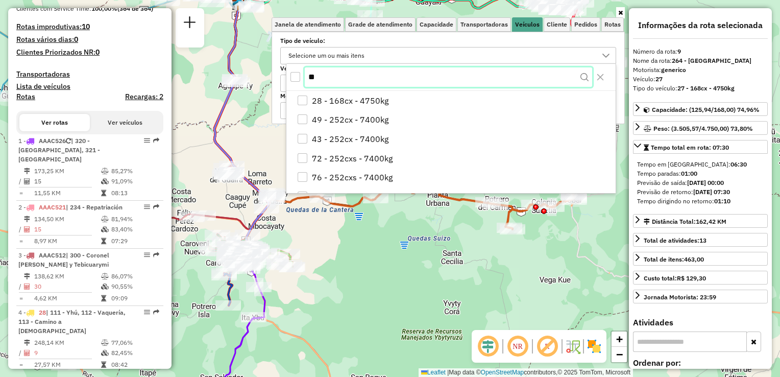
scroll to position [255, 0]
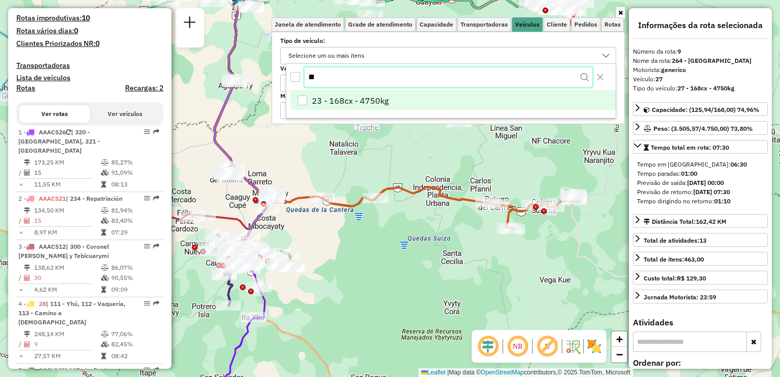
type input "**"
click at [310, 99] on li "23 - 168cx - 4750kg" at bounding box center [452, 101] width 325 height 19
click at [0, 0] on div "Aplicando filtros" at bounding box center [0, 0] width 0 height 0
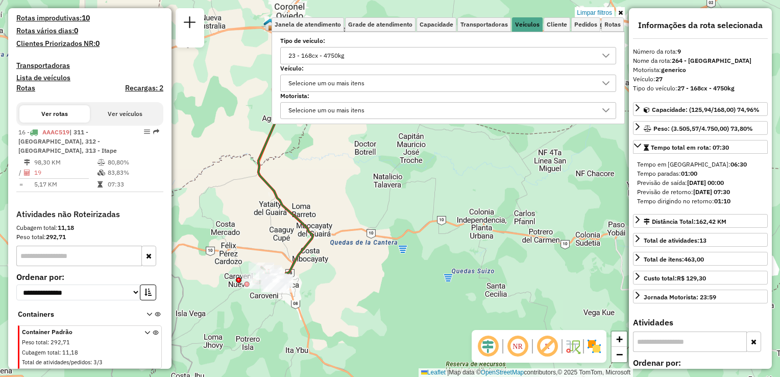
drag, startPoint x: 300, startPoint y: 182, endPoint x: 319, endPoint y: 221, distance: 44.3
click at [319, 221] on div "Limpar filtros Janela de atendimento Grade de atendimento Capacidade Transporta…" at bounding box center [390, 188] width 780 height 377
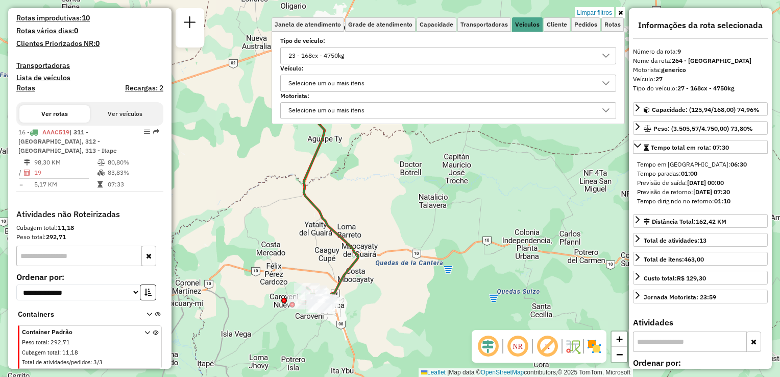
drag, startPoint x: 331, startPoint y: 237, endPoint x: 368, endPoint y: 230, distance: 38.3
click at [365, 233] on div "Limpar filtros Janela de atendimento Grade de atendimento Capacidade Transporta…" at bounding box center [390, 188] width 780 height 377
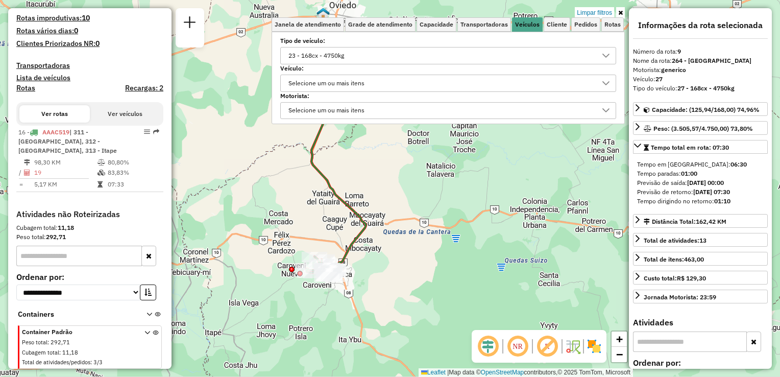
drag, startPoint x: 371, startPoint y: 262, endPoint x: 390, endPoint y: 191, distance: 73.4
click at [390, 191] on div "Limpar filtros Janela de atendimento Grade de atendimento Capacidade Transporta…" at bounding box center [390, 188] width 780 height 377
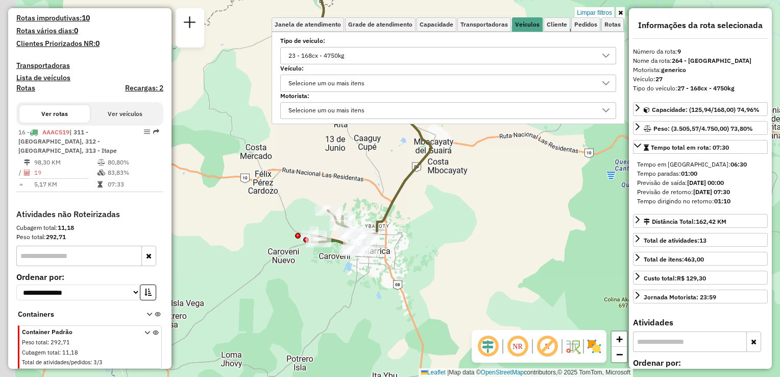
drag, startPoint x: 346, startPoint y: 191, endPoint x: 380, endPoint y: 205, distance: 36.6
click at [395, 200] on icon at bounding box center [376, 106] width 110 height 265
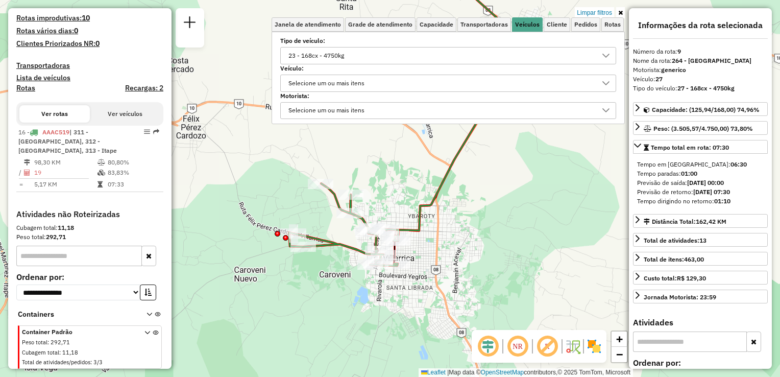
drag, startPoint x: 364, startPoint y: 203, endPoint x: 397, endPoint y: 179, distance: 40.5
click at [397, 179] on div "Limpar filtros Janela de atendimento Grade de atendimento Capacidade Transporta…" at bounding box center [390, 188] width 780 height 377
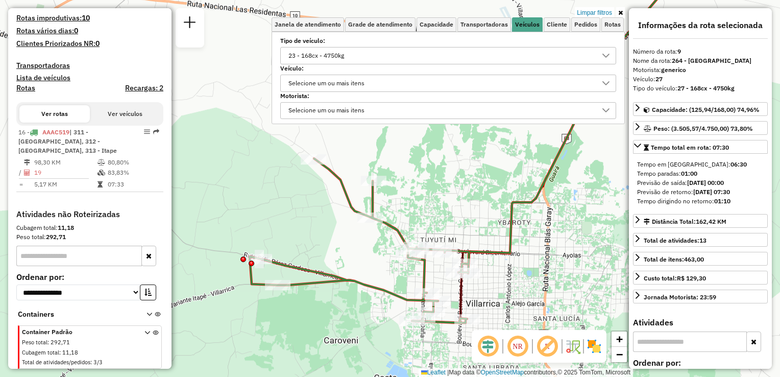
drag, startPoint x: 400, startPoint y: 194, endPoint x: 465, endPoint y: 177, distance: 68.1
click at [465, 177] on div "Limpar filtros Janela de atendimento Grade de atendimento Capacidade Transporta…" at bounding box center [390, 188] width 780 height 377
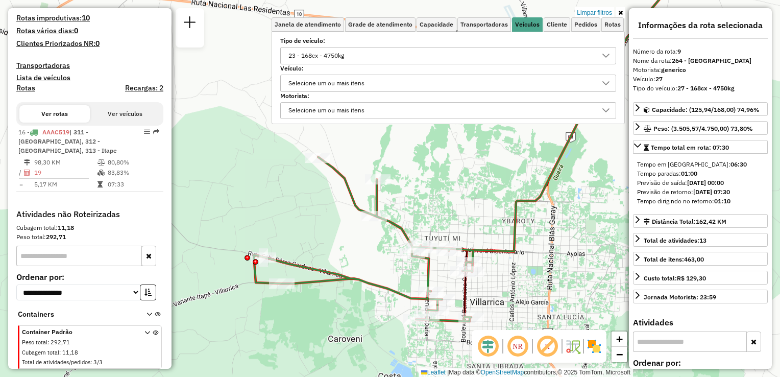
click at [618, 13] on icon at bounding box center [620, 13] width 5 height 6
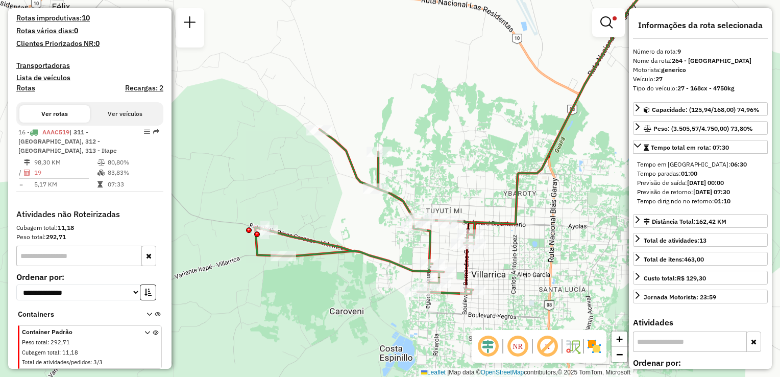
drag, startPoint x: 567, startPoint y: 213, endPoint x: 568, endPoint y: 182, distance: 31.1
click at [569, 183] on div "Limpar filtros Janela de atendimento Grade de atendimento Capacidade Transporta…" at bounding box center [390, 188] width 780 height 377
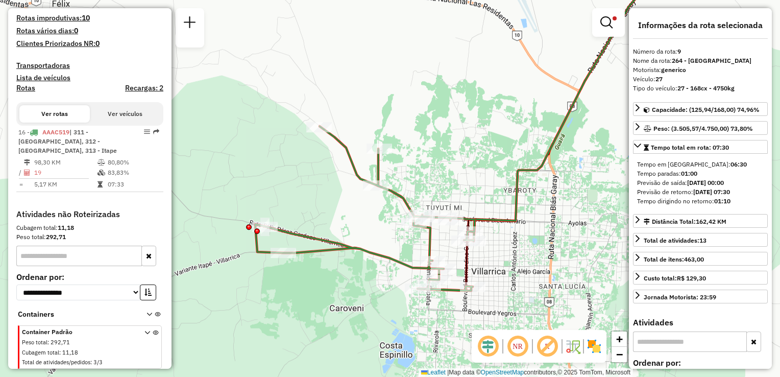
click at [535, 169] on icon at bounding box center [570, 101] width 192 height 279
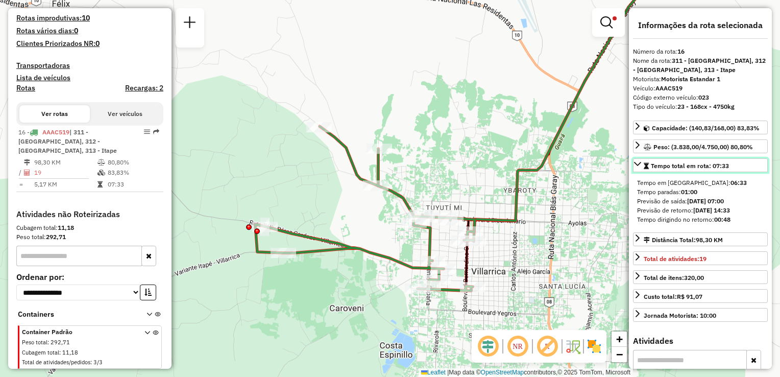
click at [670, 166] on span "Tempo total em rota: 07:33" at bounding box center [690, 166] width 78 height 8
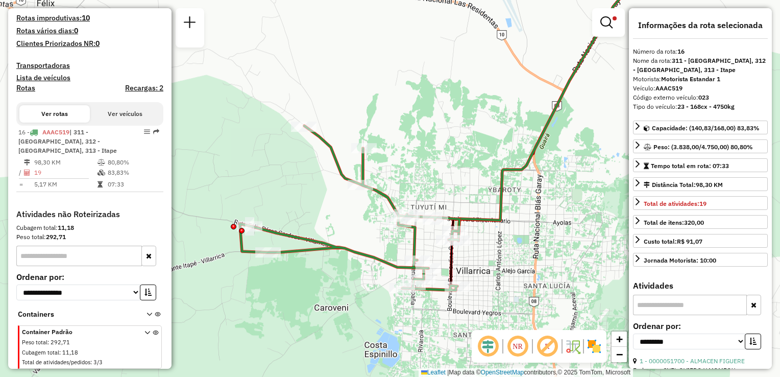
drag, startPoint x: 494, startPoint y: 170, endPoint x: 479, endPoint y: 169, distance: 15.3
click at [479, 169] on div "Limpar filtros Janela de atendimento Grade de atendimento Capacidade Transporta…" at bounding box center [390, 188] width 780 height 377
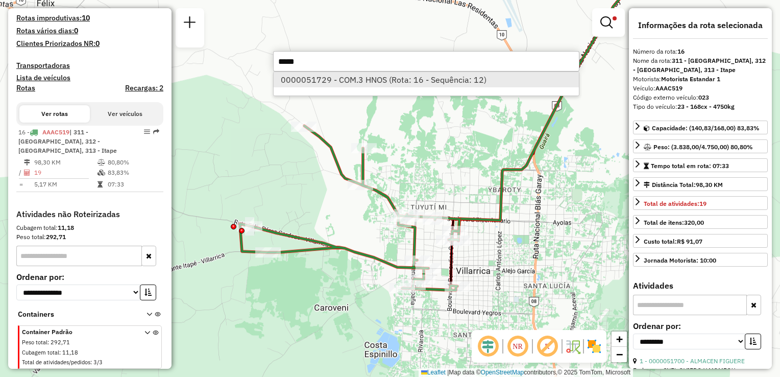
type input "*****"
click at [390, 72] on li "0000051729 - COM.3 HNOS (Rota: 16 - Sequência: 12)" at bounding box center [426, 79] width 305 height 15
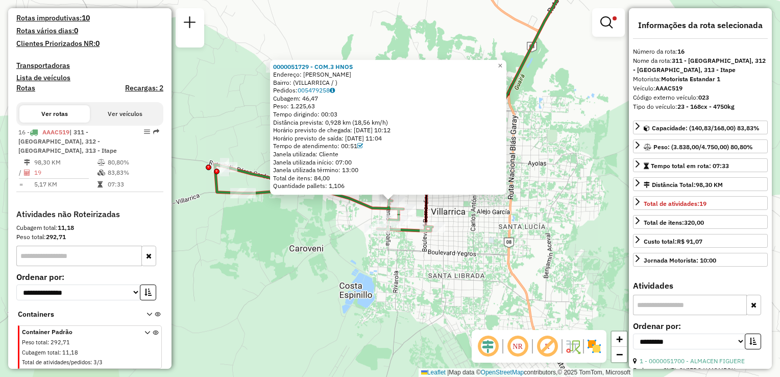
drag, startPoint x: 318, startPoint y: 249, endPoint x: 323, endPoint y: 258, distance: 11.0
click at [323, 258] on div "0000051729 - COM.3 HNOS Endereço: [PERSON_NAME] Bairro: ([GEOGRAPHIC_DATA] / ) …" at bounding box center [390, 188] width 780 height 377
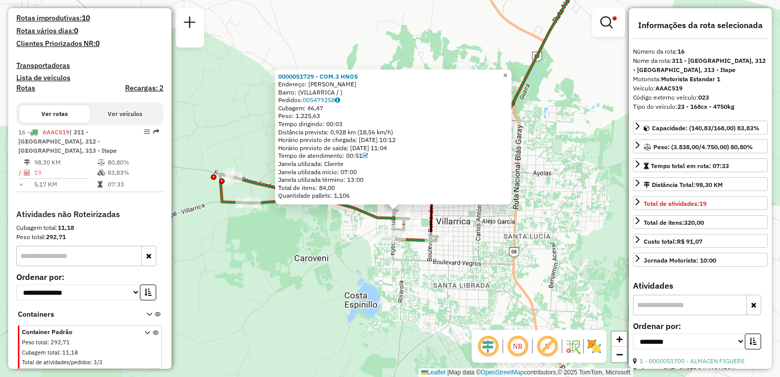
click at [507, 71] on span "×" at bounding box center [505, 75] width 5 height 9
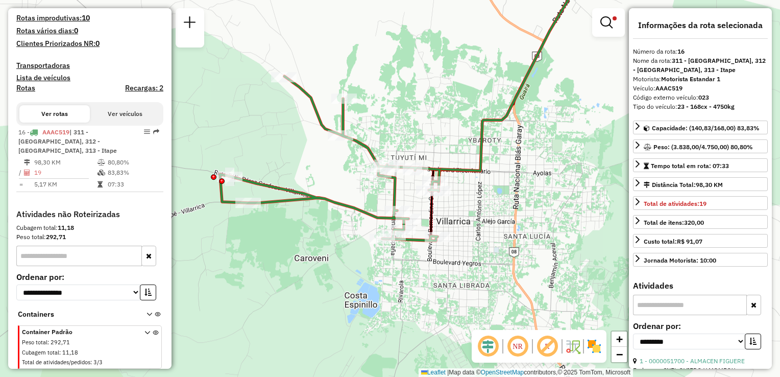
drag, startPoint x: 608, startPoint y: 16, endPoint x: 601, endPoint y: 26, distance: 11.6
click at [608, 16] on em at bounding box center [606, 22] width 12 height 12
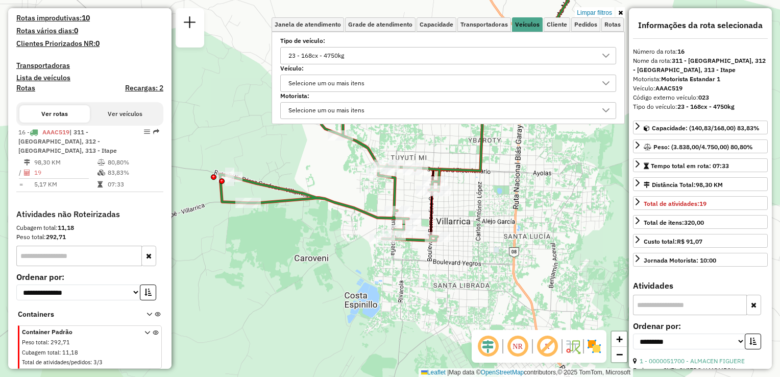
click at [315, 57] on div "23 - 168cx - 4750kg" at bounding box center [316, 55] width 63 height 16
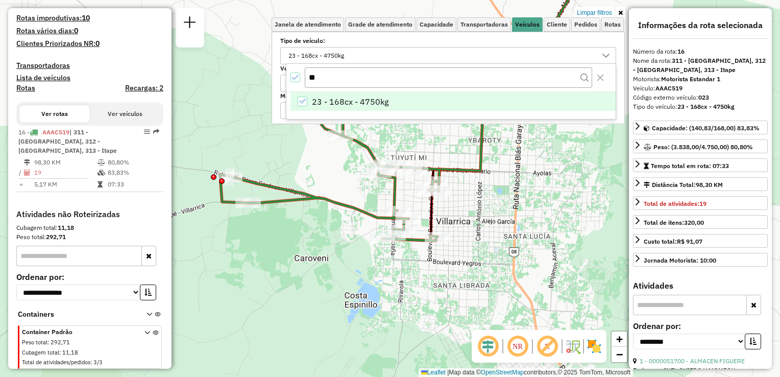
click at [300, 99] on icon "23 - 168cx - 4750kg" at bounding box center [302, 100] width 7 height 7
click at [318, 72] on input "**" at bounding box center [448, 76] width 287 height 19
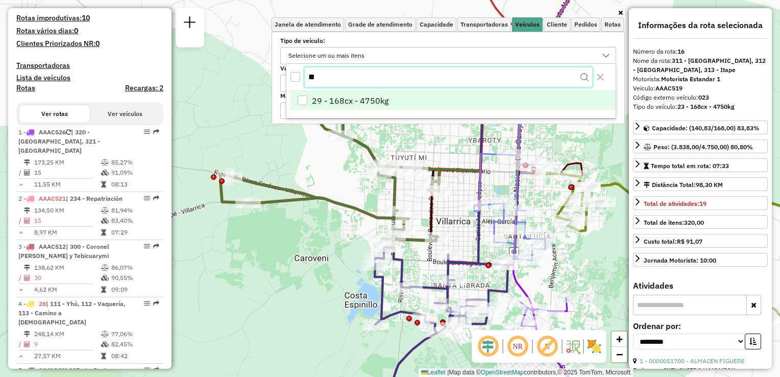
type input "**"
click at [329, 100] on span "29 - 168cx - 4750kg" at bounding box center [350, 101] width 77 height 12
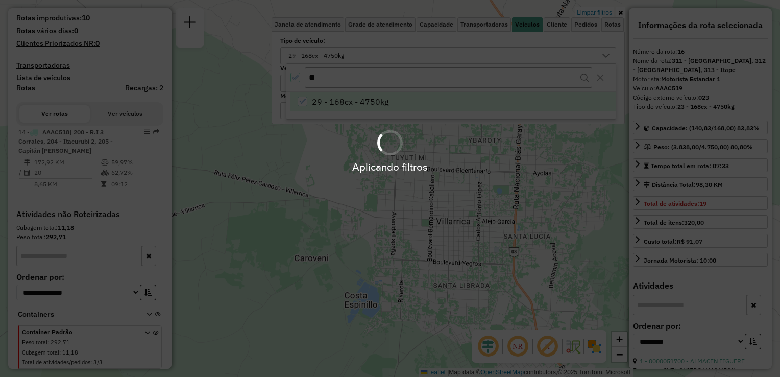
click at [278, 329] on div "Aplicando filtros" at bounding box center [390, 188] width 780 height 377
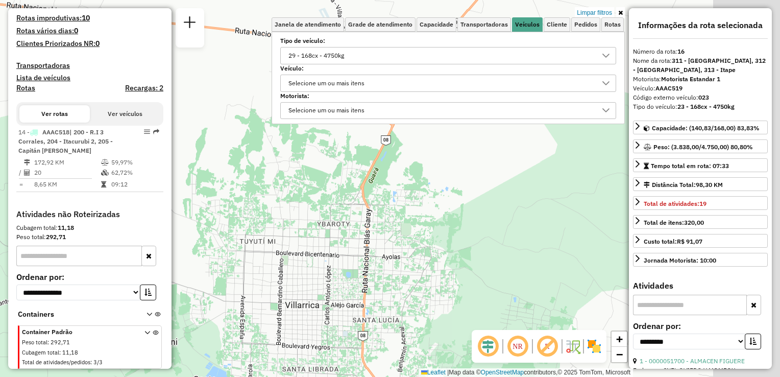
drag, startPoint x: 586, startPoint y: 179, endPoint x: 445, endPoint y: 263, distance: 163.9
click at [436, 263] on div "Limpar filtros Janela de atendimento Grade de atendimento Capacidade Transporta…" at bounding box center [390, 188] width 780 height 377
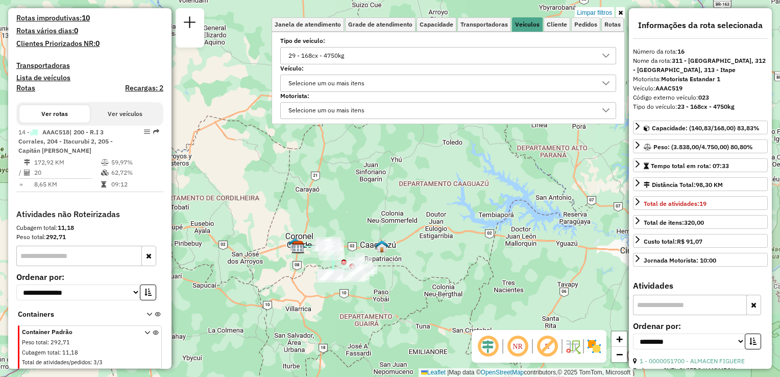
drag, startPoint x: 502, startPoint y: 168, endPoint x: 367, endPoint y: 212, distance: 142.0
click at [367, 212] on div "Limpar filtros Janela de atendimento Grade de atendimento Capacidade Transporta…" at bounding box center [390, 188] width 780 height 377
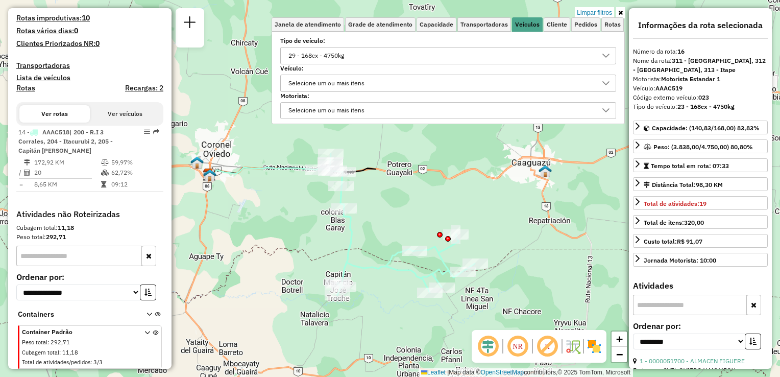
drag, startPoint x: 365, startPoint y: 208, endPoint x: 369, endPoint y: 193, distance: 15.5
click at [369, 192] on div "Limpar filtros Janela de atendimento Grade de atendimento Capacidade Transporta…" at bounding box center [390, 188] width 780 height 377
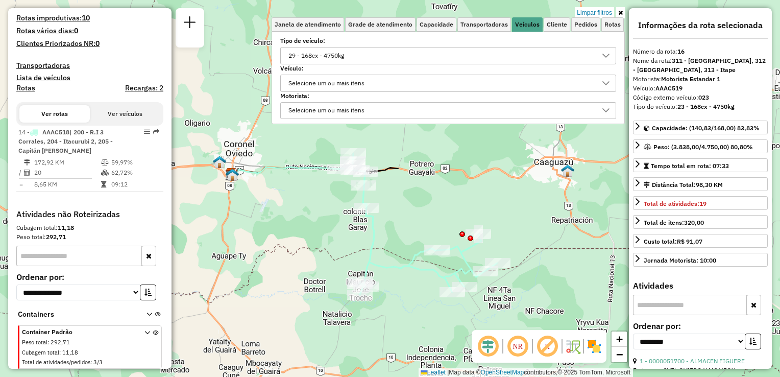
click at [401, 197] on div "Limpar filtros Janela de atendimento Grade de atendimento Capacidade Transporta…" at bounding box center [390, 188] width 780 height 377
click at [372, 231] on icon at bounding box center [412, 223] width 170 height 141
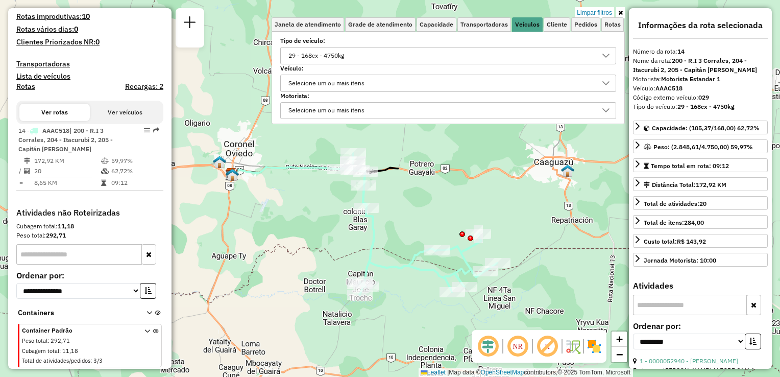
click at [618, 11] on icon at bounding box center [620, 13] width 5 height 6
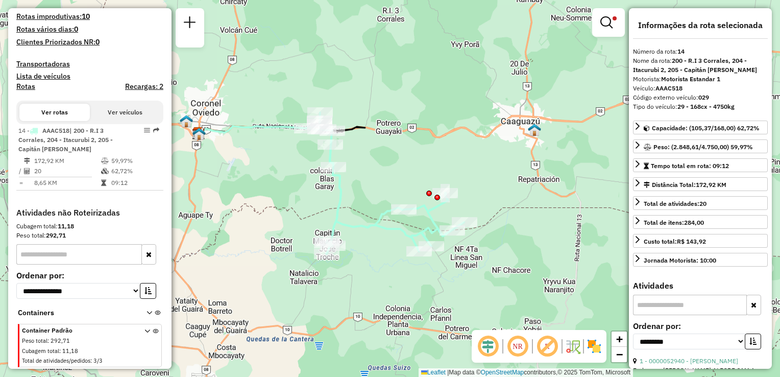
drag, startPoint x: 438, startPoint y: 179, endPoint x: 409, endPoint y: 141, distance: 48.0
click at [409, 141] on div "Limpar filtros Janela de atendimento Grade de atendimento Capacidade Transporta…" at bounding box center [390, 188] width 780 height 377
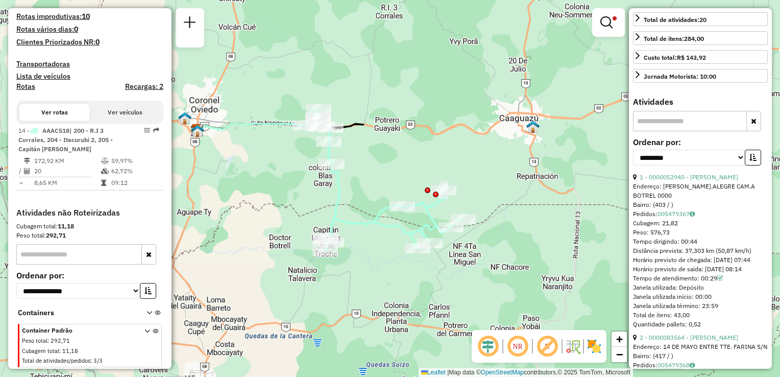
scroll to position [204, 0]
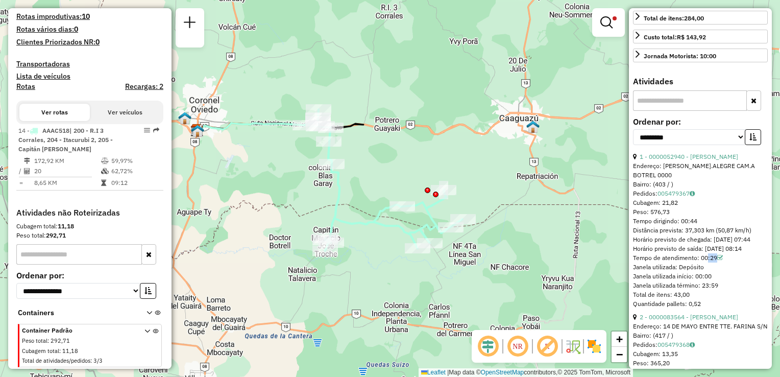
drag, startPoint x: 702, startPoint y: 274, endPoint x: 729, endPoint y: 277, distance: 26.7
click at [729, 262] on div "Tempo de atendimento: 00:29" at bounding box center [700, 257] width 135 height 9
drag, startPoint x: 729, startPoint y: 277, endPoint x: 695, endPoint y: 197, distance: 86.0
click at [695, 197] on link "005479367" at bounding box center [675, 193] width 37 height 8
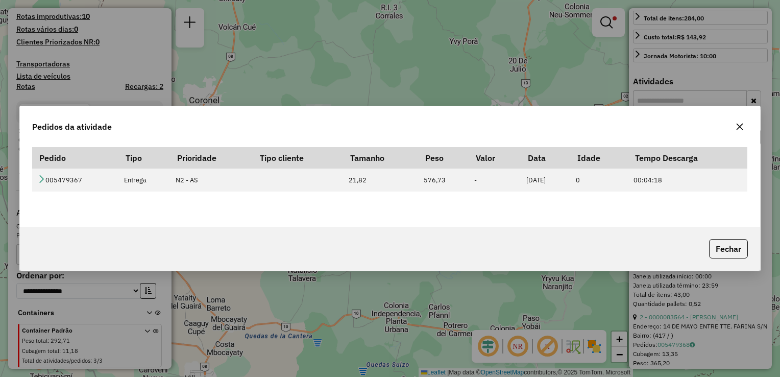
click at [739, 123] on icon "button" at bounding box center [739, 126] width 8 height 8
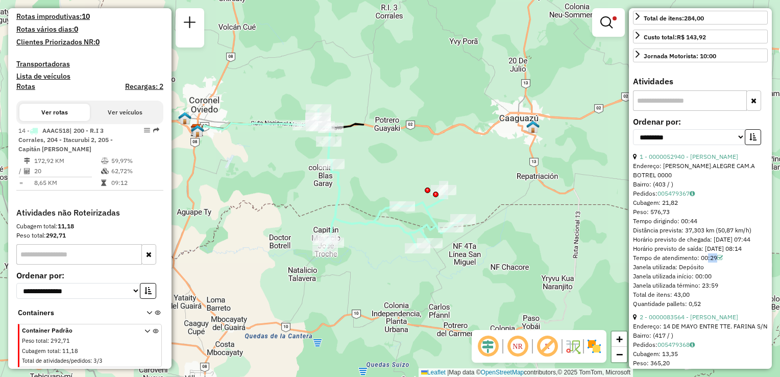
drag, startPoint x: 717, startPoint y: 217, endPoint x: 687, endPoint y: 140, distance: 82.7
drag, startPoint x: 687, startPoint y: 140, endPoint x: 737, endPoint y: 201, distance: 78.7
click at [740, 198] on div "Pedidos: 005479367" at bounding box center [700, 193] width 135 height 9
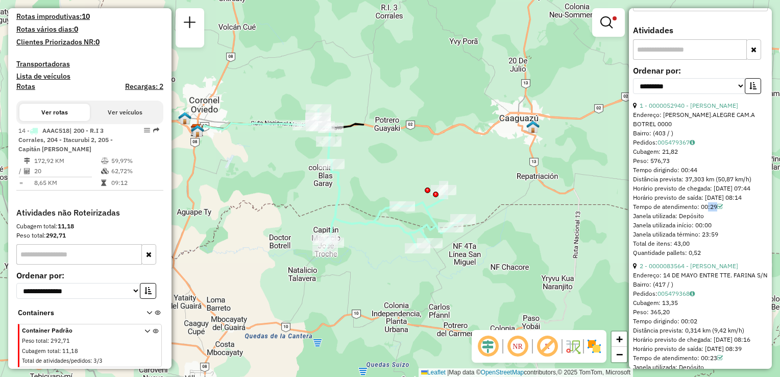
click at [704, 110] on div "1 - 0000052940 - [PERSON_NAME]" at bounding box center [700, 105] width 135 height 9
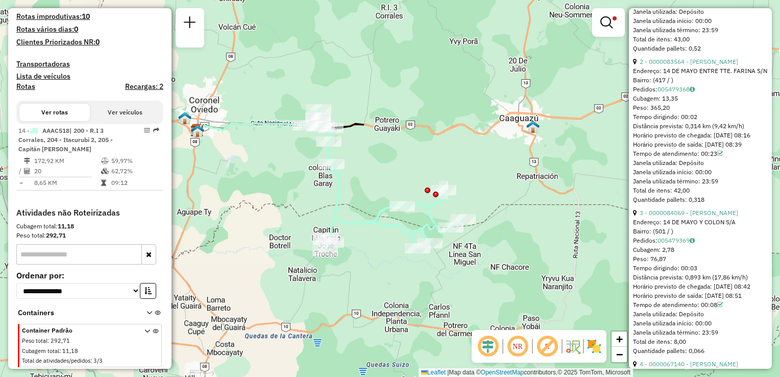
scroll to position [510, 0]
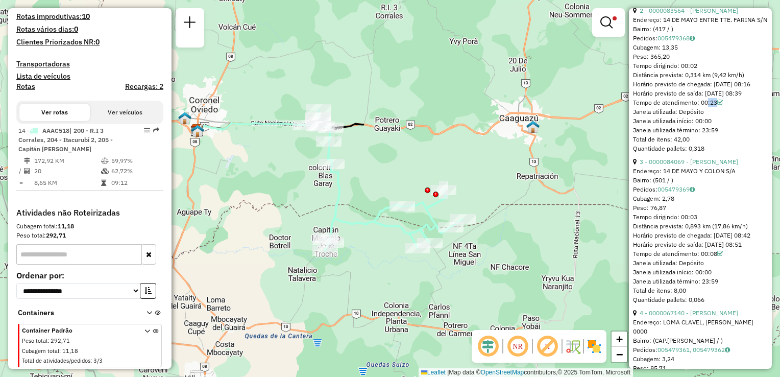
drag, startPoint x: 704, startPoint y: 150, endPoint x: 712, endPoint y: 154, distance: 8.9
click at [712, 153] on div "2 - 0000083564 - [PERSON_NAME]: 14 DE MAYO ENTRE TTE. [PERSON_NAME] S/N Bairro:…" at bounding box center [700, 79] width 135 height 147
drag, startPoint x: 712, startPoint y: 154, endPoint x: 737, endPoint y: 182, distance: 37.6
click at [737, 144] on div "Total de itens: 42,00" at bounding box center [700, 139] width 135 height 9
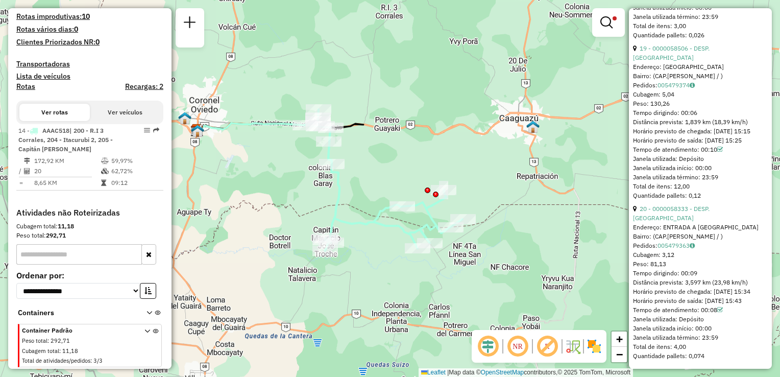
scroll to position [3392, 0]
click at [455, 115] on div "Limpar filtros Janela de atendimento Grade de atendimento Capacidade Transporta…" at bounding box center [390, 188] width 780 height 377
